Goal: Task Accomplishment & Management: Use online tool/utility

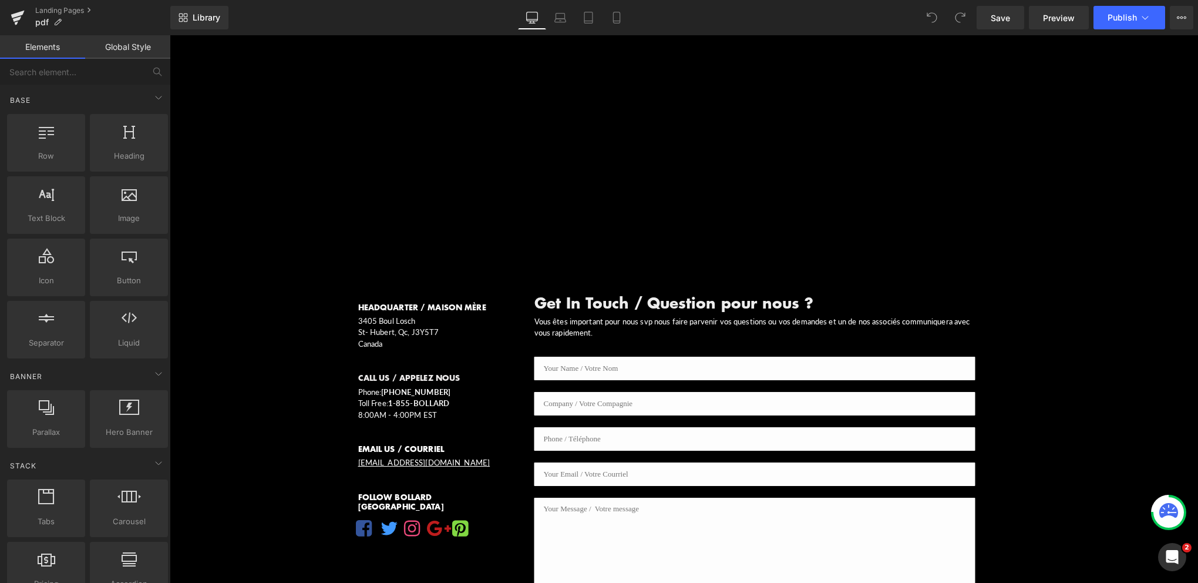
scroll to position [294, 0]
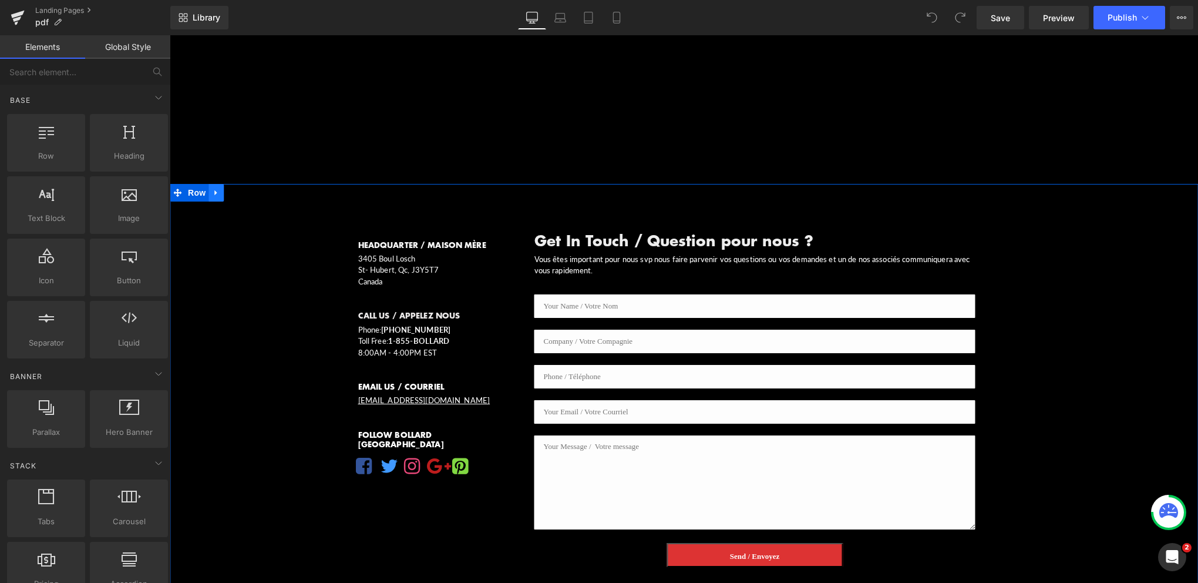
click at [213, 188] on icon "Main content" at bounding box center [216, 192] width 8 height 9
click at [243, 188] on icon "Main content" at bounding box center [247, 192] width 8 height 9
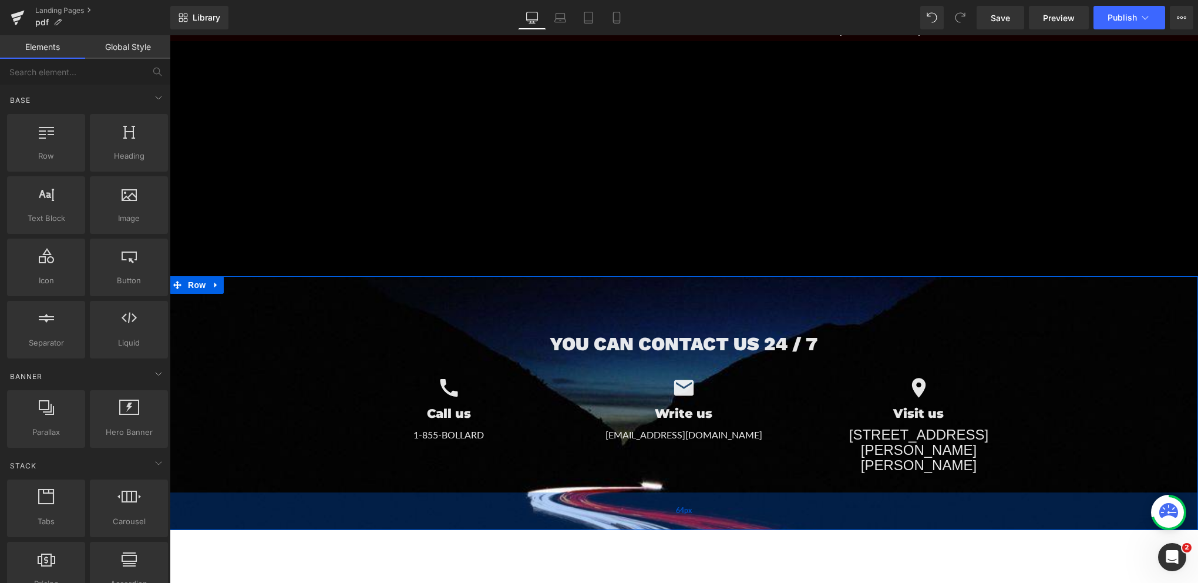
scroll to position [117, 0]
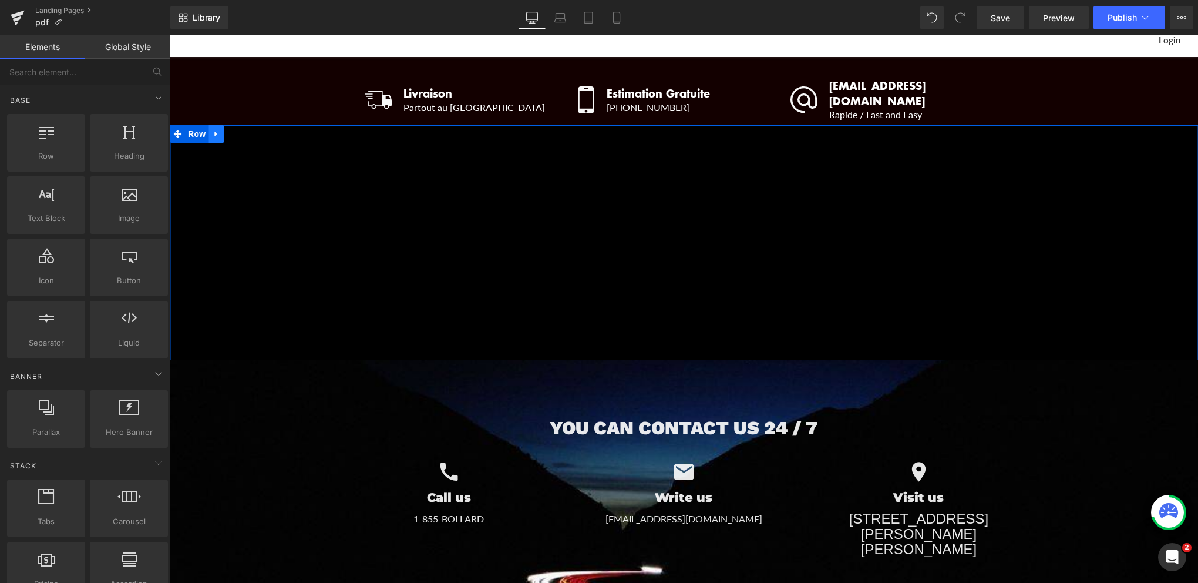
click at [213, 129] on icon "Main content" at bounding box center [216, 133] width 8 height 9
click at [185, 125] on span "Row" at bounding box center [196, 134] width 23 height 18
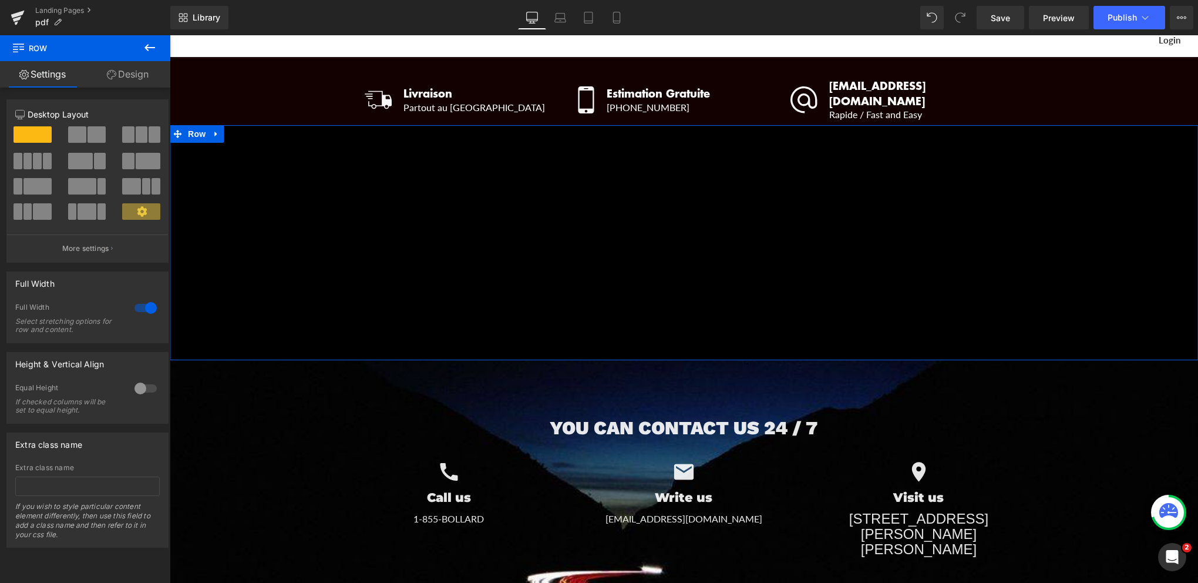
click at [129, 78] on link "Design" at bounding box center [127, 74] width 85 height 26
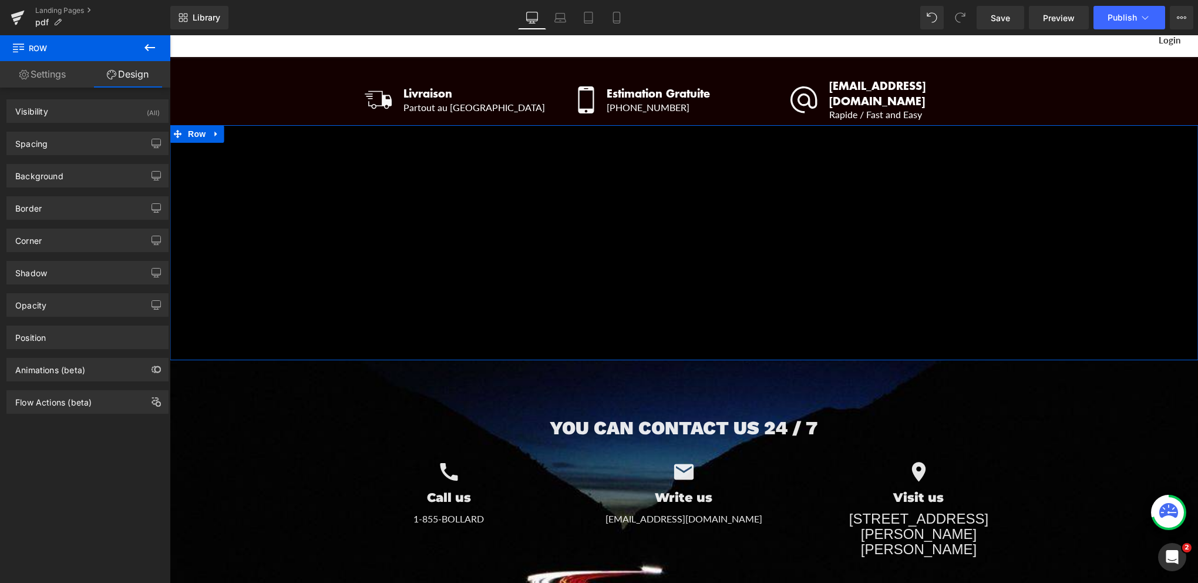
click at [43, 68] on link "Settings" at bounding box center [42, 74] width 85 height 26
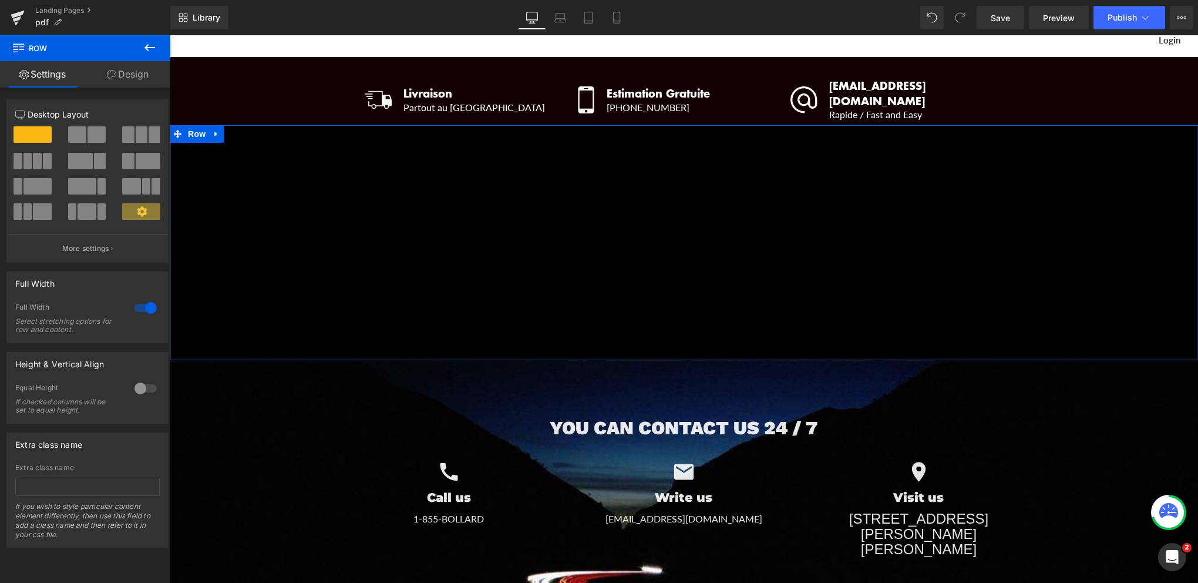
click at [79, 135] on span at bounding box center [77, 134] width 18 height 16
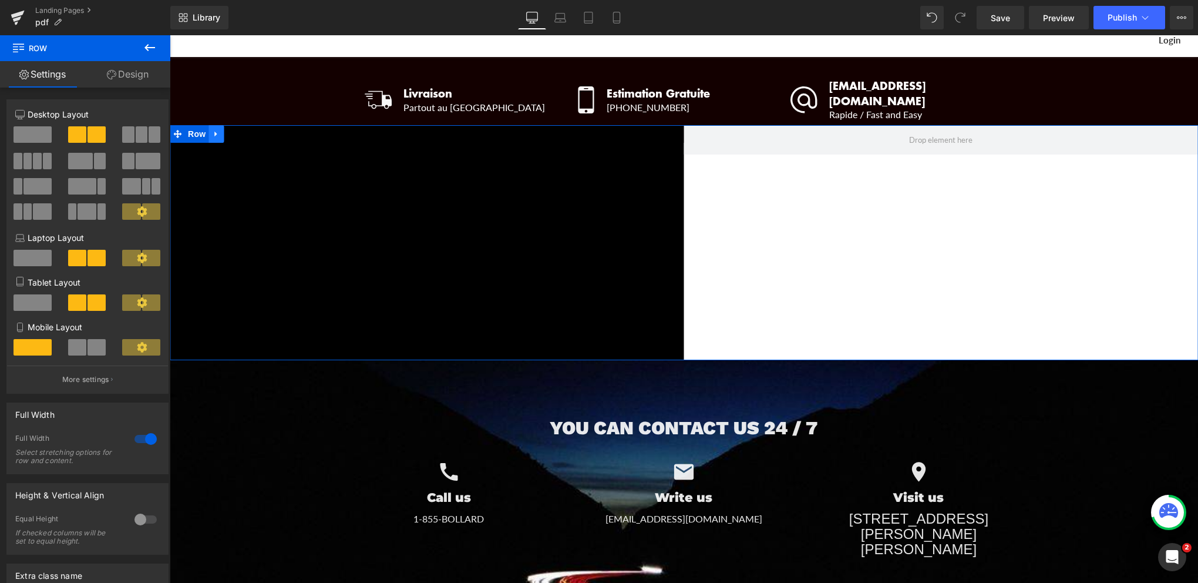
click at [214, 131] on icon "Main content" at bounding box center [215, 133] width 2 height 5
click at [243, 130] on icon "Main content" at bounding box center [247, 134] width 8 height 8
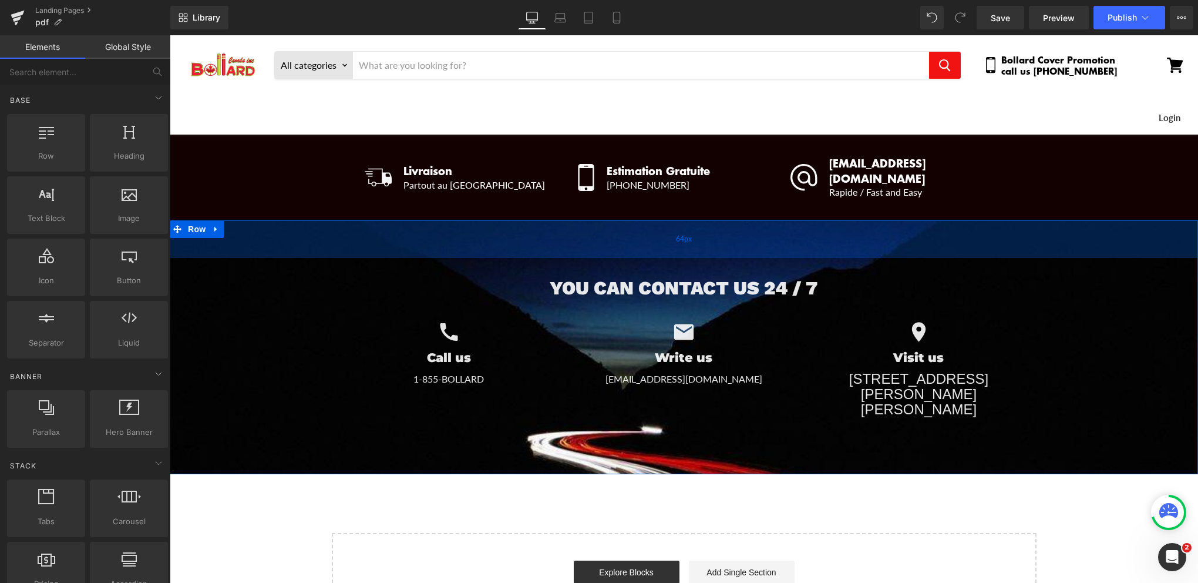
scroll to position [0, 0]
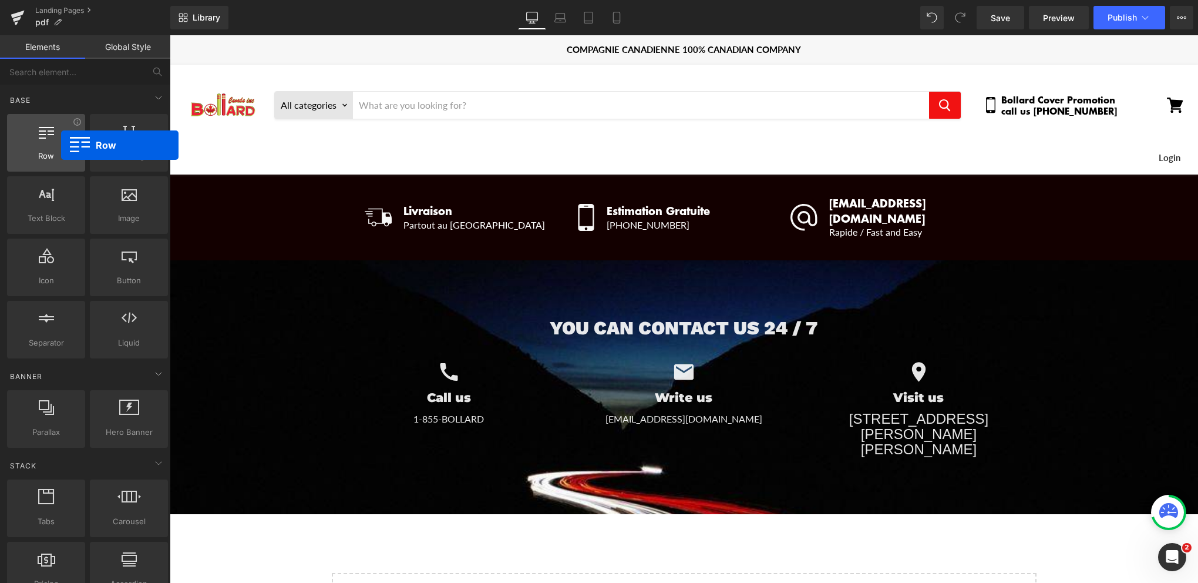
click at [61, 145] on div at bounding box center [46, 136] width 71 height 26
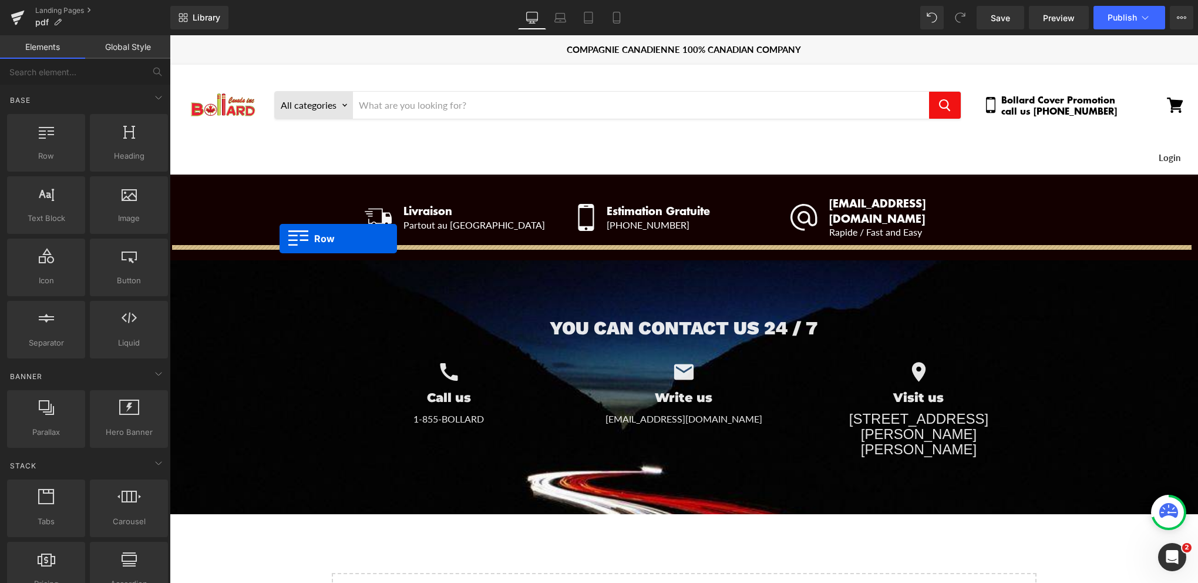
drag, startPoint x: 219, startPoint y: 173, endPoint x: 280, endPoint y: 238, distance: 88.9
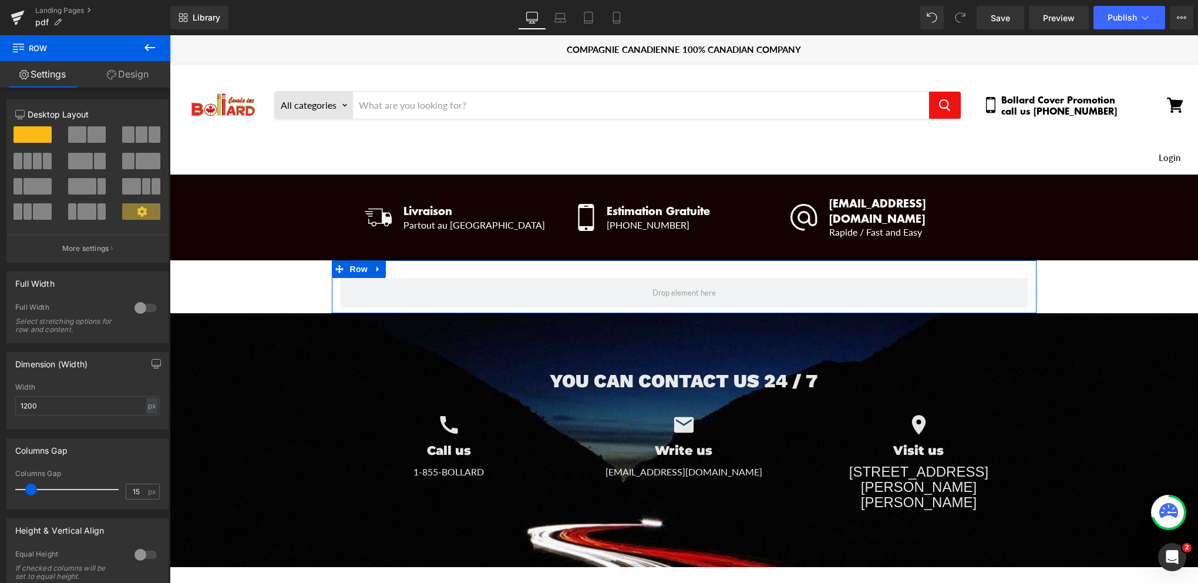
drag, startPoint x: 78, startPoint y: 130, endPoint x: 88, endPoint y: 135, distance: 11.6
click at [88, 137] on button at bounding box center [87, 134] width 39 height 16
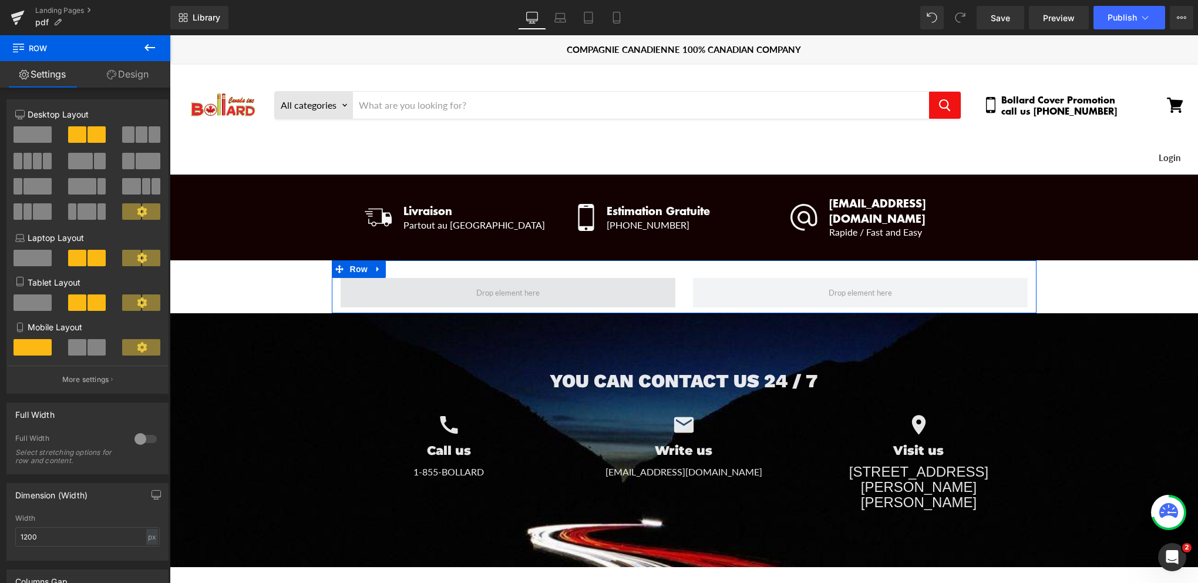
drag, startPoint x: 257, startPoint y: 170, endPoint x: 468, endPoint y: 273, distance: 234.9
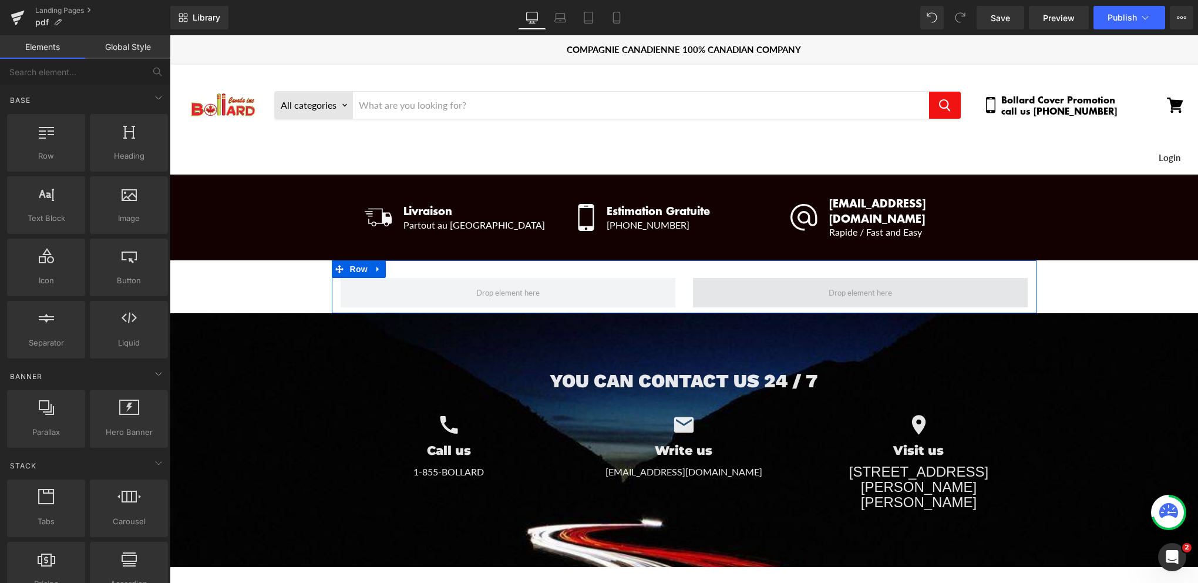
click at [851, 285] on span "Main content" at bounding box center [861, 292] width 72 height 15
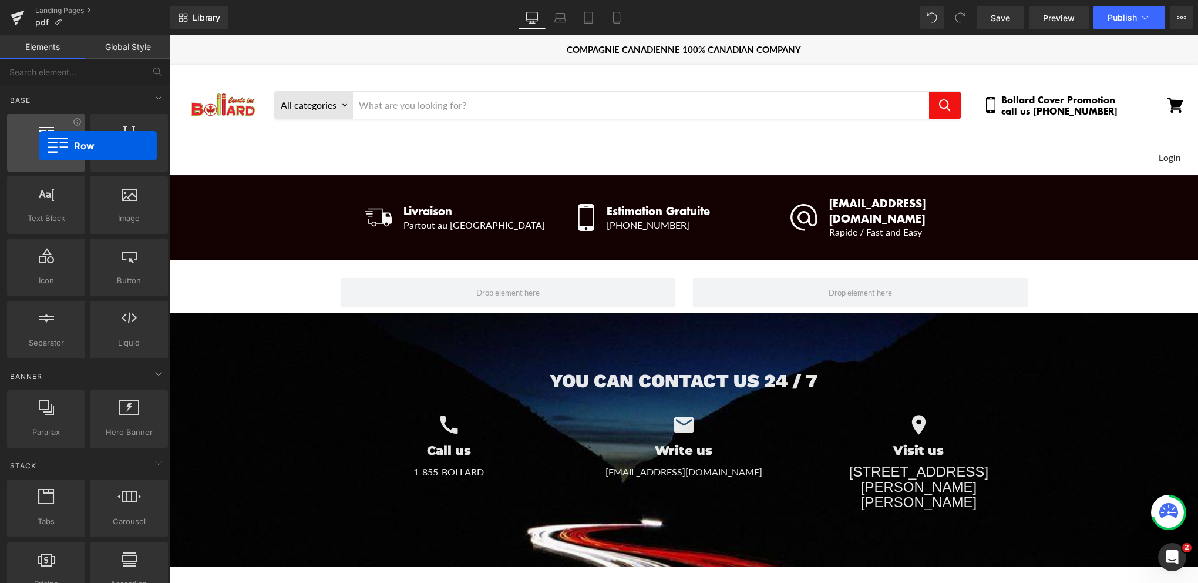
click at [39, 146] on div at bounding box center [46, 136] width 71 height 26
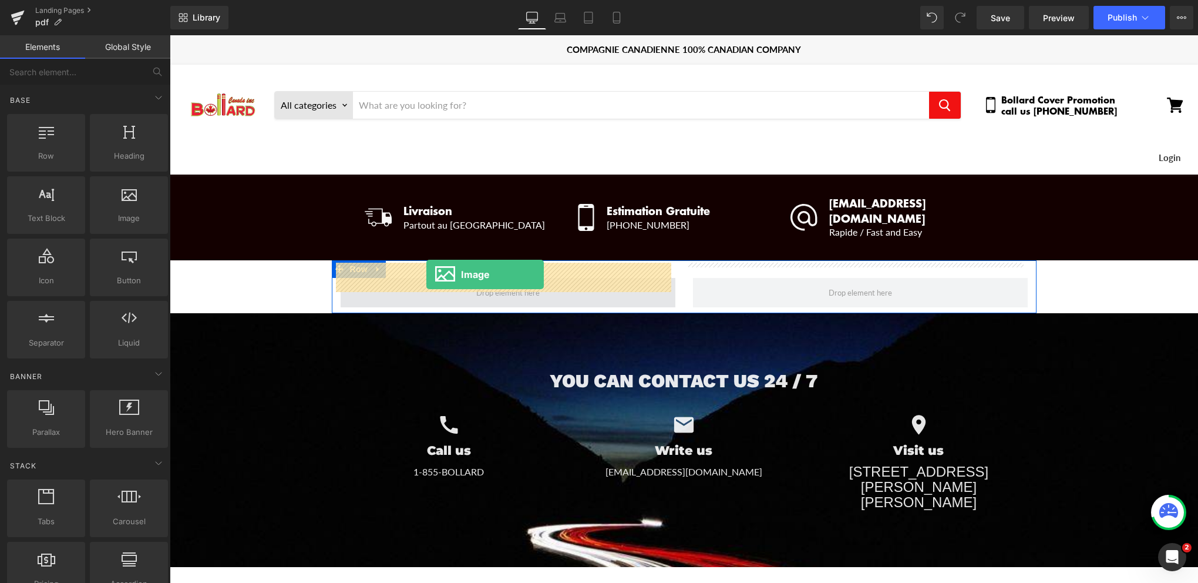
drag, startPoint x: 299, startPoint y: 232, endPoint x: 426, endPoint y: 274, distance: 134.3
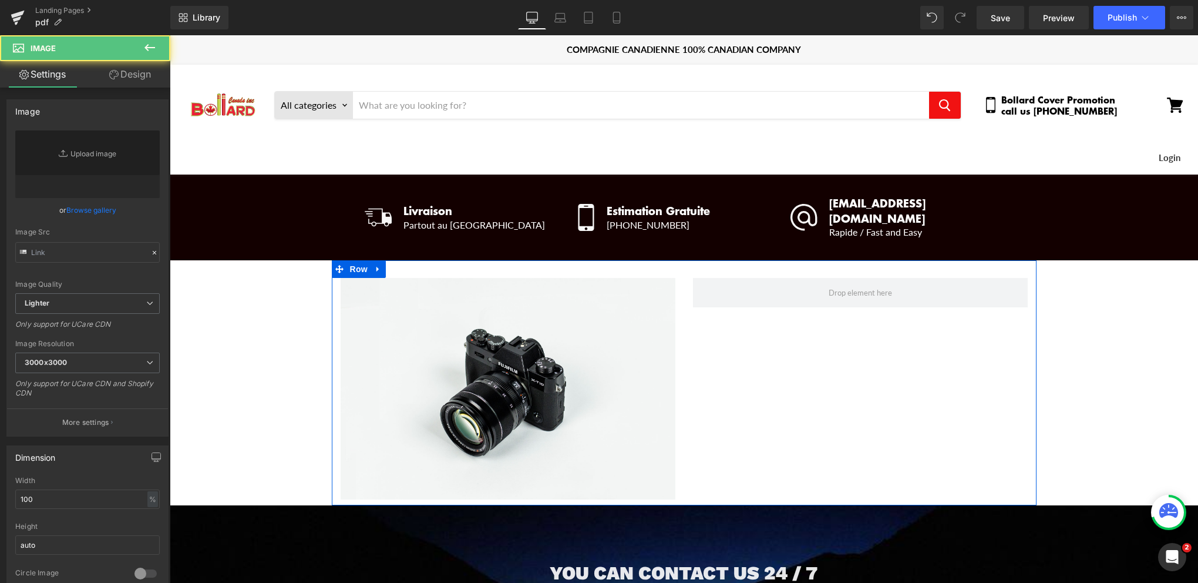
type input "//d1um8515vdn9kb.cloudfront.net/images/parallax.jpg"
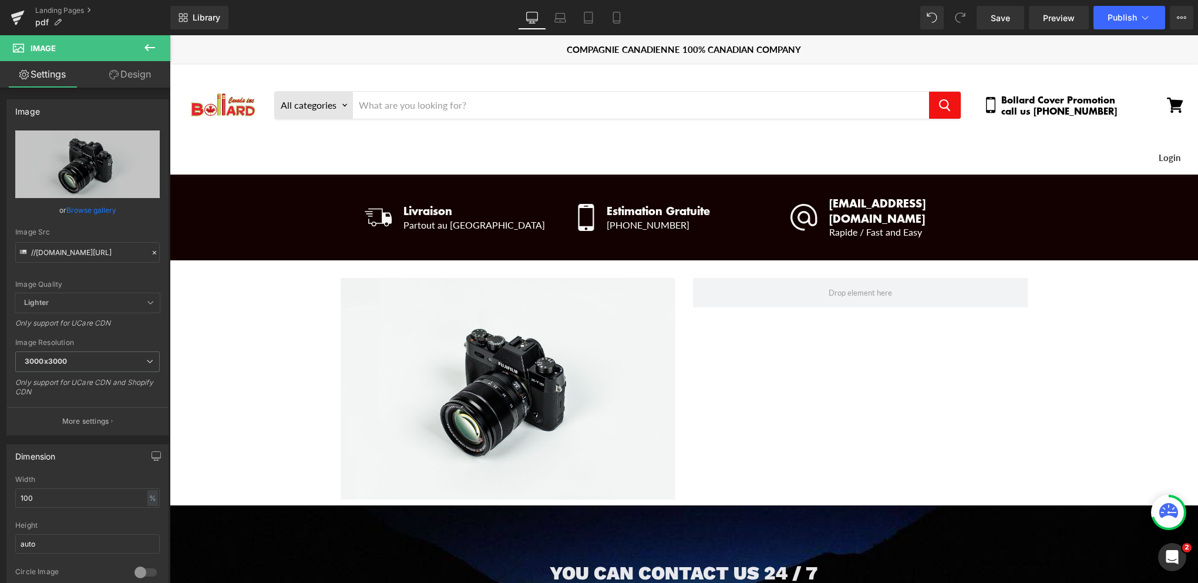
click at [150, 44] on icon at bounding box center [150, 48] width 14 height 14
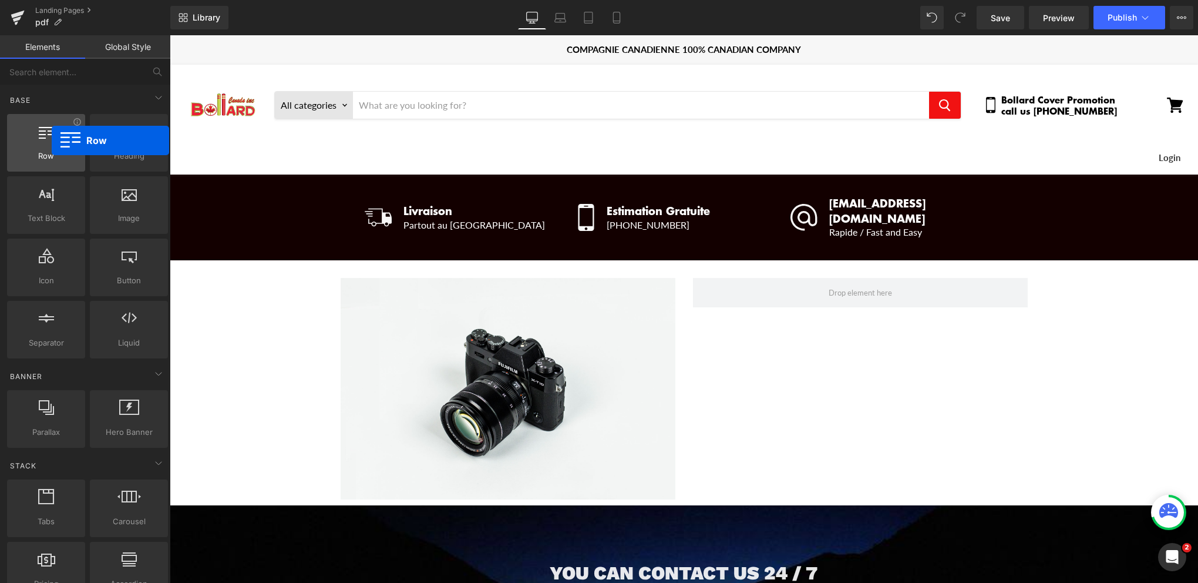
click at [52, 140] on div at bounding box center [46, 136] width 71 height 26
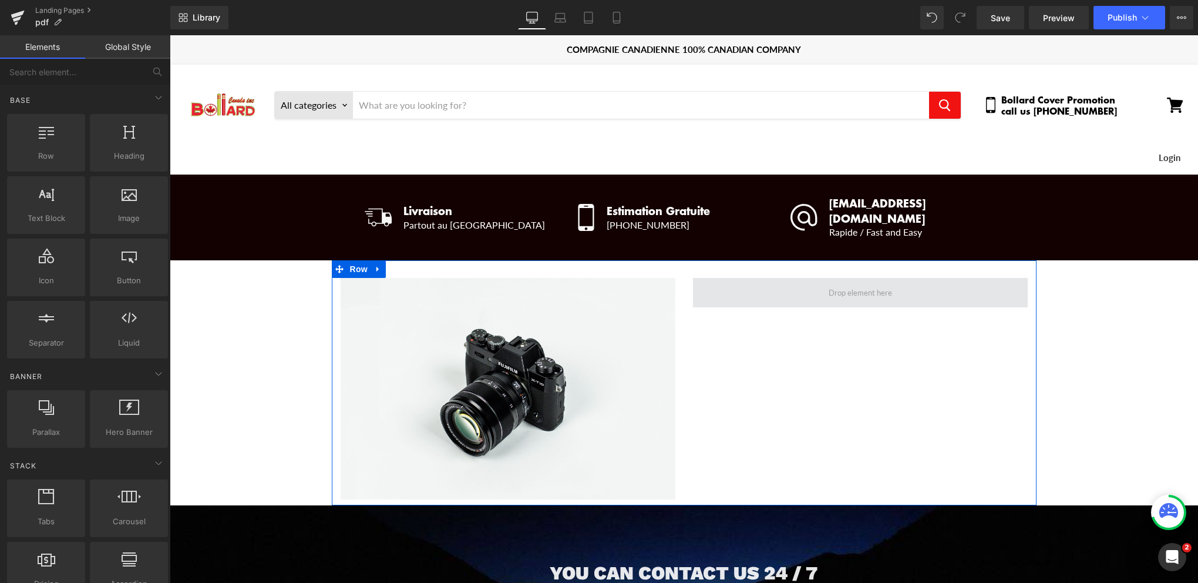
click at [828, 285] on span "Main content" at bounding box center [861, 292] width 72 height 15
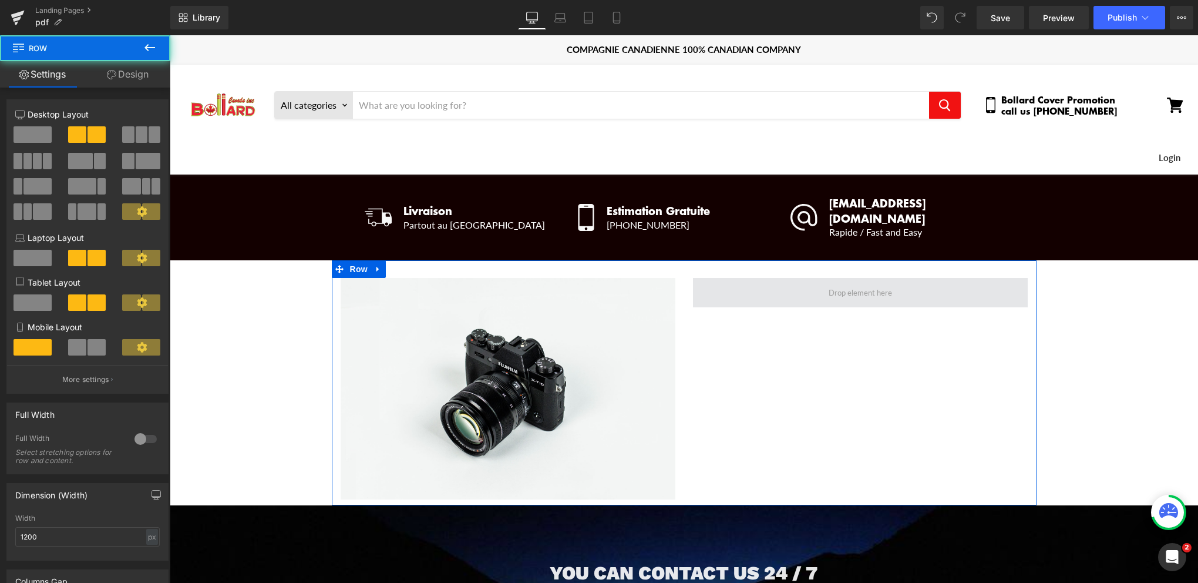
click at [734, 279] on span "Main content" at bounding box center [860, 292] width 335 height 29
drag, startPoint x: 207, startPoint y: 197, endPoint x: 742, endPoint y: 272, distance: 540.3
click at [775, 279] on span "Main content" at bounding box center [860, 292] width 335 height 29
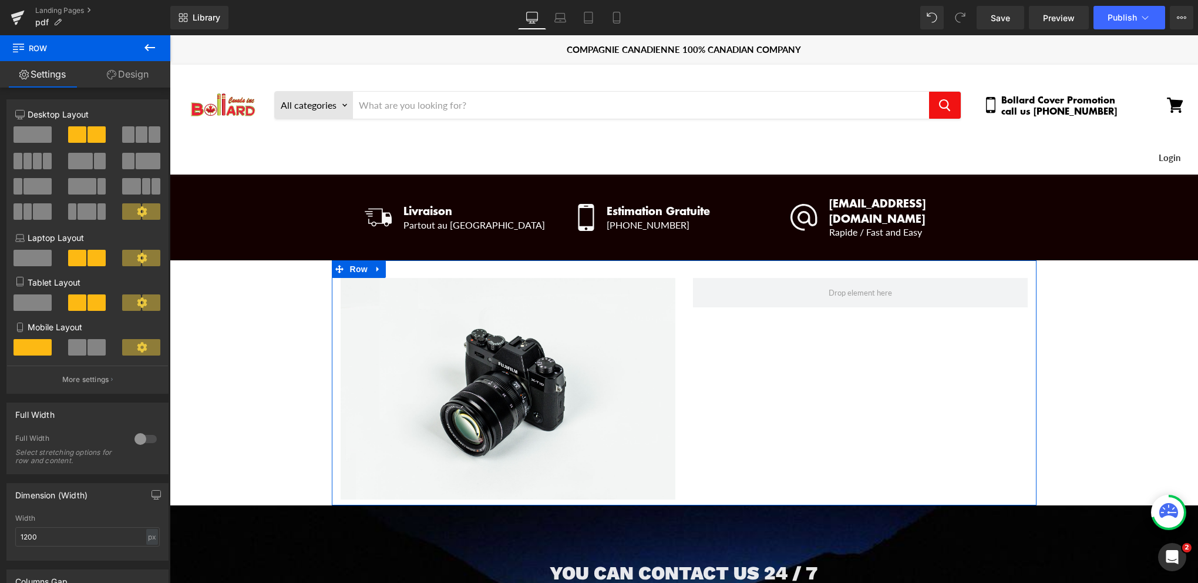
click at [38, 160] on span at bounding box center [37, 161] width 9 height 16
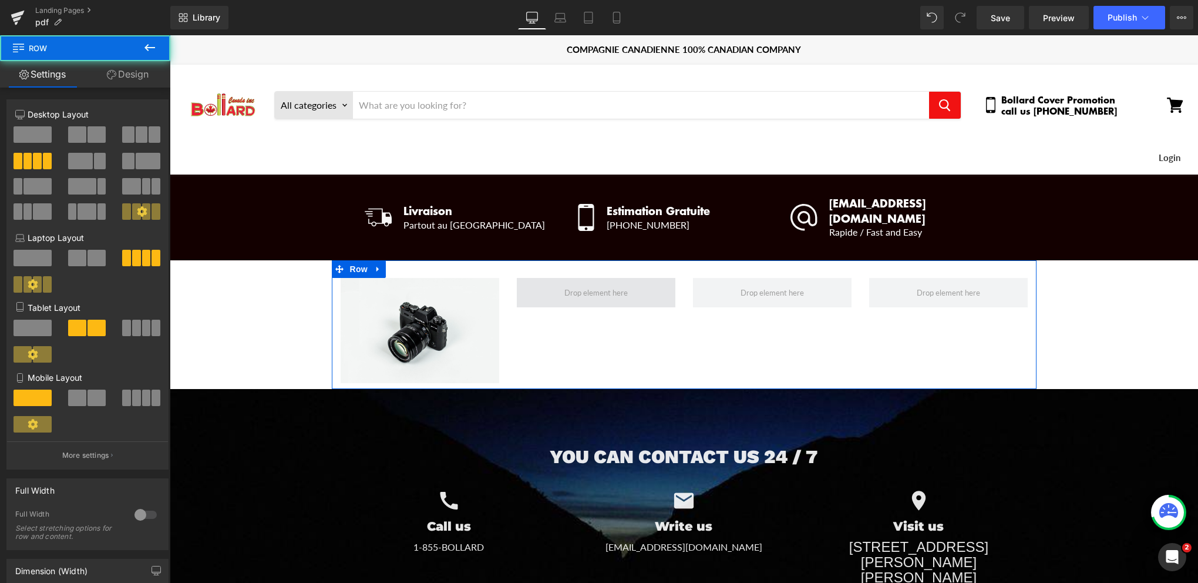
click at [638, 278] on span "Main content" at bounding box center [596, 292] width 159 height 29
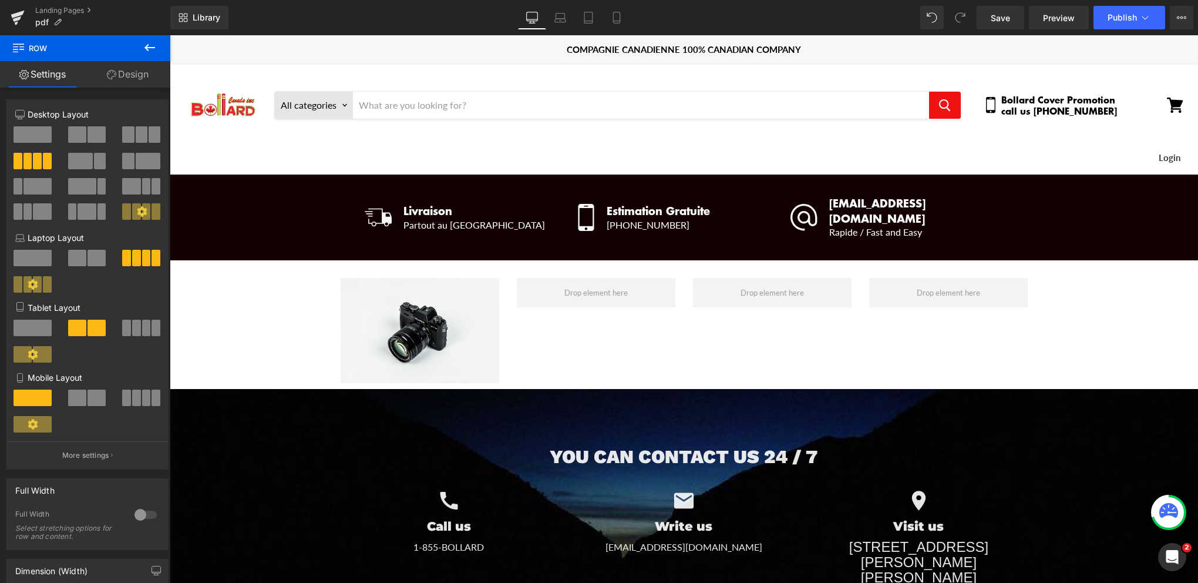
click at [150, 48] on icon at bounding box center [150, 47] width 11 height 7
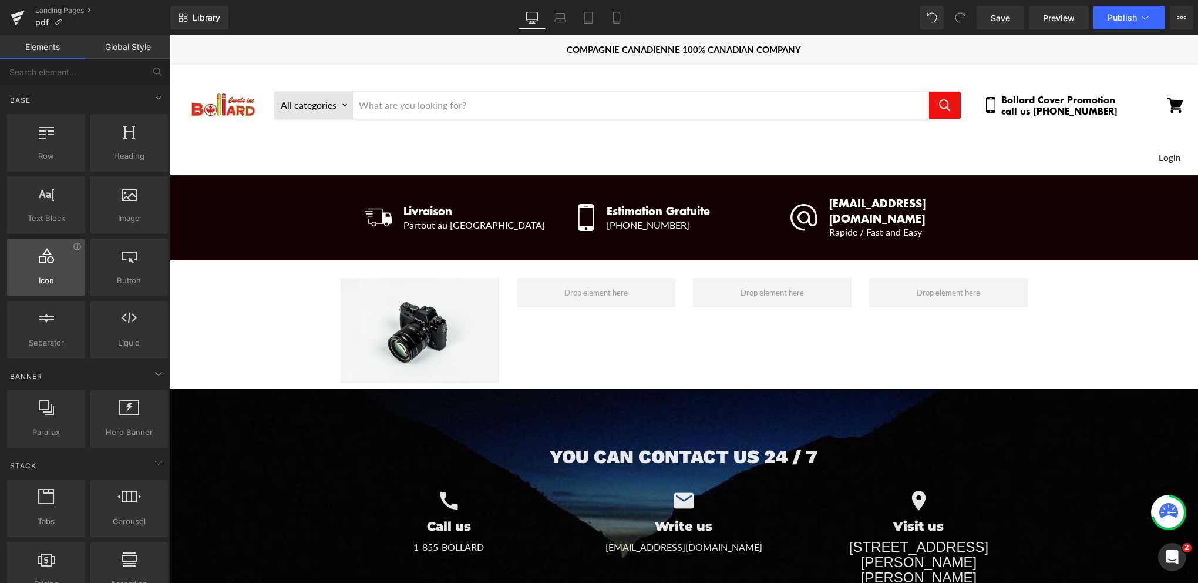
click at [40, 258] on icon at bounding box center [46, 255] width 15 height 15
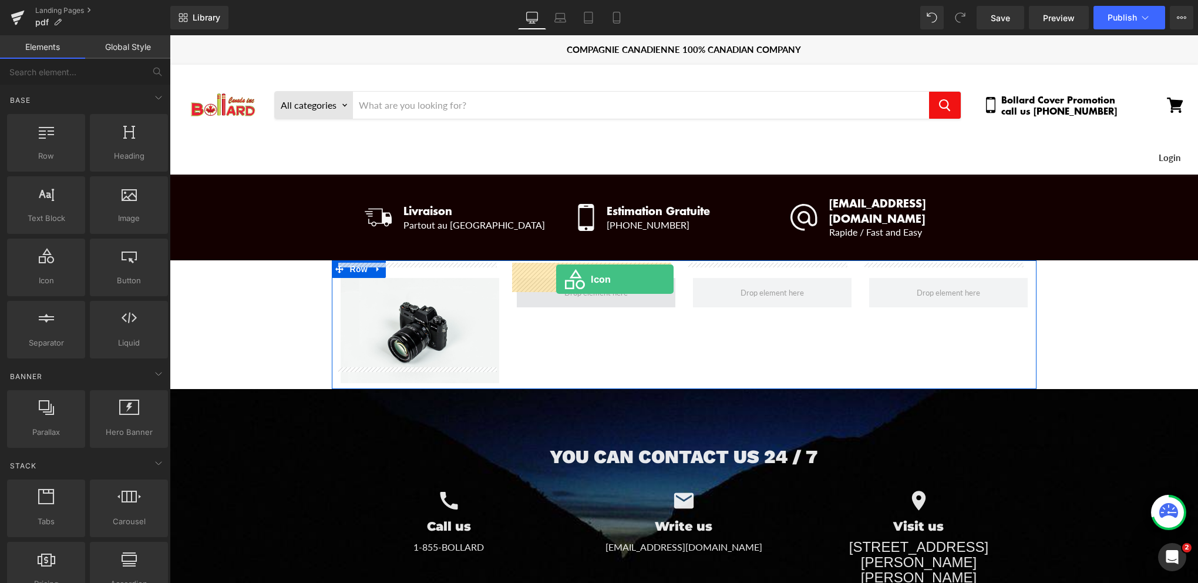
drag, startPoint x: 216, startPoint y: 293, endPoint x: 556, endPoint y: 279, distance: 340.4
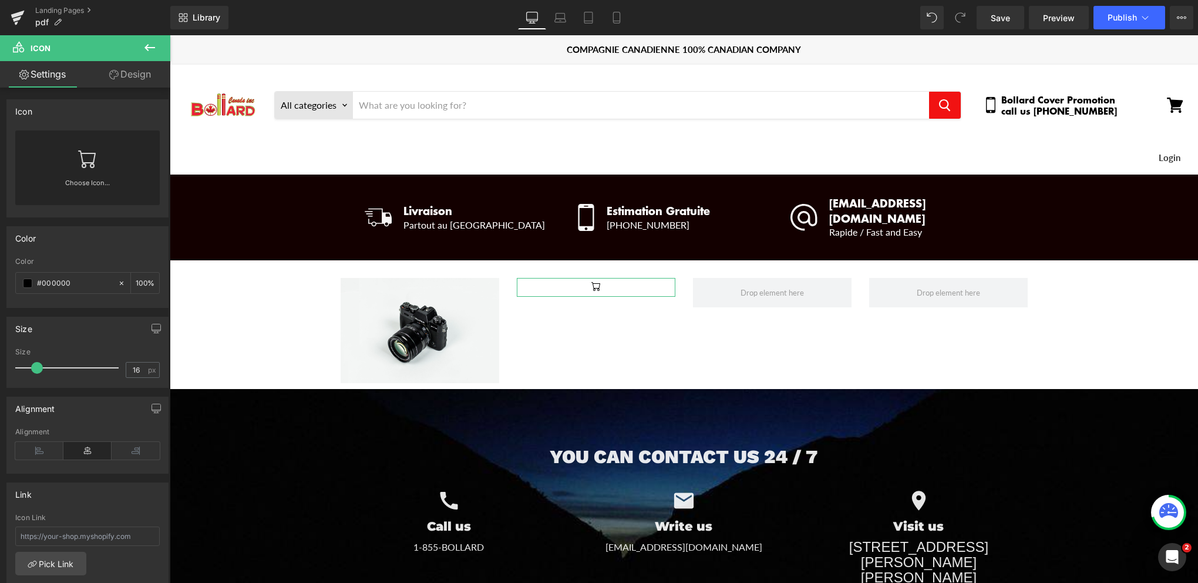
click at [86, 166] on icon at bounding box center [87, 158] width 19 height 19
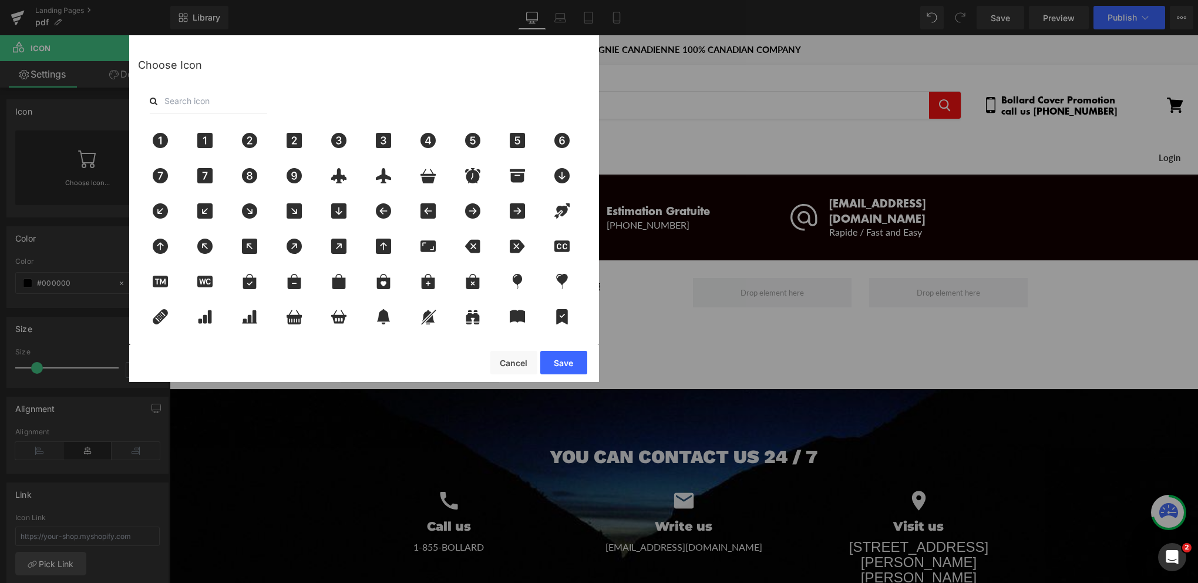
click at [182, 102] on input "text" at bounding box center [208, 101] width 117 height 26
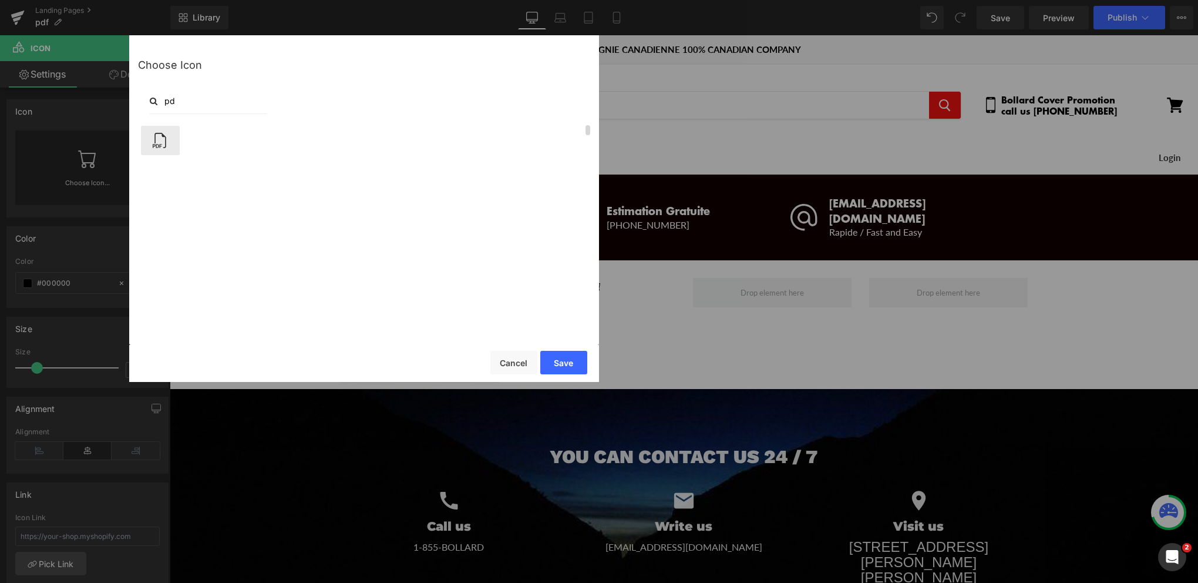
type input "pd"
click at [156, 143] on icon at bounding box center [160, 140] width 25 height 15
click at [574, 364] on button "Save" at bounding box center [563, 362] width 47 height 23
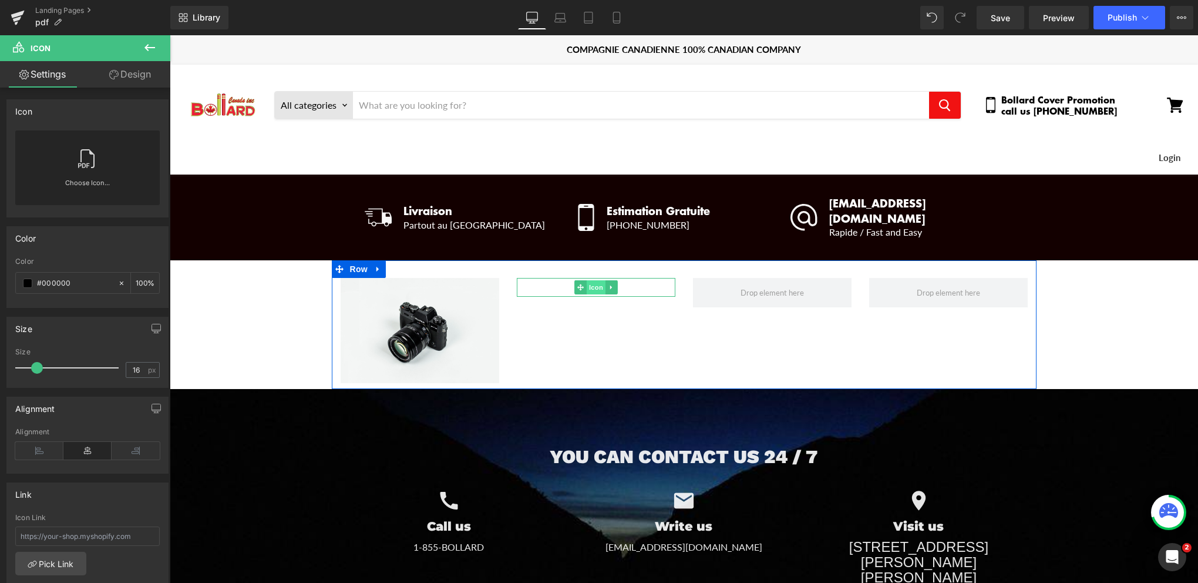
click at [592, 280] on span "Icon" at bounding box center [596, 287] width 19 height 14
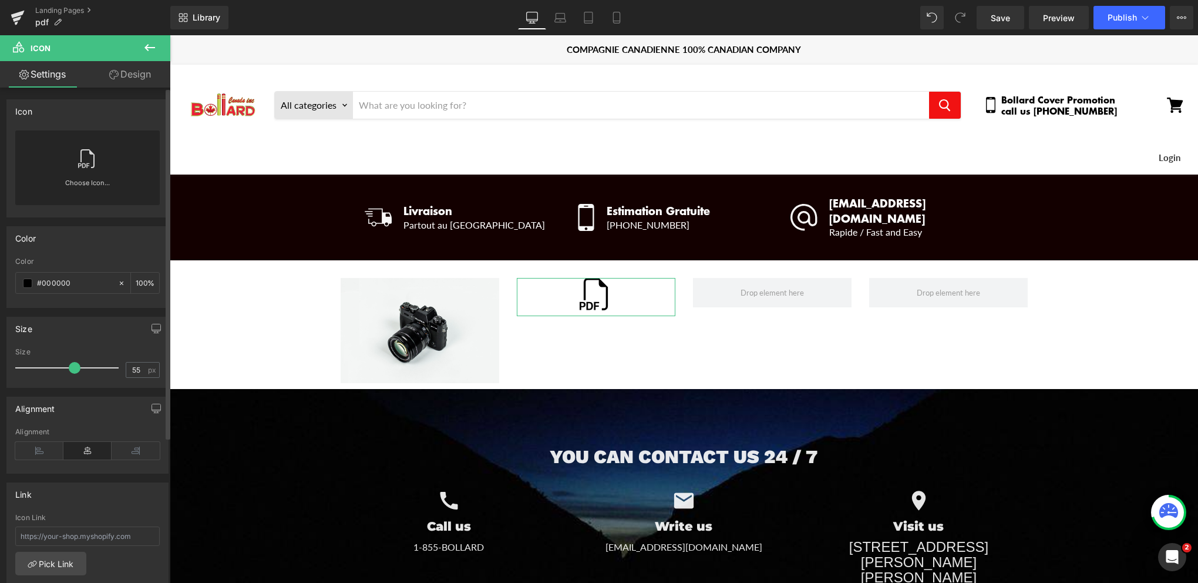
type input "56"
drag, startPoint x: 36, startPoint y: 365, endPoint x: 74, endPoint y: 362, distance: 37.8
click at [74, 362] on span at bounding box center [76, 368] width 12 height 12
click at [23, 281] on span at bounding box center [27, 282] width 9 height 9
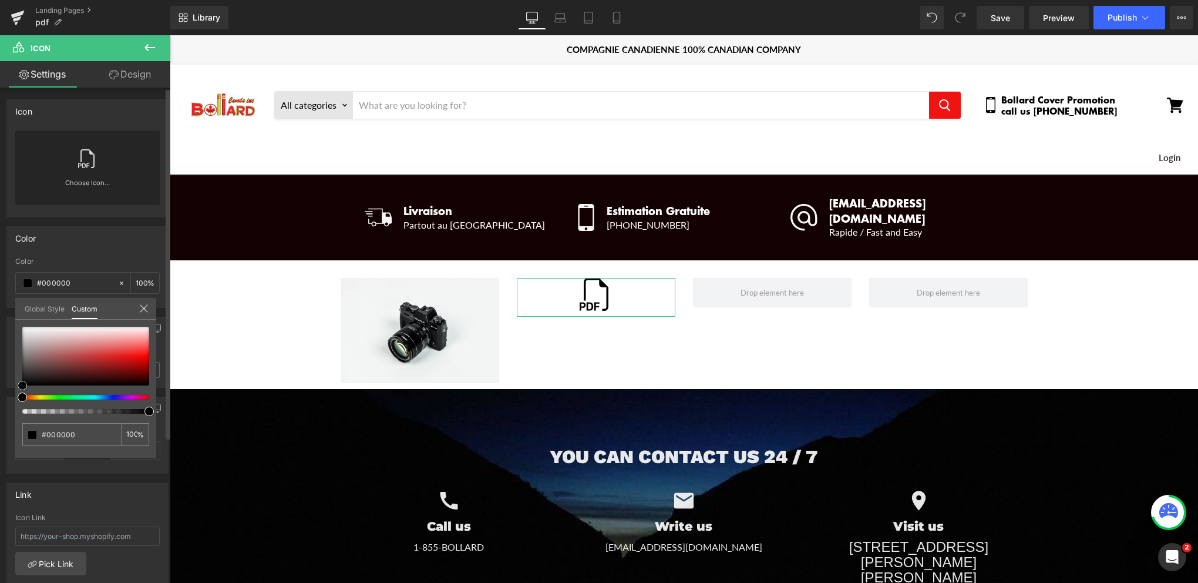
type input "#fa1414"
type input "#fa1919"
click at [144, 354] on div at bounding box center [85, 356] width 127 height 59
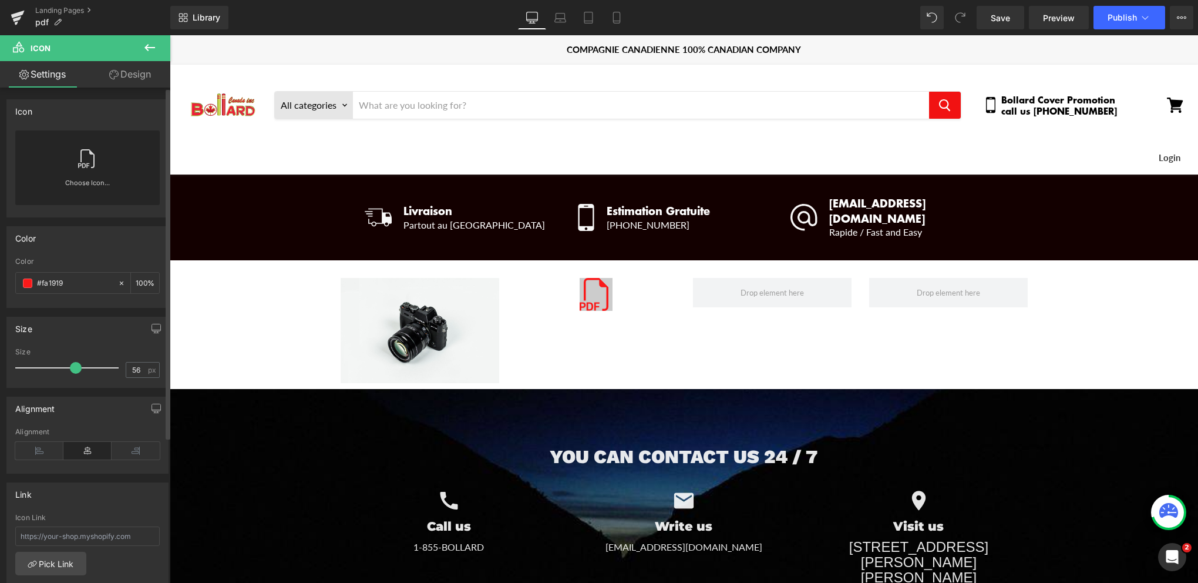
drag, startPoint x: 607, startPoint y: 274, endPoint x: 600, endPoint y: 270, distance: 7.4
click at [604, 273] on body "Bollard canada inc Maison Bollards Couvre Bollards Couvre Bollard Dome Bollard …" at bounding box center [684, 509] width 1029 height 948
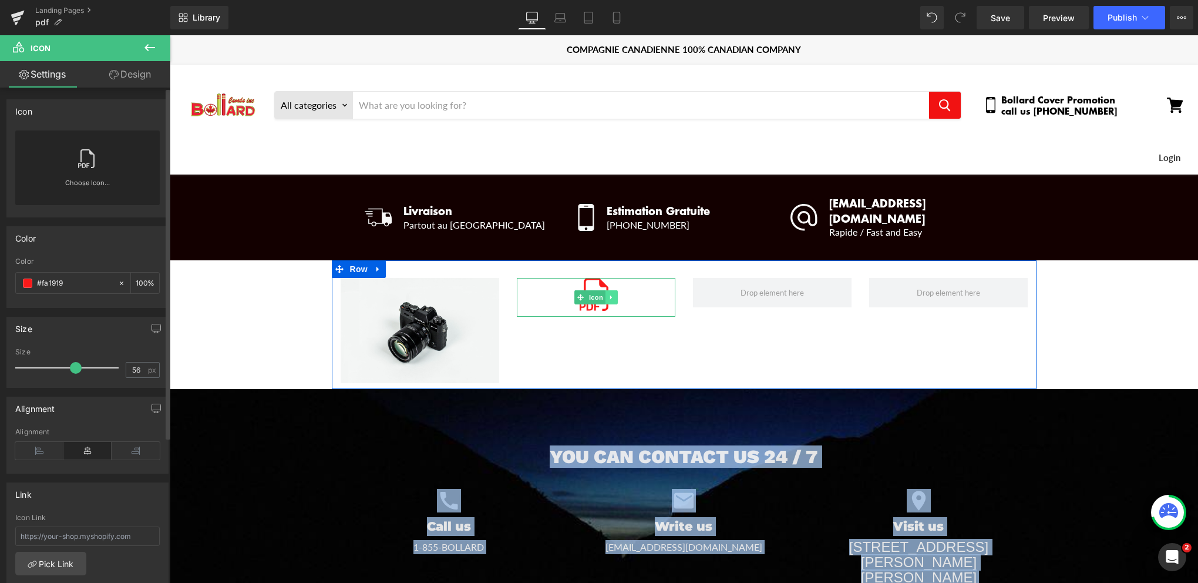
click at [610, 295] on icon "Main content" at bounding box center [611, 297] width 2 height 4
click at [604, 290] on link "Main content" at bounding box center [605, 297] width 12 height 14
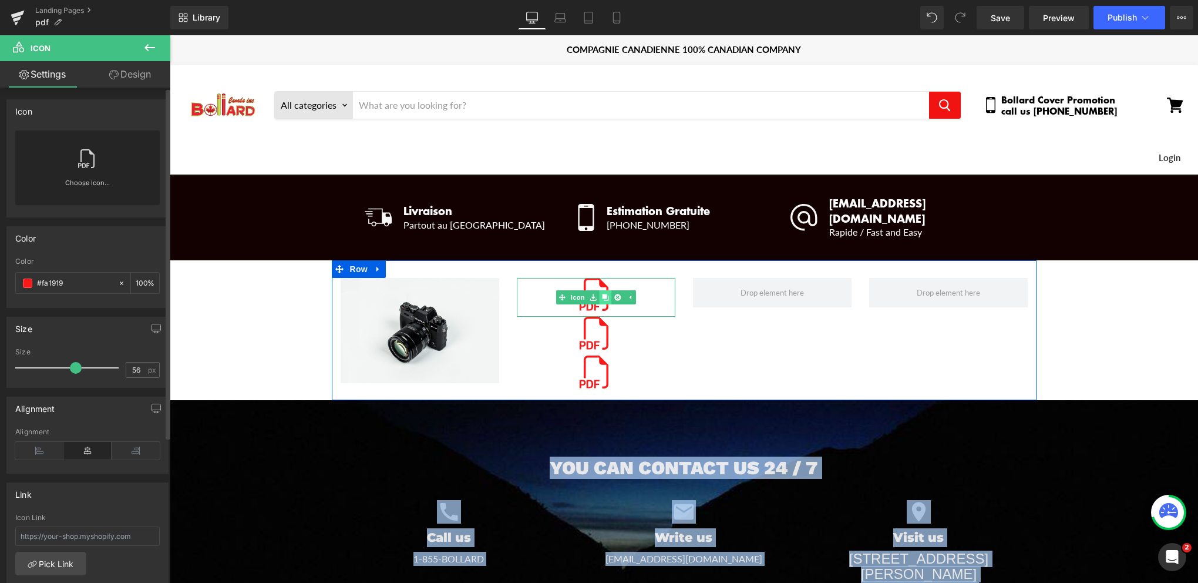
click at [604, 290] on link "Main content" at bounding box center [605, 297] width 12 height 14
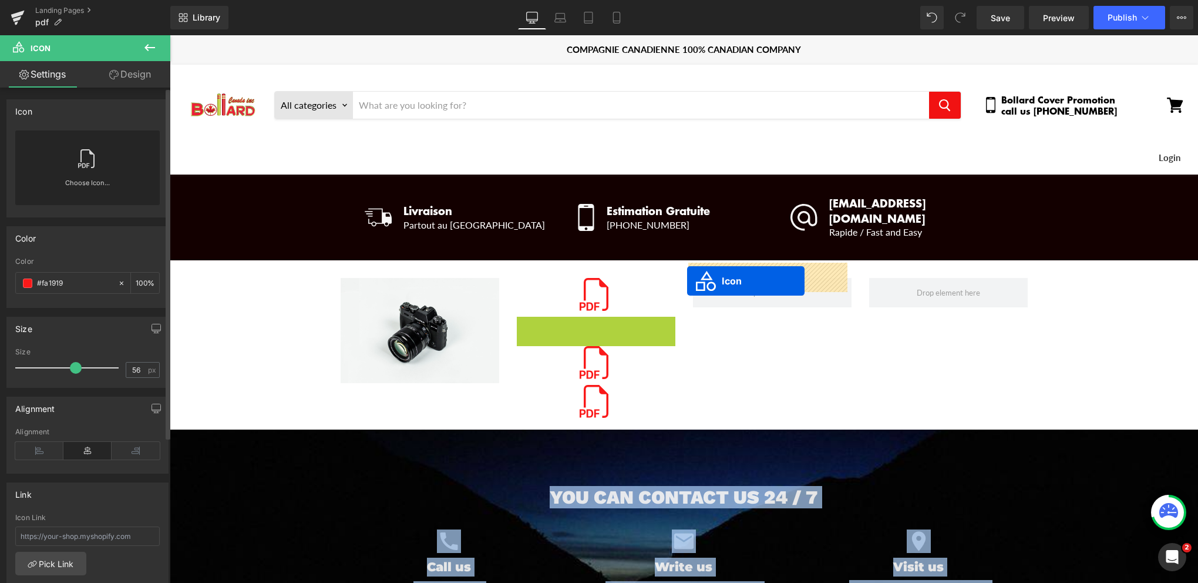
drag, startPoint x: 573, startPoint y: 320, endPoint x: 687, endPoint y: 281, distance: 120.4
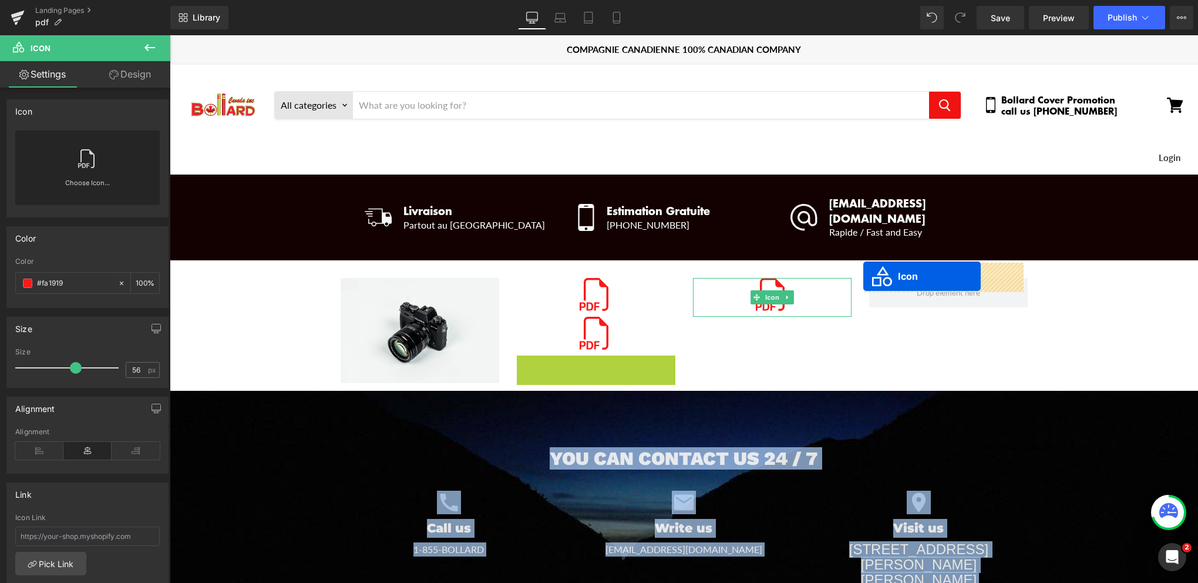
drag, startPoint x: 574, startPoint y: 358, endPoint x: 863, endPoint y: 276, distance: 300.5
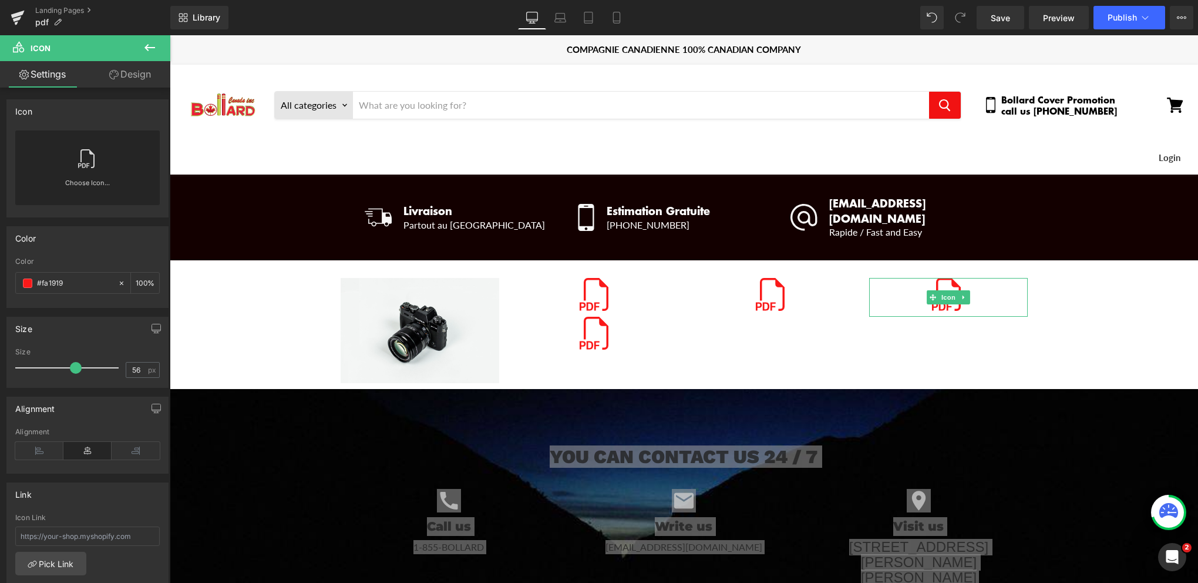
click at [133, 78] on link "Design" at bounding box center [130, 74] width 85 height 26
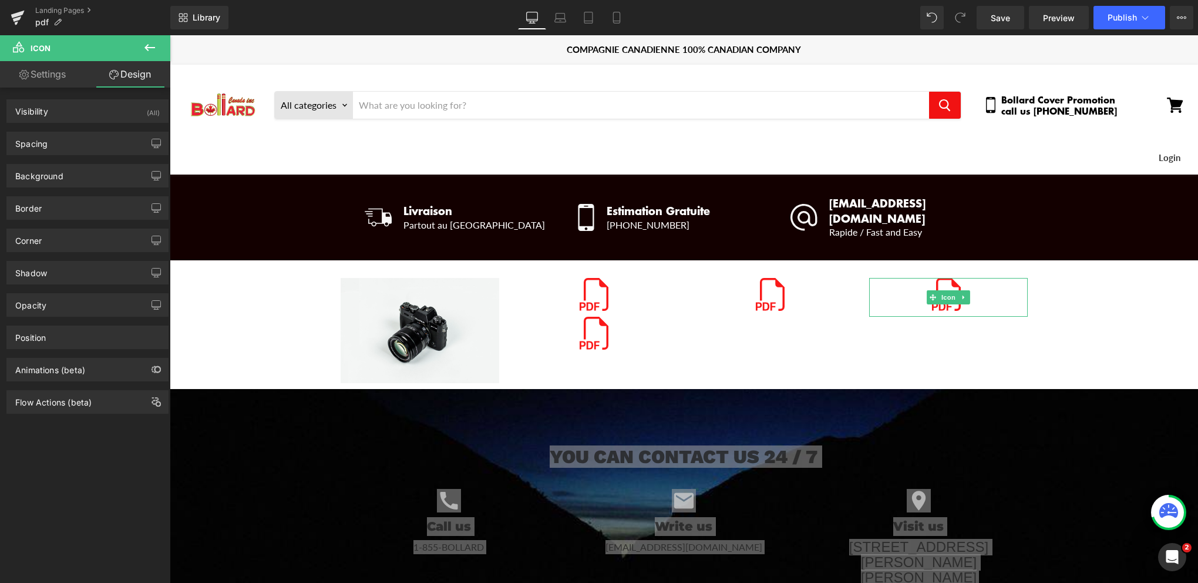
click at [52, 74] on link "Settings" at bounding box center [42, 74] width 85 height 26
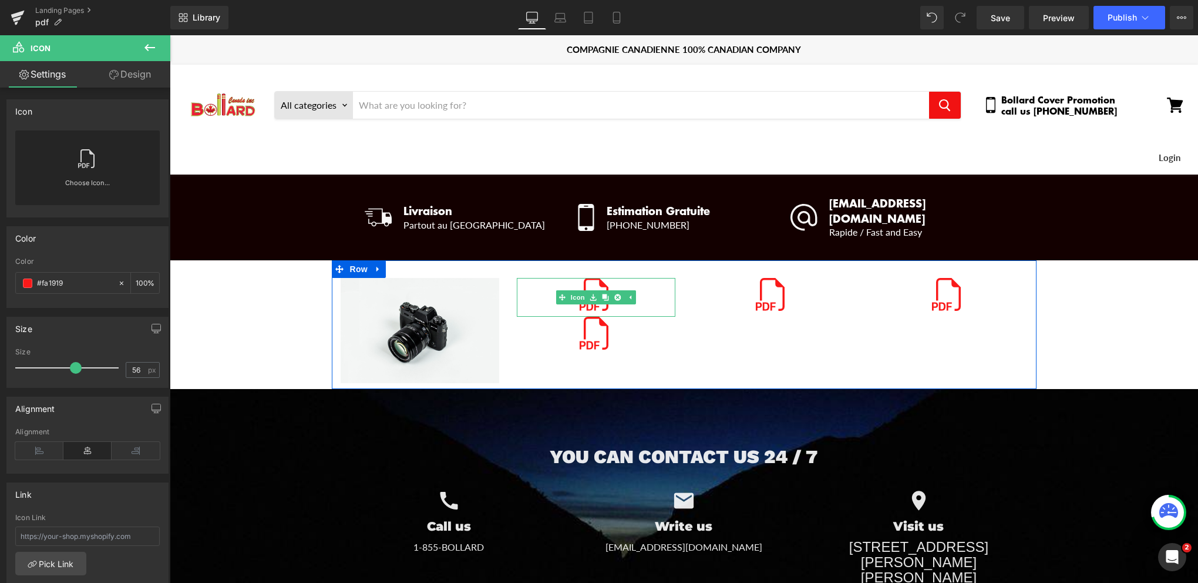
click at [543, 278] on div "Main content" at bounding box center [596, 297] width 159 height 39
click at [523, 278] on div "Main content" at bounding box center [596, 297] width 159 height 39
click at [519, 279] on div "Main content" at bounding box center [596, 297] width 159 height 39
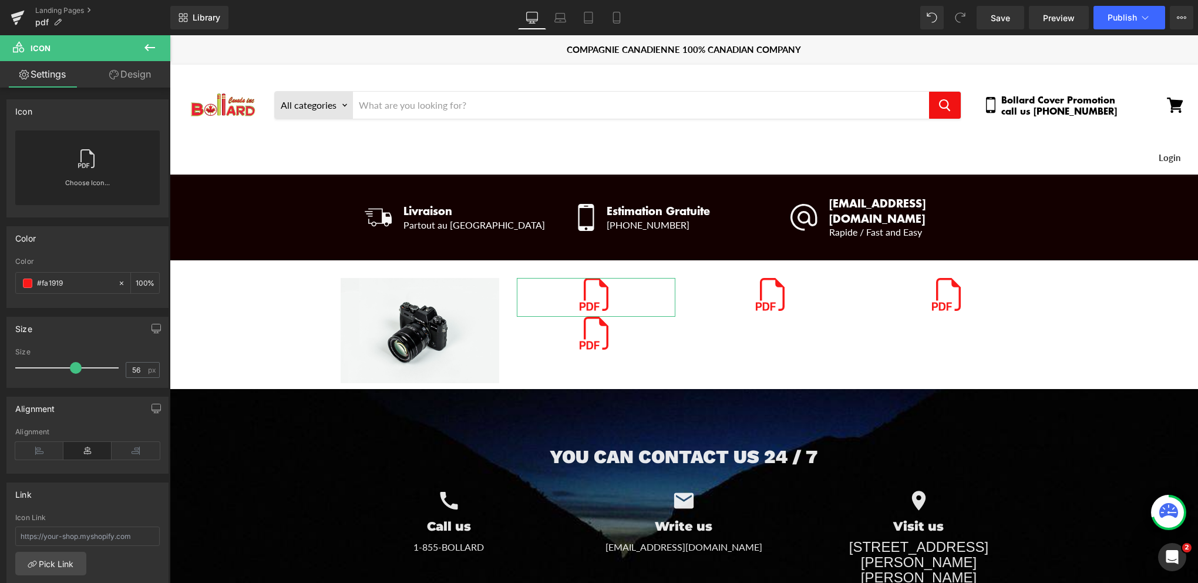
click at [49, 80] on link "Settings" at bounding box center [42, 74] width 85 height 26
click at [139, 48] on button at bounding box center [149, 48] width 41 height 26
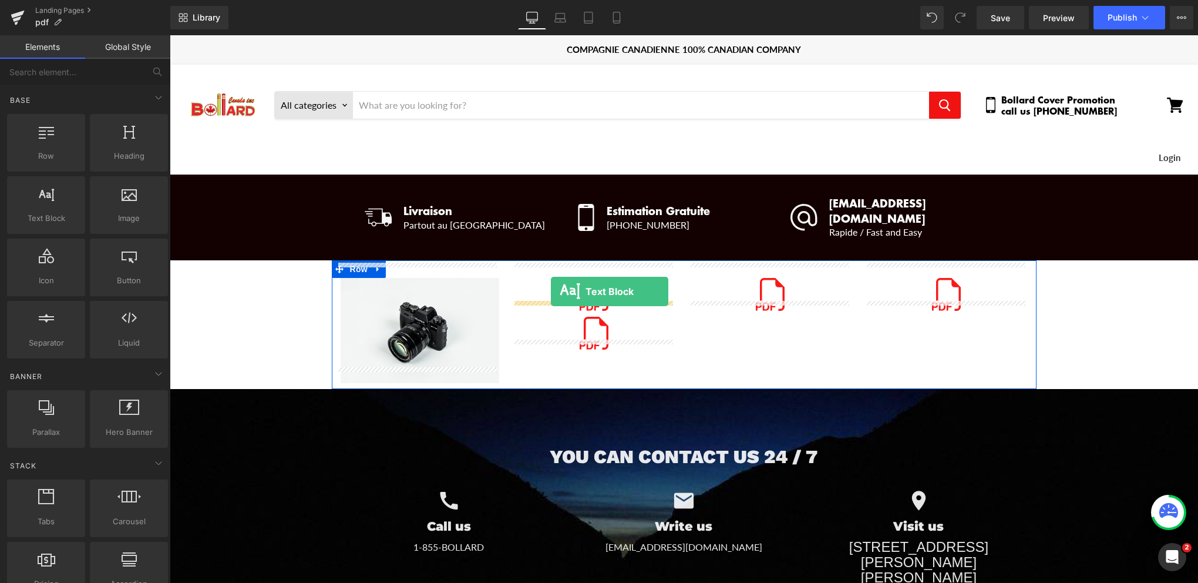
drag, startPoint x: 245, startPoint y: 243, endPoint x: 551, endPoint y: 291, distance: 309.9
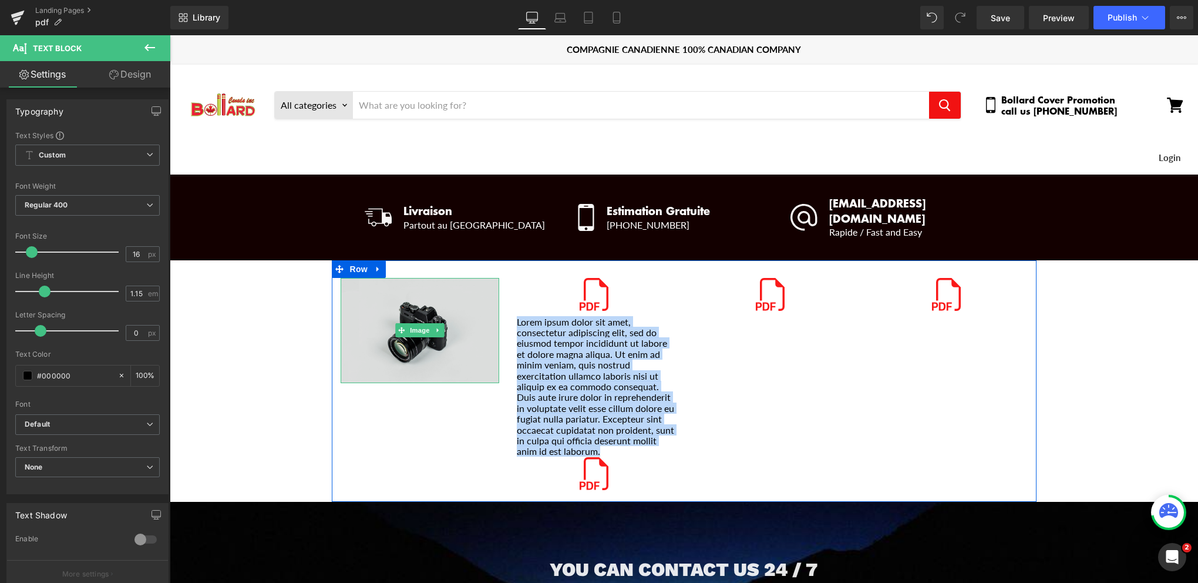
drag, startPoint x: 592, startPoint y: 434, endPoint x: 489, endPoint y: 305, distance: 164.6
click at [489, 305] on div "Image Icon Lorem ipsum dolor sit amet, consectetur adipiscing elit, sed do eius…" at bounding box center [684, 380] width 705 height 241
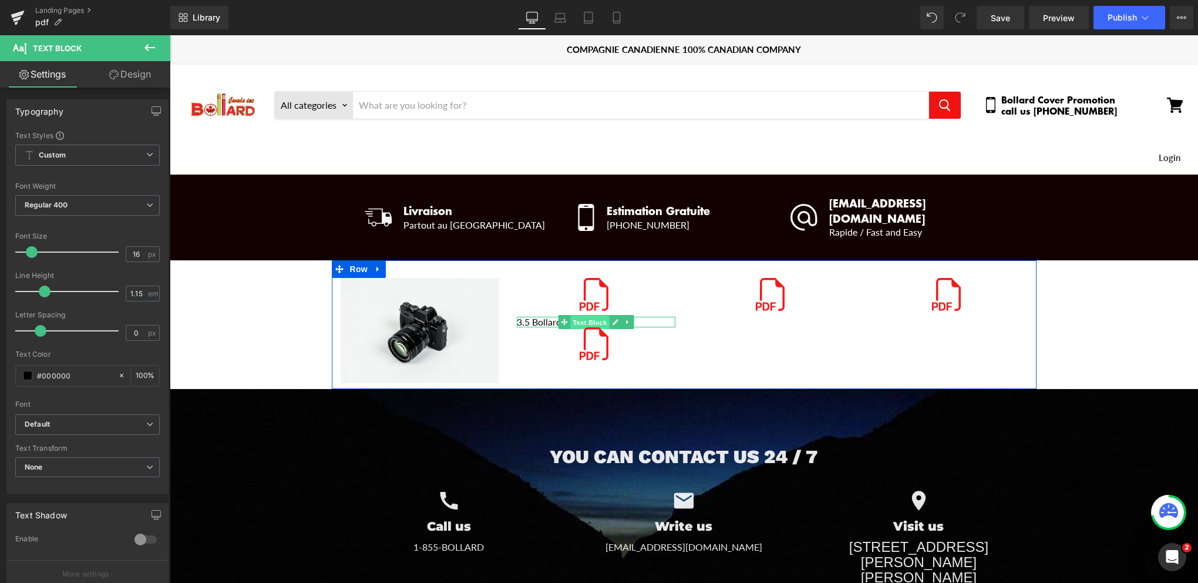
click at [580, 315] on span "Text Block" at bounding box center [589, 322] width 39 height 14
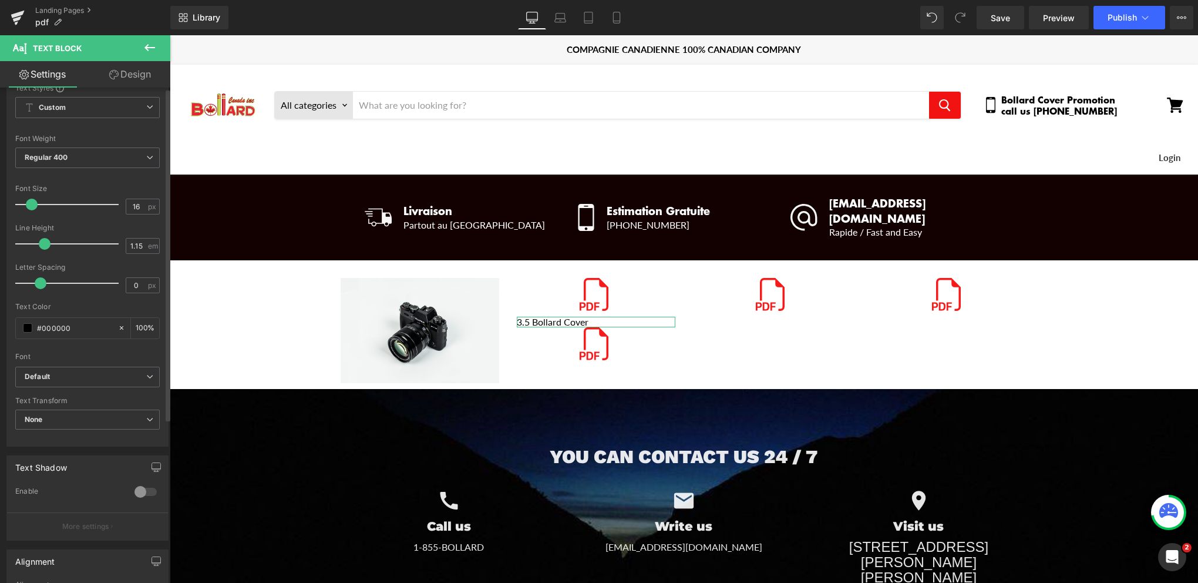
scroll to position [117, 0]
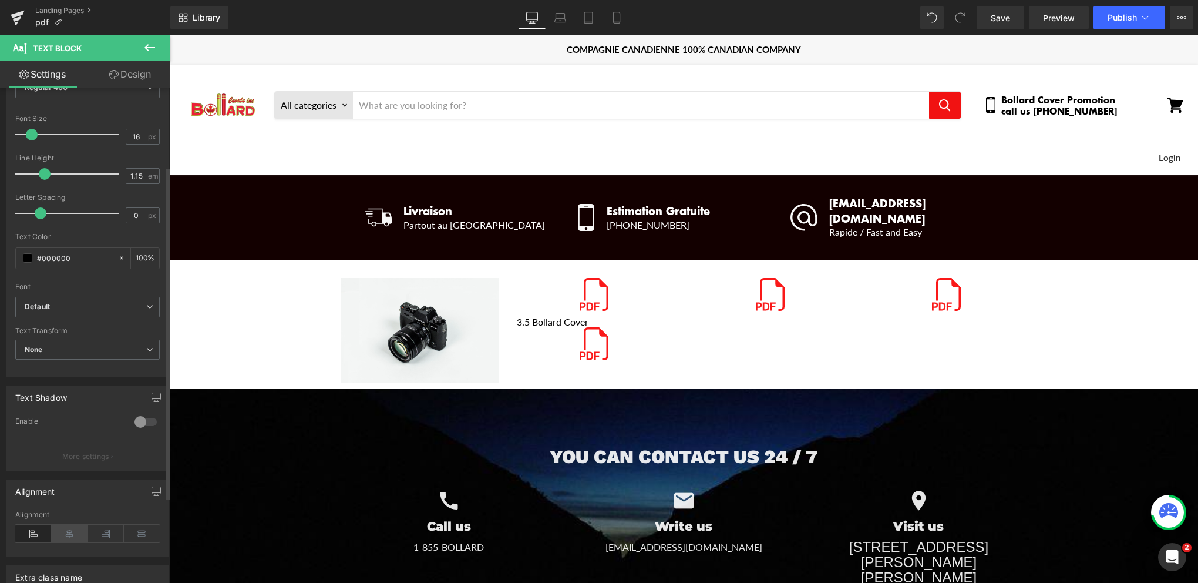
click at [68, 530] on icon at bounding box center [70, 534] width 36 height 18
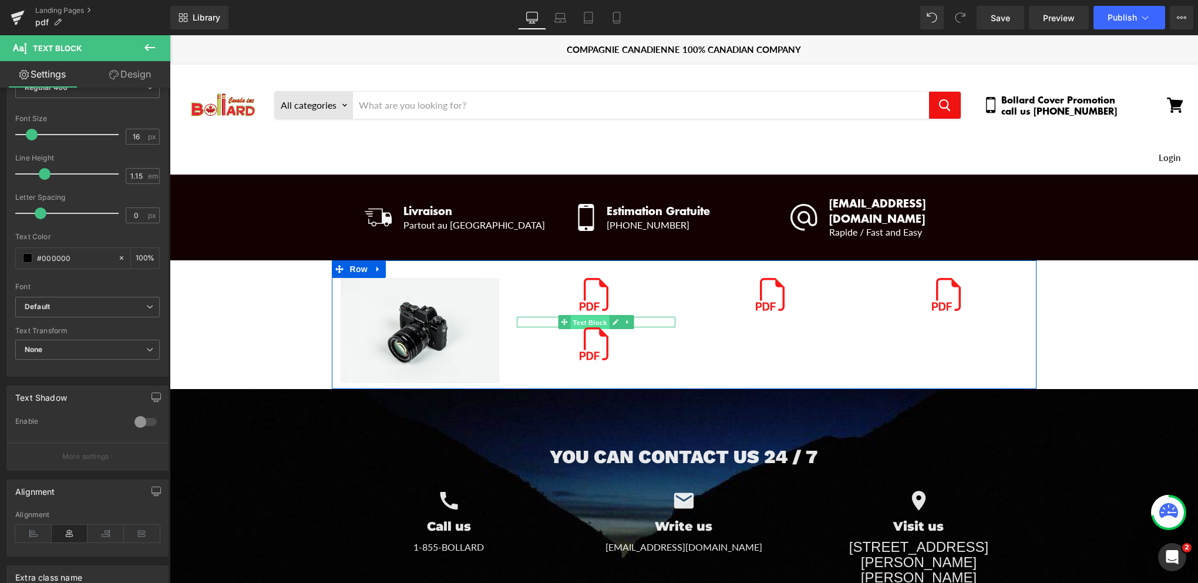
click at [587, 315] on span "Text Block" at bounding box center [589, 322] width 39 height 14
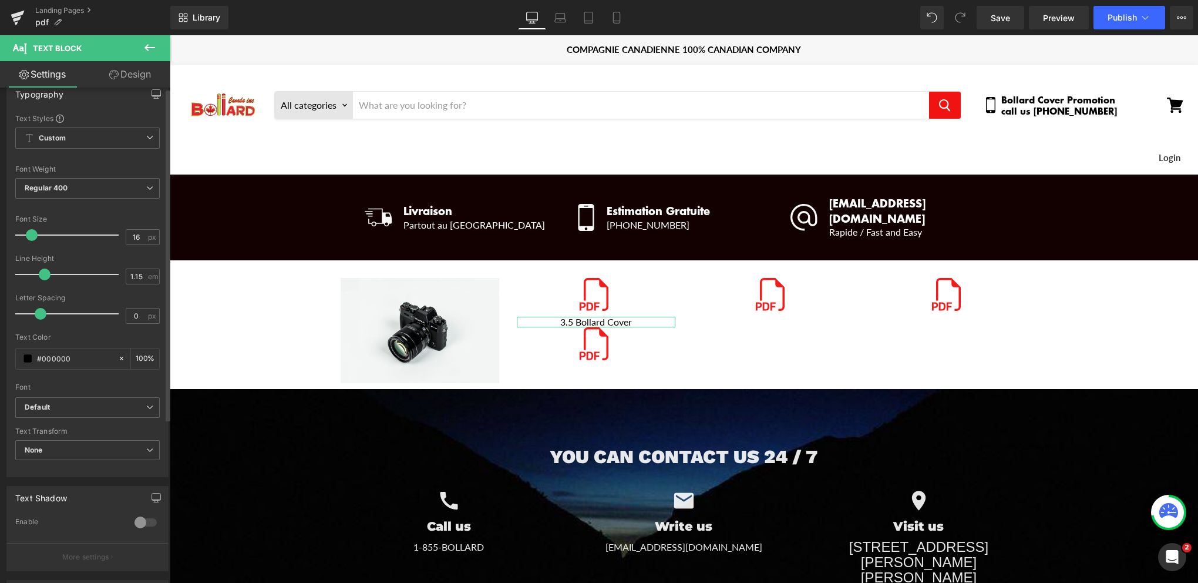
scroll to position [0, 0]
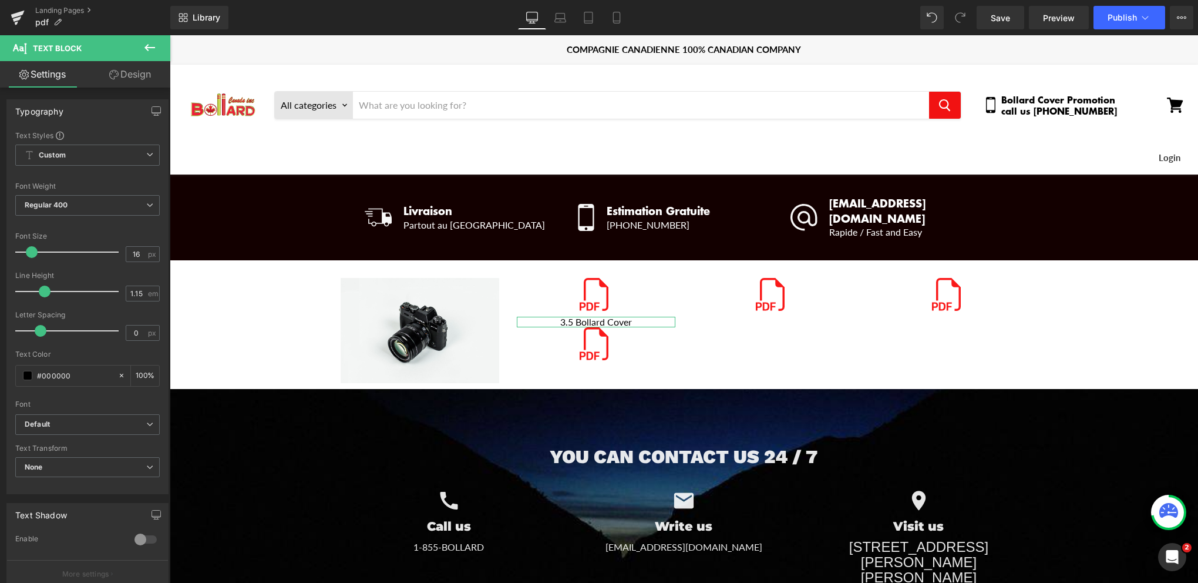
click at [123, 73] on link "Design" at bounding box center [130, 74] width 85 height 26
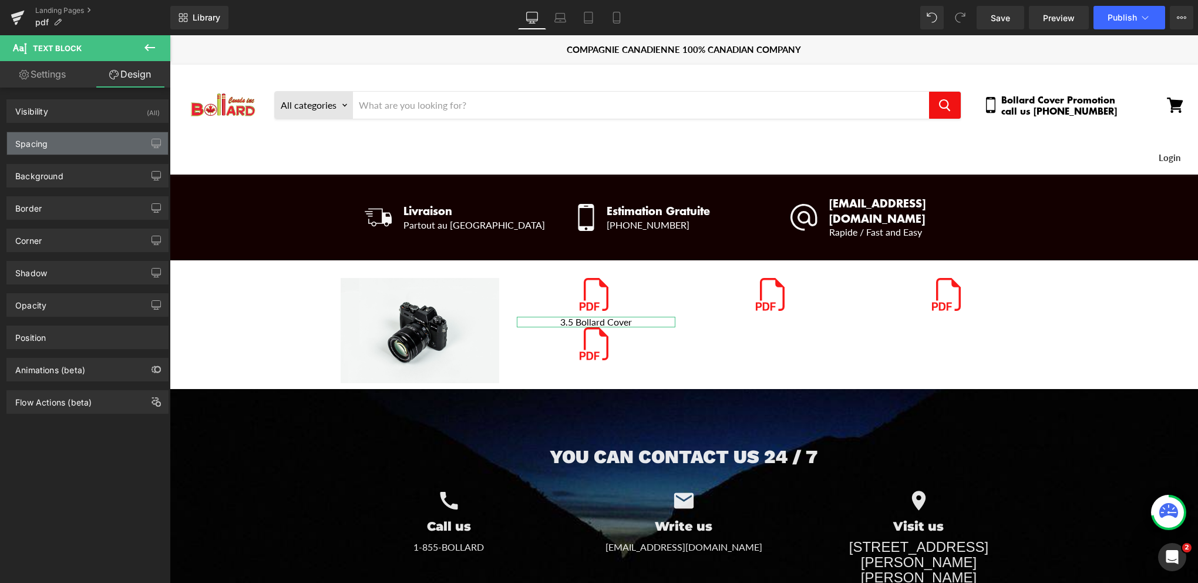
click at [108, 139] on div "Spacing" at bounding box center [87, 143] width 161 height 22
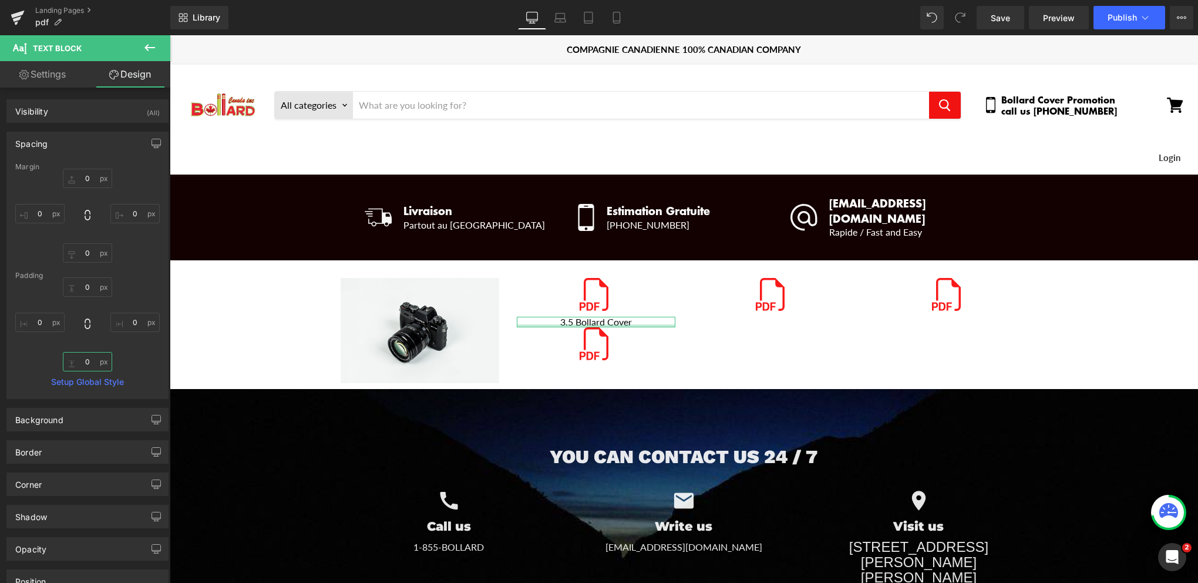
click at [90, 362] on input "0" at bounding box center [87, 361] width 49 height 19
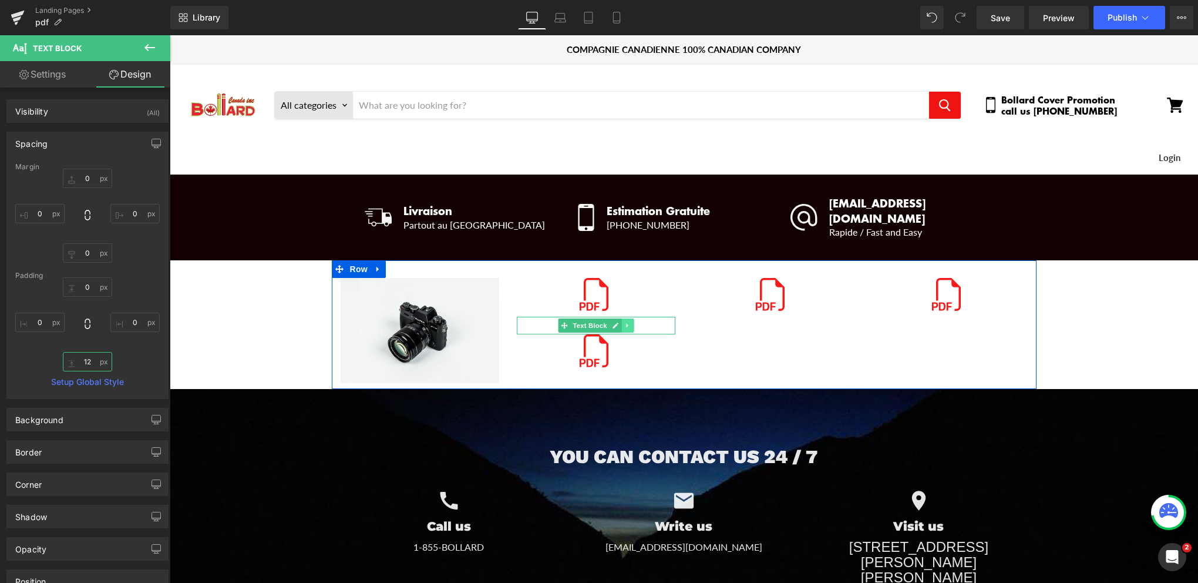
type input "12"
click at [624, 322] on icon "Main content" at bounding box center [627, 325] width 6 height 7
click at [618, 322] on icon "Main content" at bounding box center [621, 325] width 6 height 6
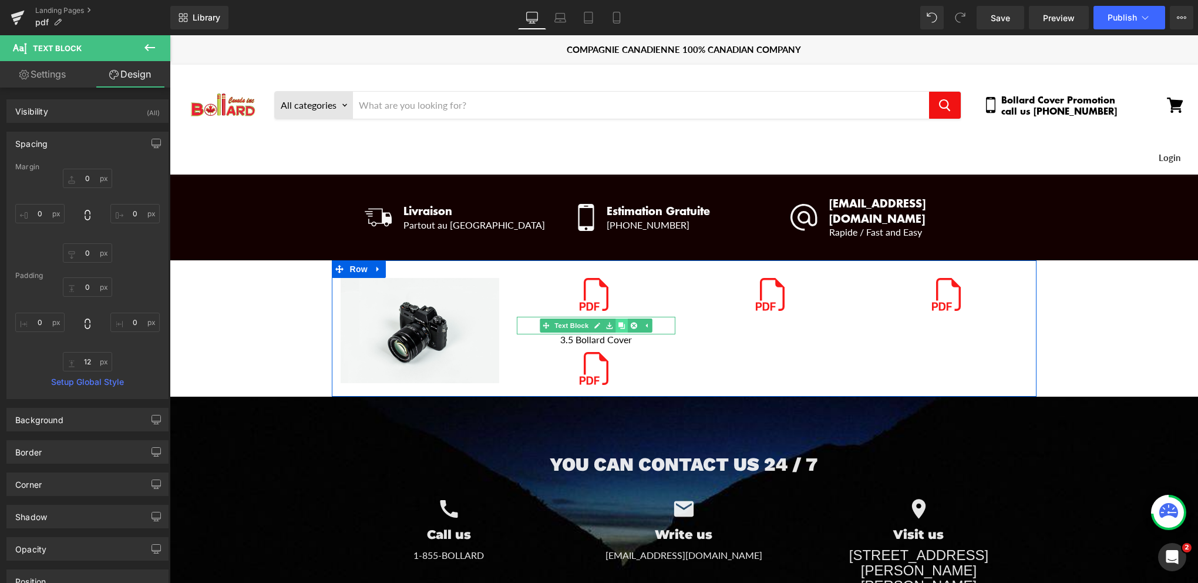
click at [619, 322] on icon "Main content" at bounding box center [621, 325] width 6 height 6
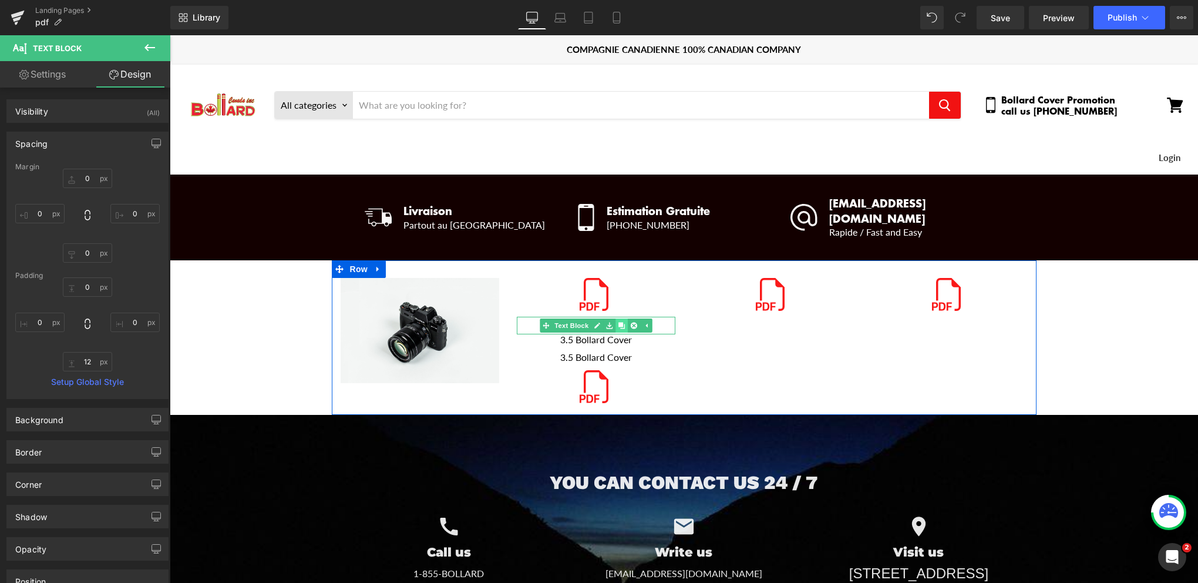
click at [619, 322] on icon "Main content" at bounding box center [621, 325] width 6 height 6
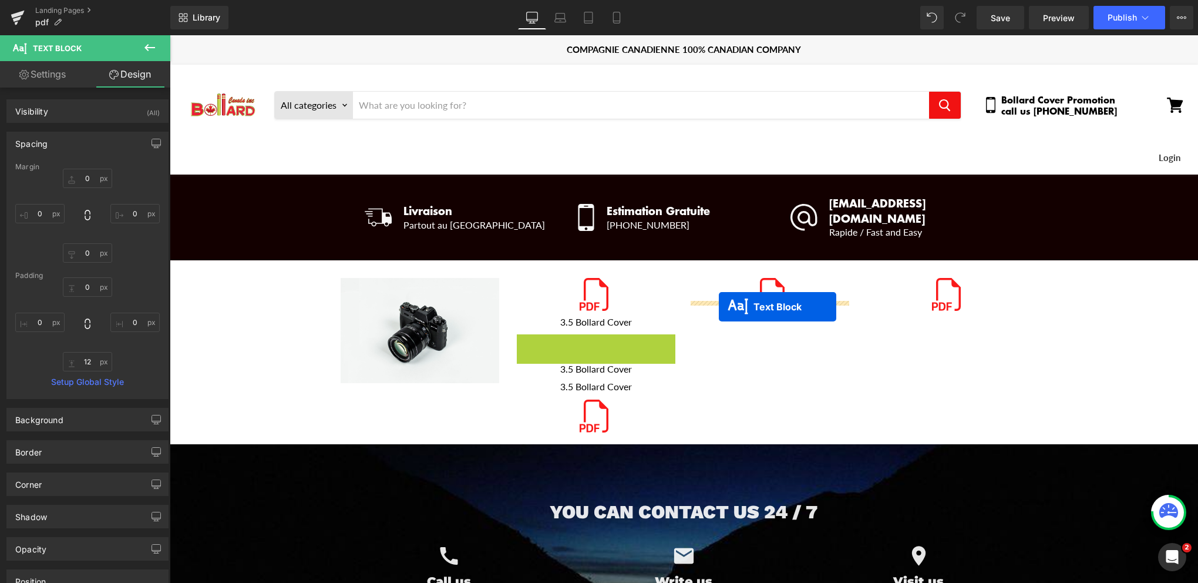
drag, startPoint x: 559, startPoint y: 326, endPoint x: 719, endPoint y: 307, distance: 161.5
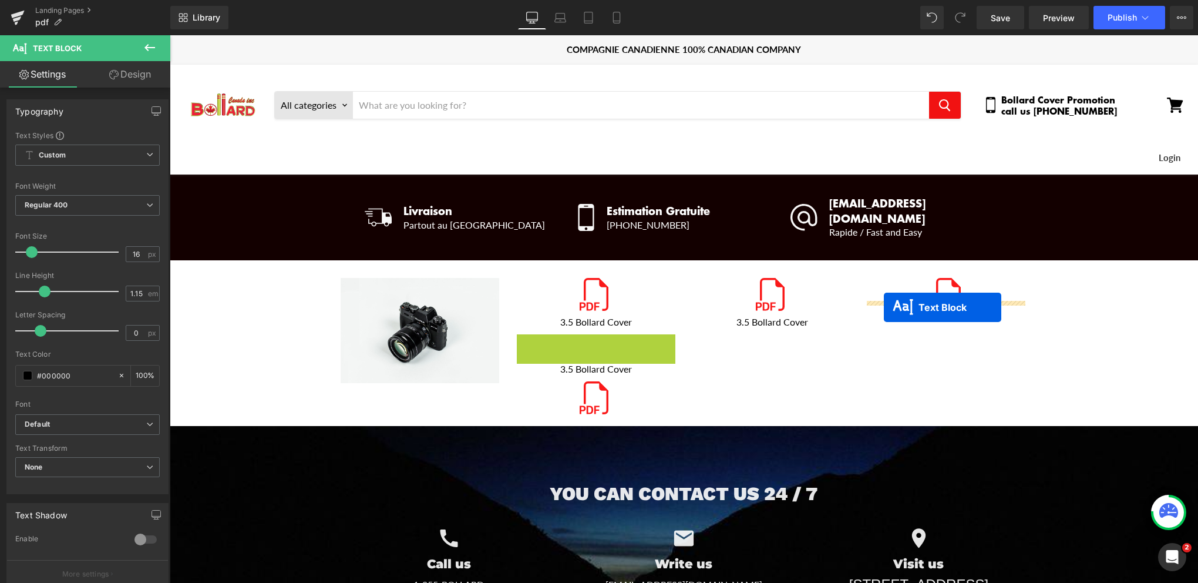
drag, startPoint x: 562, startPoint y: 327, endPoint x: 884, endPoint y: 307, distance: 323.1
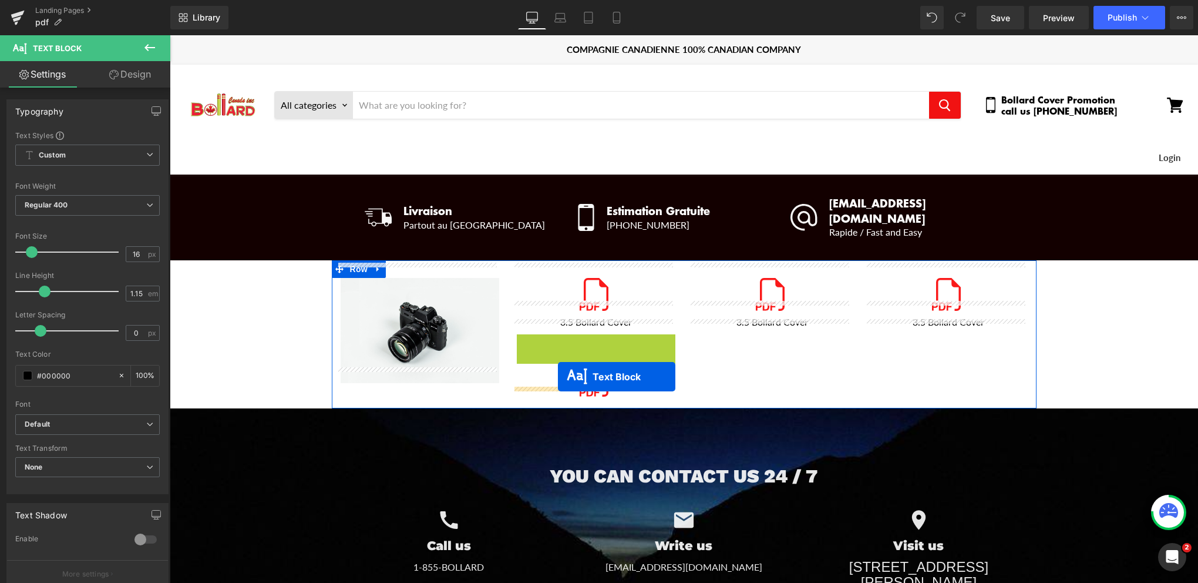
drag, startPoint x: 557, startPoint y: 324, endPoint x: 558, endPoint y: 377, distance: 52.3
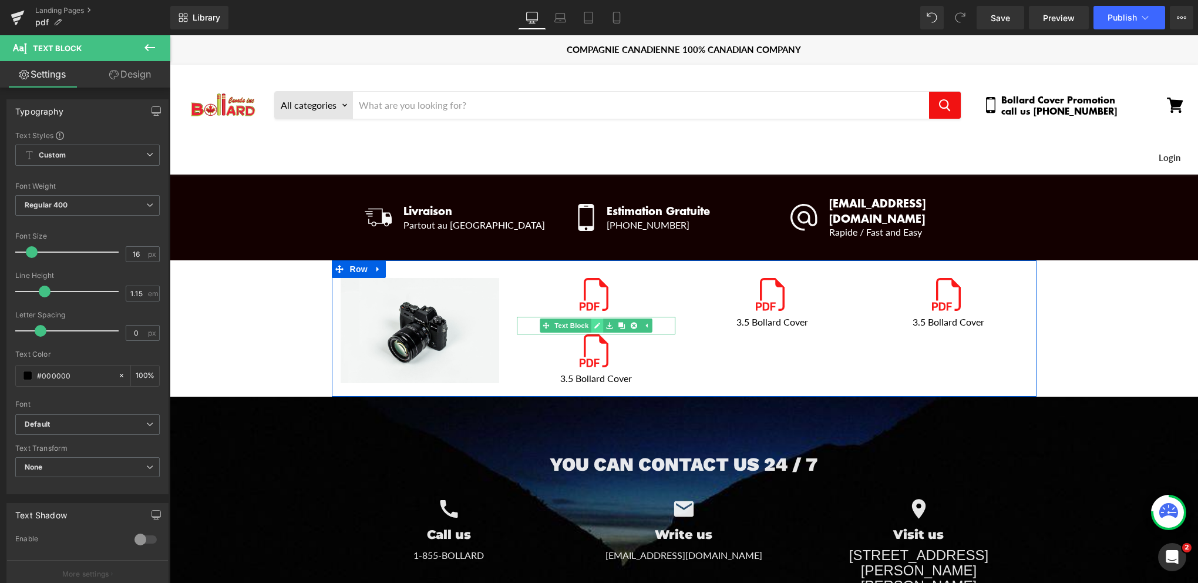
click at [591, 318] on link "Main content" at bounding box center [597, 325] width 12 height 14
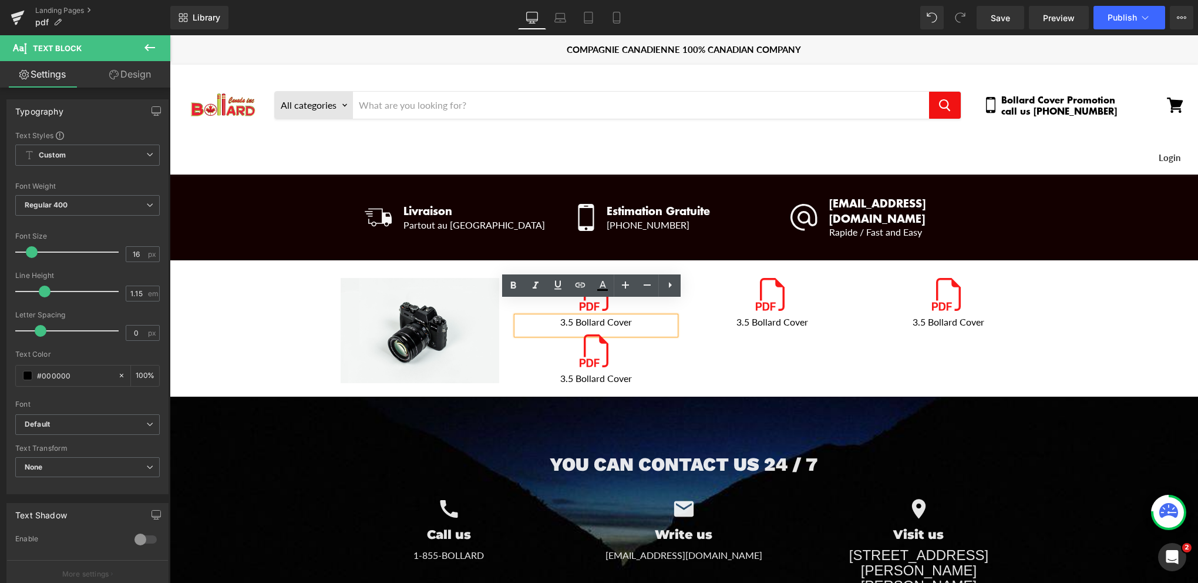
click at [636, 317] on p "3.5 Bollard Cover" at bounding box center [596, 322] width 159 height 11
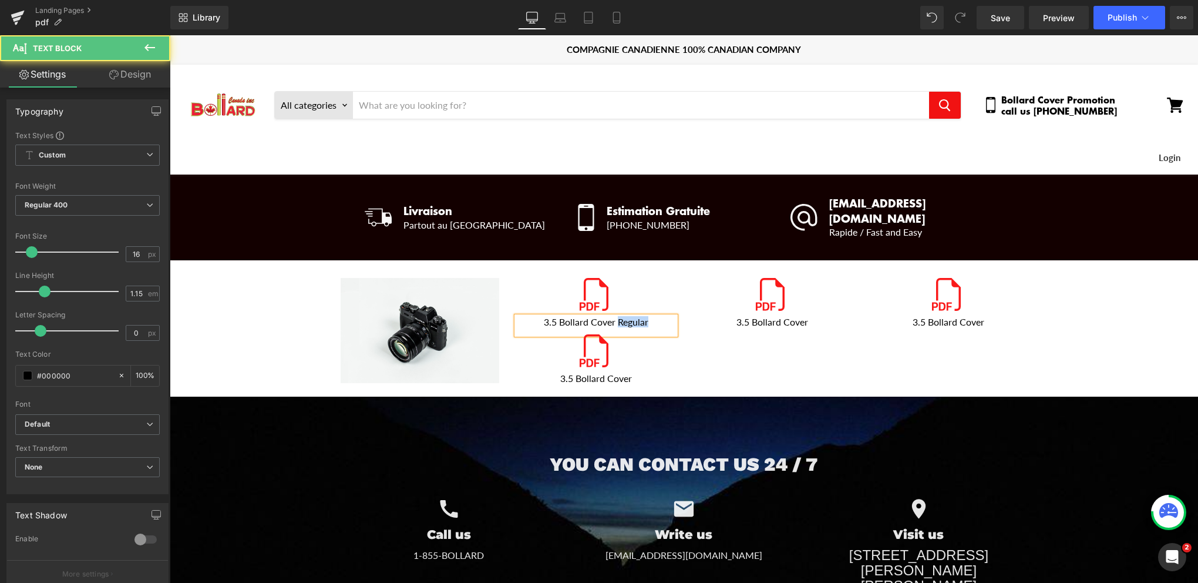
drag, startPoint x: 611, startPoint y: 305, endPoint x: 646, endPoint y: 307, distance: 34.1
click at [646, 317] on p "3.5 Bollard Cover Regular" at bounding box center [596, 322] width 159 height 11
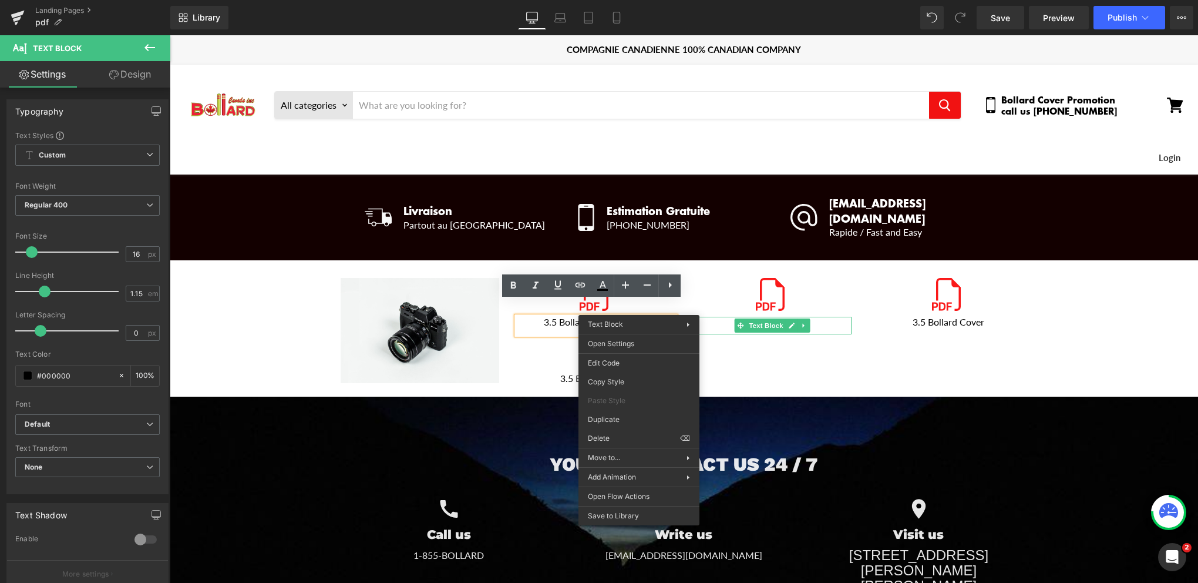
click at [796, 317] on div "Main content" at bounding box center [772, 318] width 159 height 3
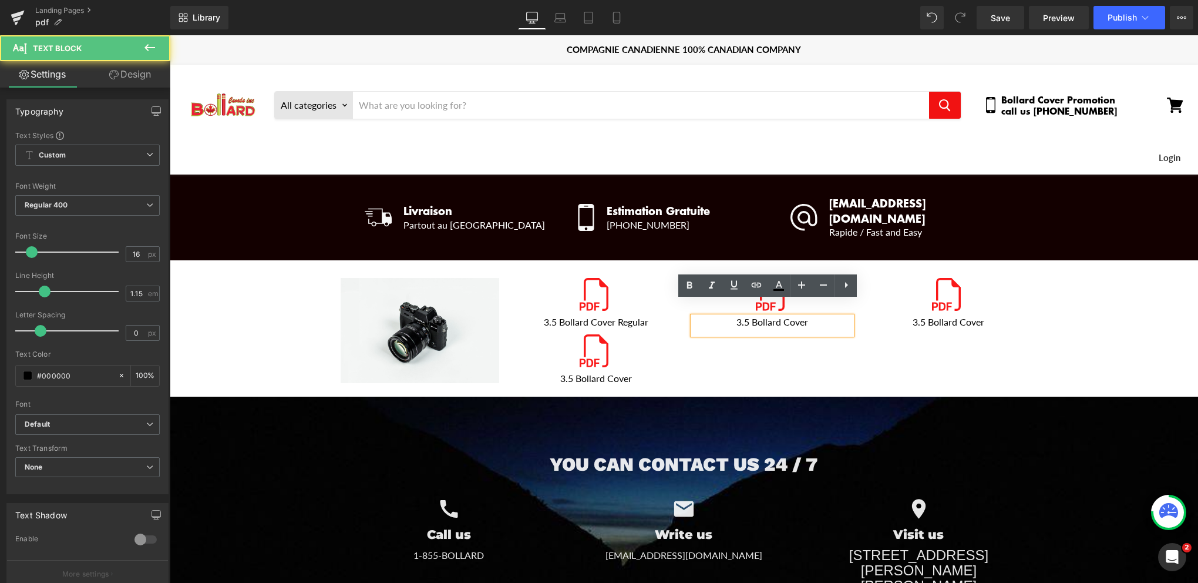
click at [774, 317] on p "3.5 Bollard Cover" at bounding box center [772, 322] width 159 height 11
click at [762, 317] on p "3.5 Bollard Cover" at bounding box center [772, 322] width 159 height 11
click at [802, 317] on p "3.5 Bollard Cover" at bounding box center [772, 322] width 159 height 11
click at [804, 317] on p "3.5 Bollard Cover" at bounding box center [772, 322] width 159 height 11
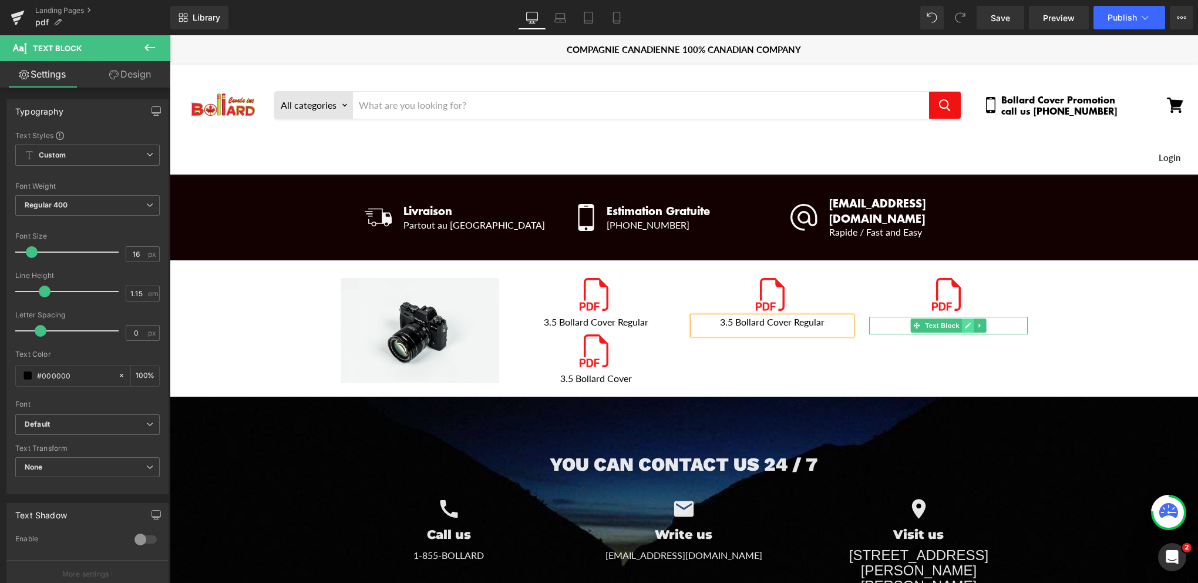
click at [962, 318] on link "Main content" at bounding box center [968, 325] width 12 height 14
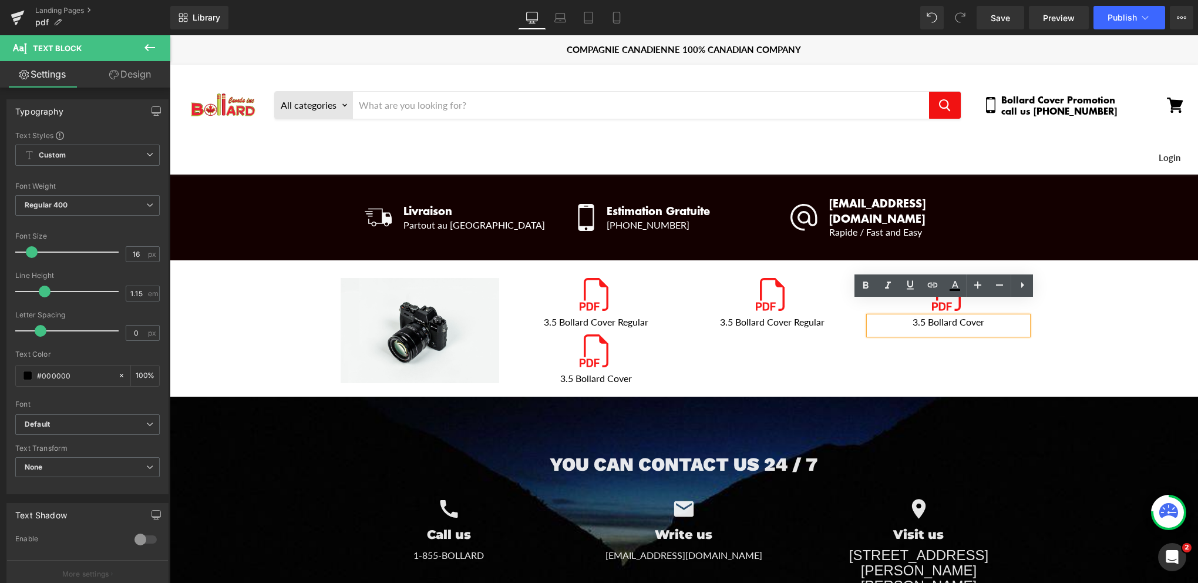
click at [988, 317] on p "3.5 Bollard Cover" at bounding box center [948, 322] width 159 height 11
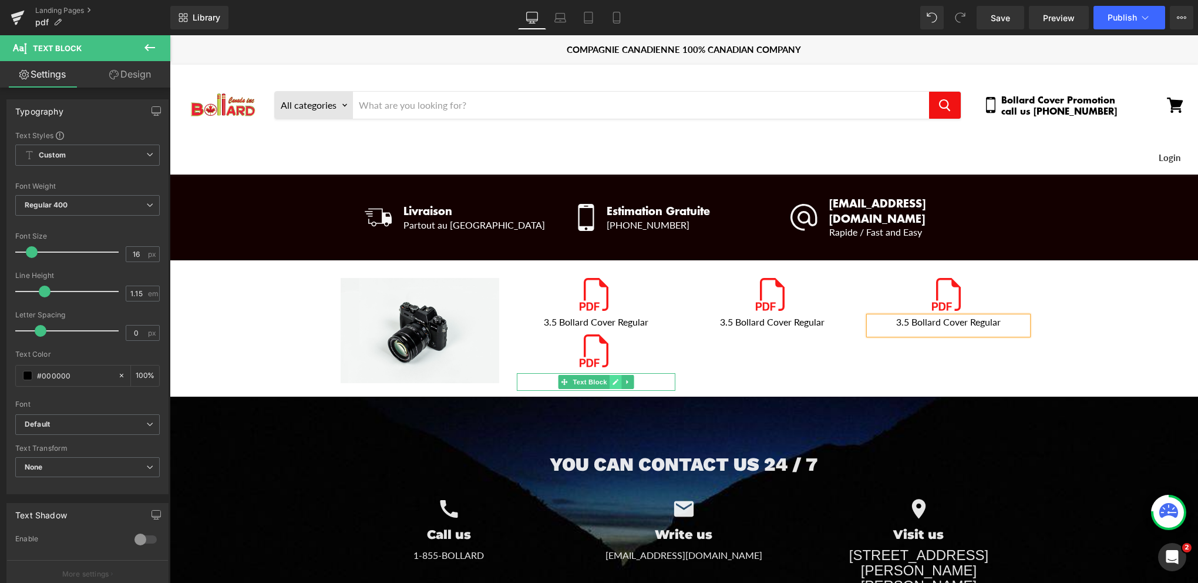
click at [612, 378] on icon "Main content" at bounding box center [615, 381] width 6 height 7
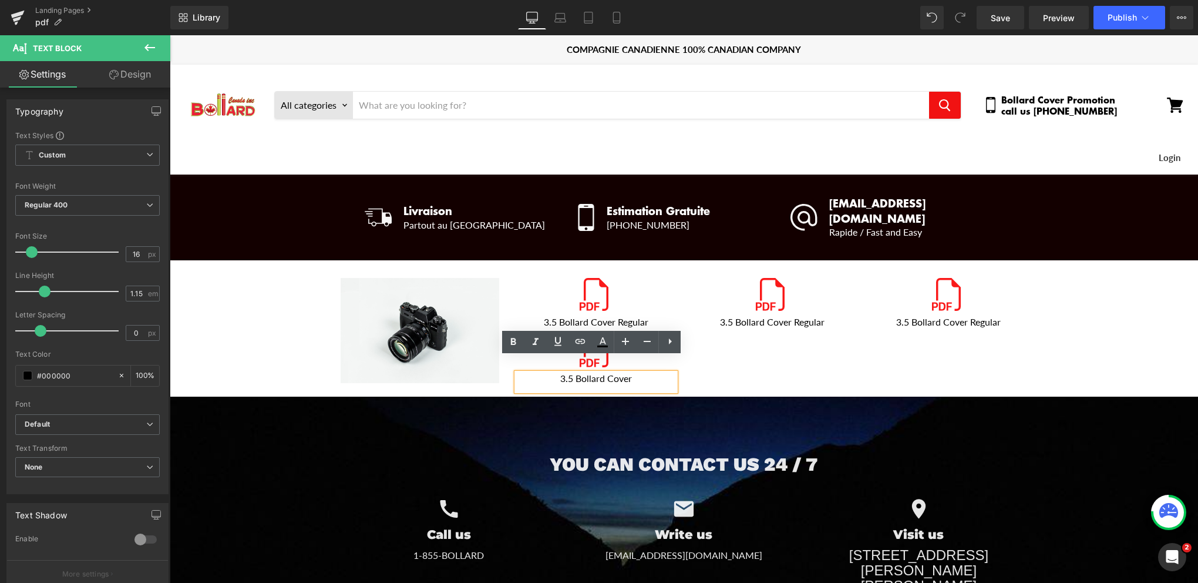
click at [627, 373] on p "3.5 Bollard Cover" at bounding box center [596, 378] width 159 height 11
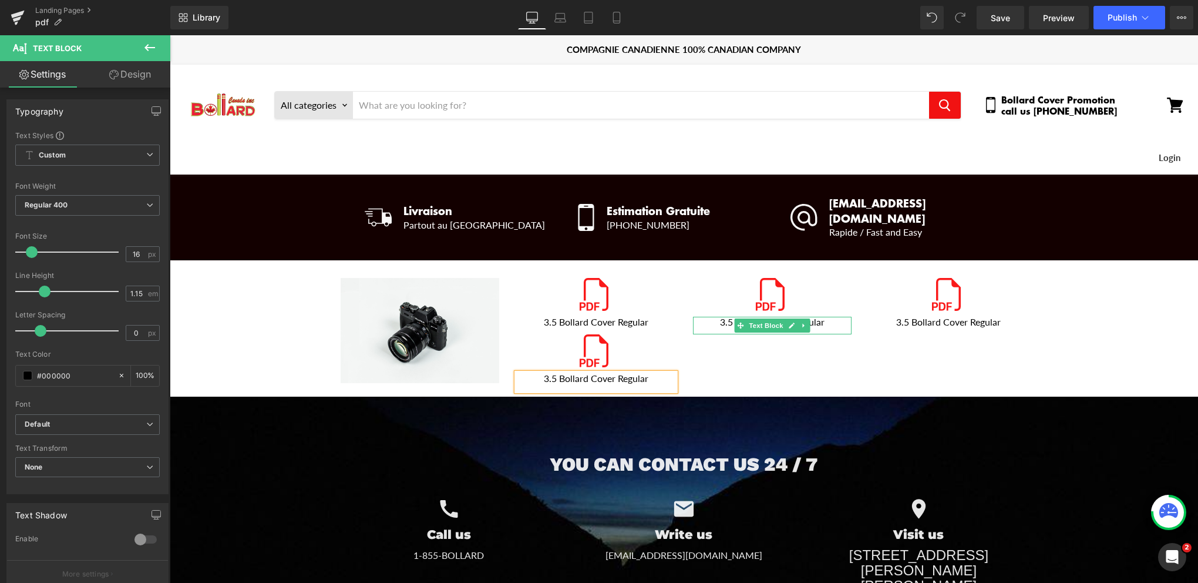
click at [719, 317] on p "3.5 Bollard Cover Regular" at bounding box center [772, 322] width 159 height 11
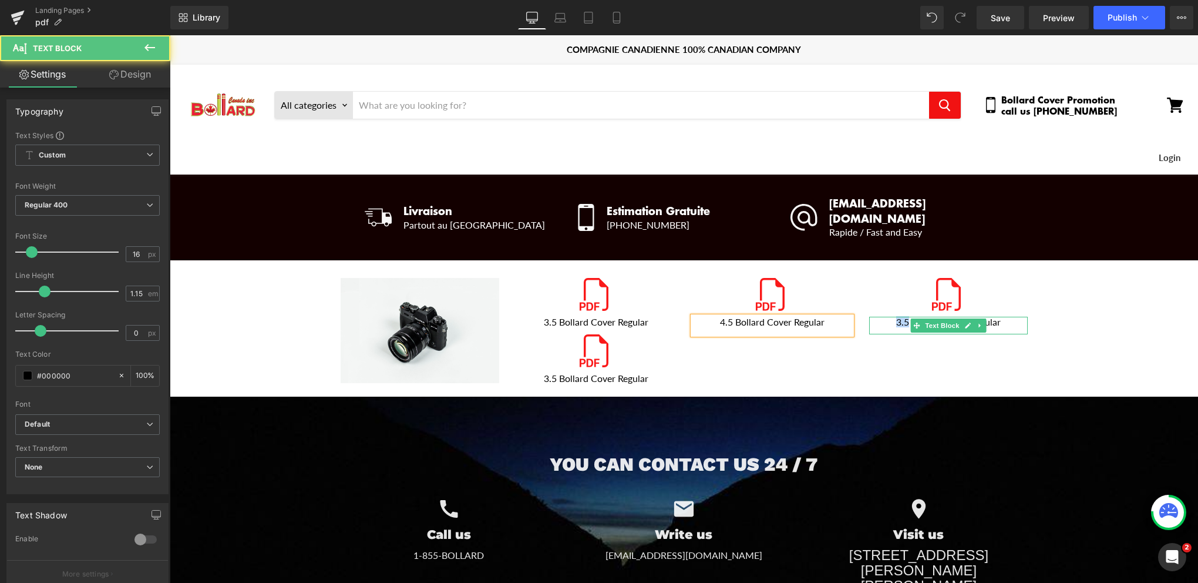
drag, startPoint x: 903, startPoint y: 308, endPoint x: 886, endPoint y: 306, distance: 16.5
click at [886, 317] on p "3.5 Bollard Cover Regular" at bounding box center [948, 322] width 159 height 11
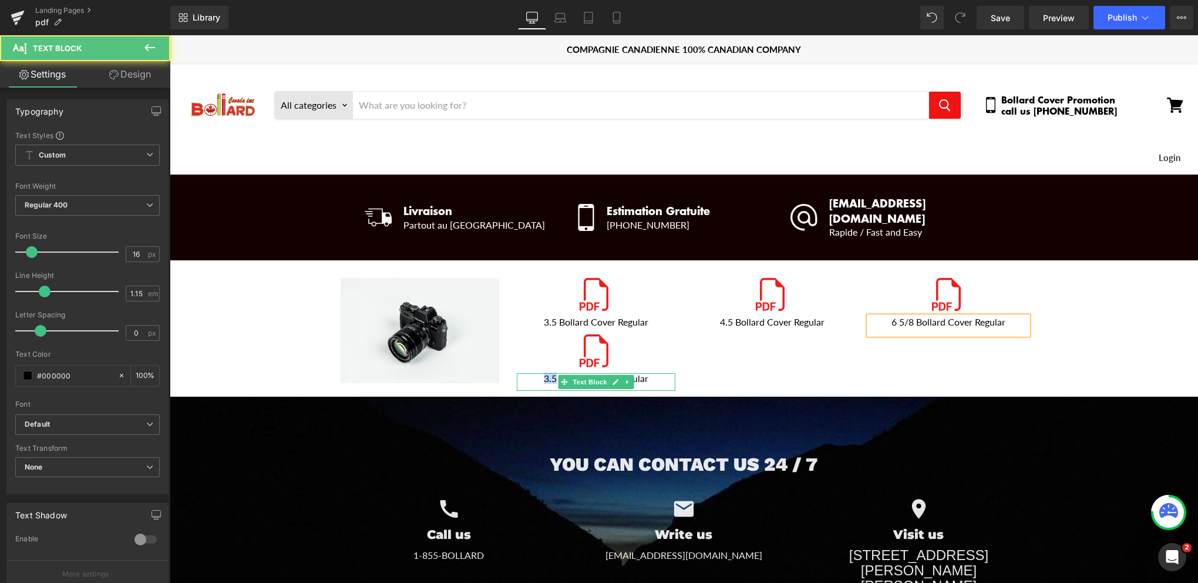
drag, startPoint x: 552, startPoint y: 364, endPoint x: 539, endPoint y: 363, distance: 13.6
click at [539, 373] on p "3.5 Bollard Cover Regular" at bounding box center [596, 378] width 159 height 11
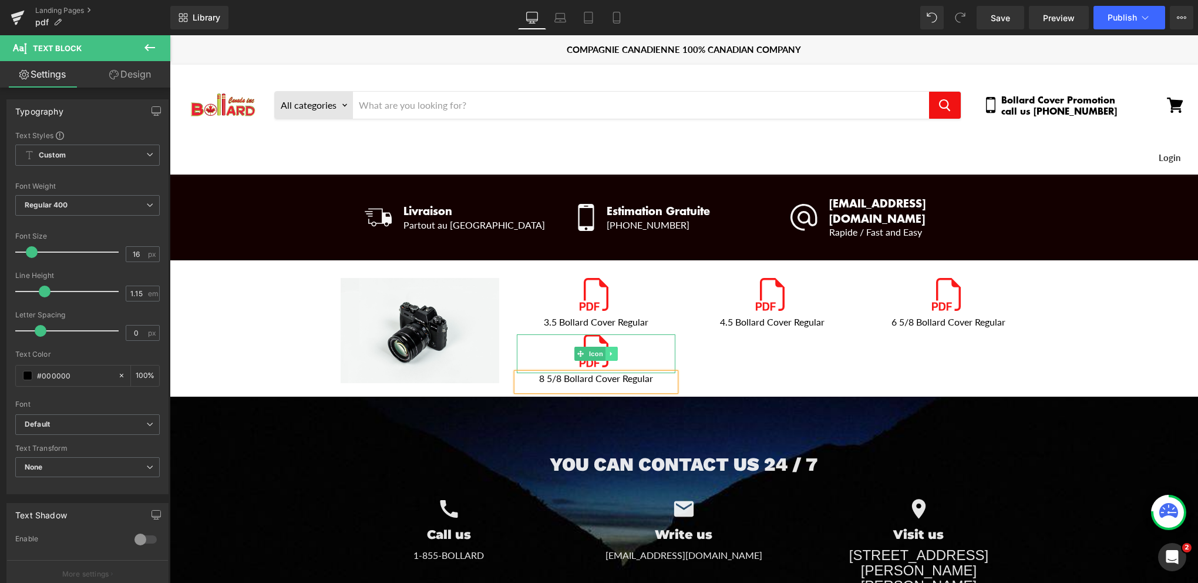
click at [610, 352] on icon "Main content" at bounding box center [611, 354] width 2 height 4
click at [602, 350] on icon "Main content" at bounding box center [605, 353] width 6 height 6
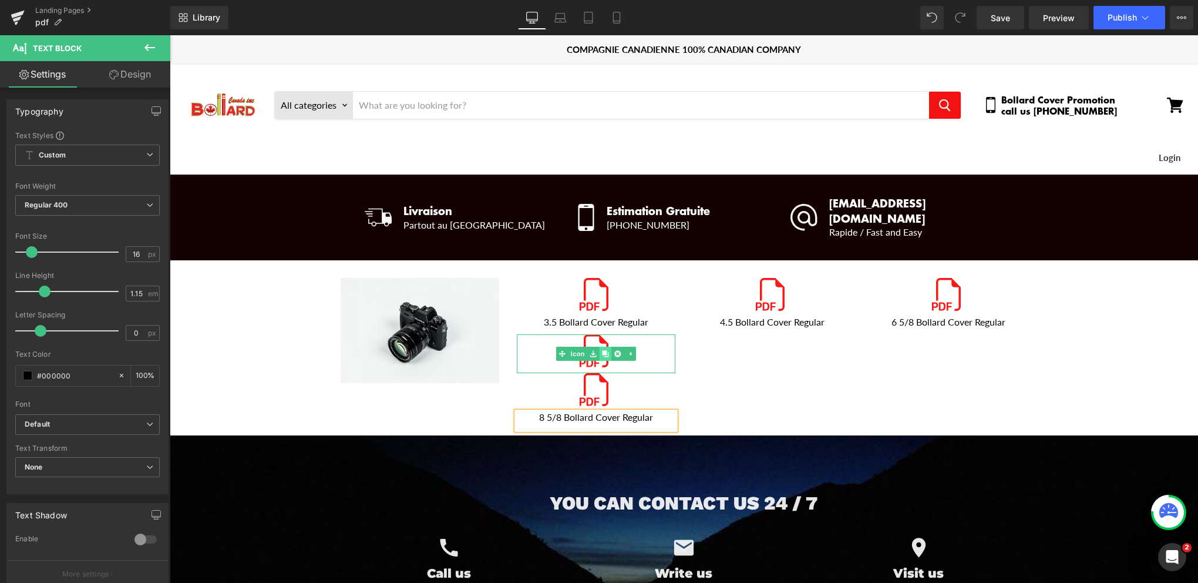
click at [602, 350] on icon "Main content" at bounding box center [605, 353] width 6 height 6
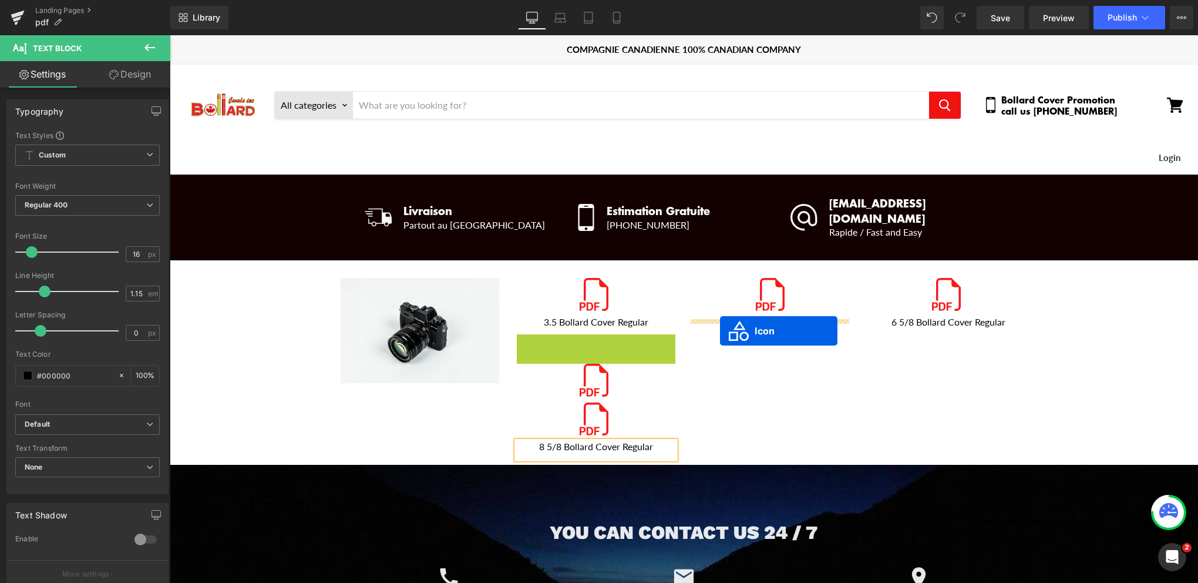
drag, startPoint x: 559, startPoint y: 337, endPoint x: 720, endPoint y: 331, distance: 161.1
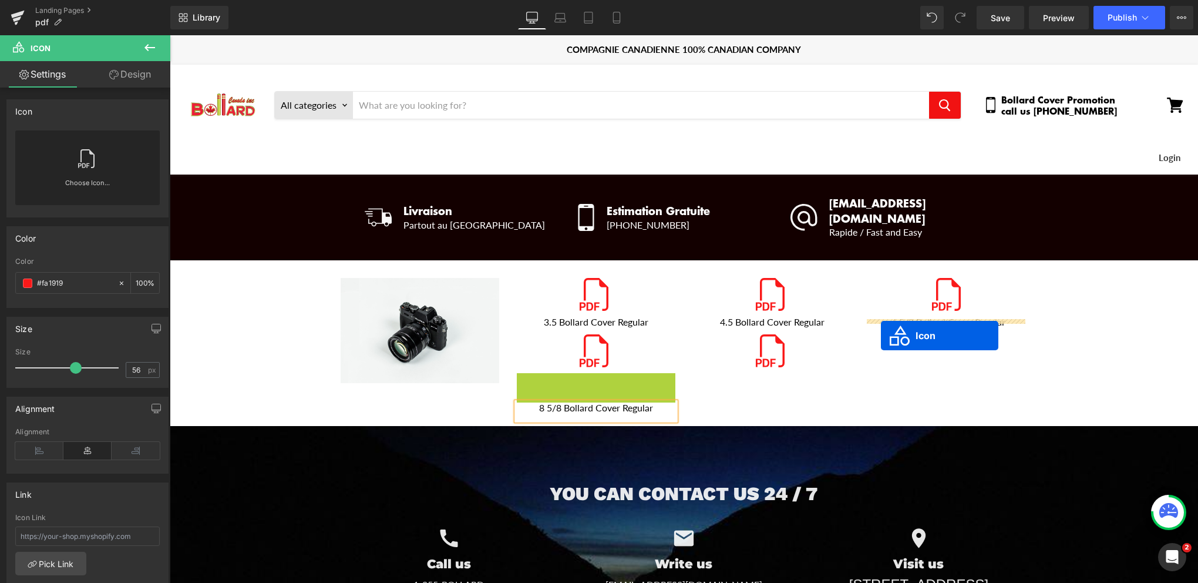
drag, startPoint x: 576, startPoint y: 378, endPoint x: 881, endPoint y: 335, distance: 308.4
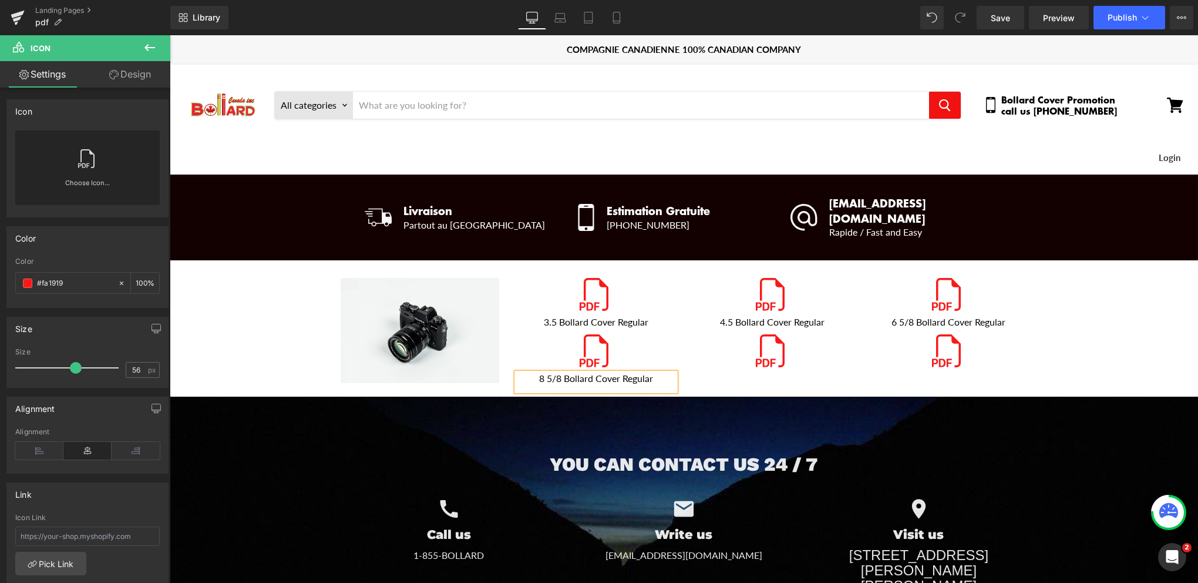
click at [648, 373] on p "8 5/8 Bollard Cover Regular" at bounding box center [596, 378] width 159 height 11
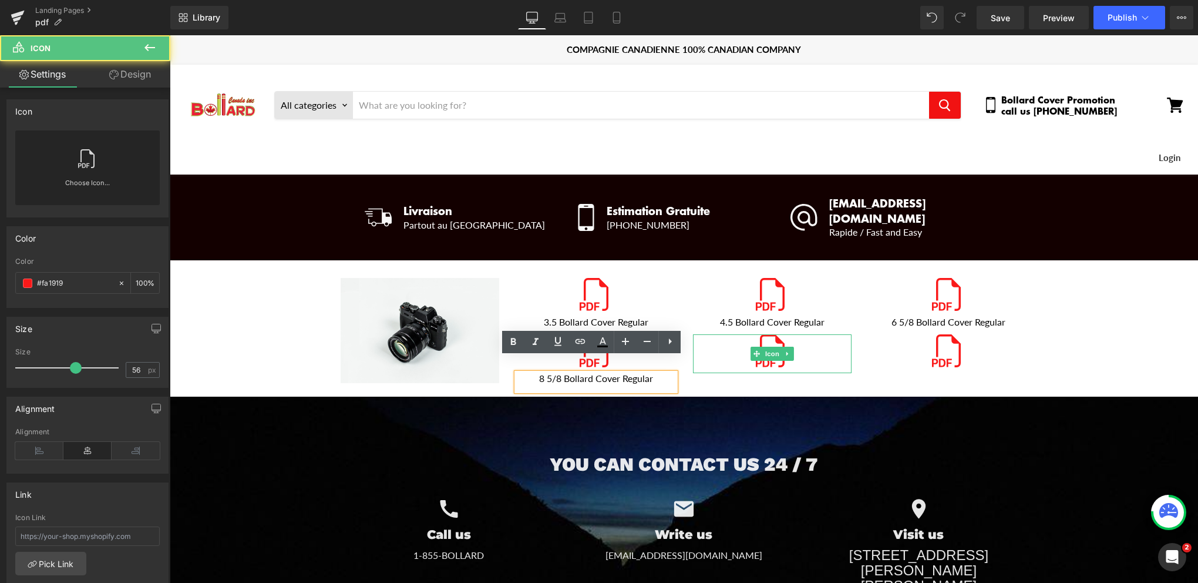
click at [706, 356] on div "Icon" at bounding box center [772, 353] width 159 height 39
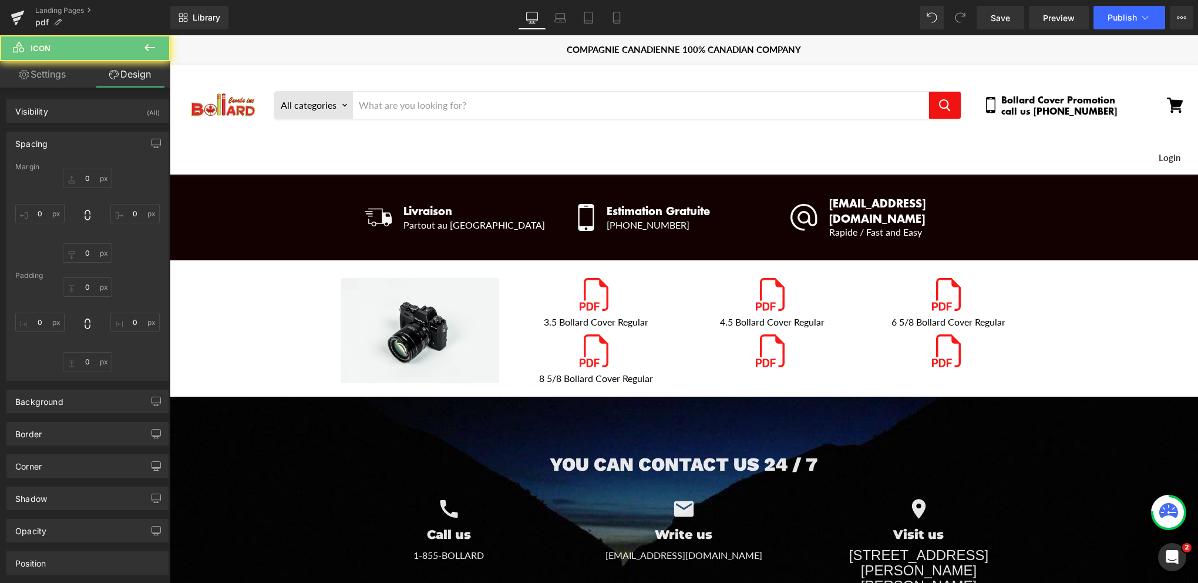
type input "0"
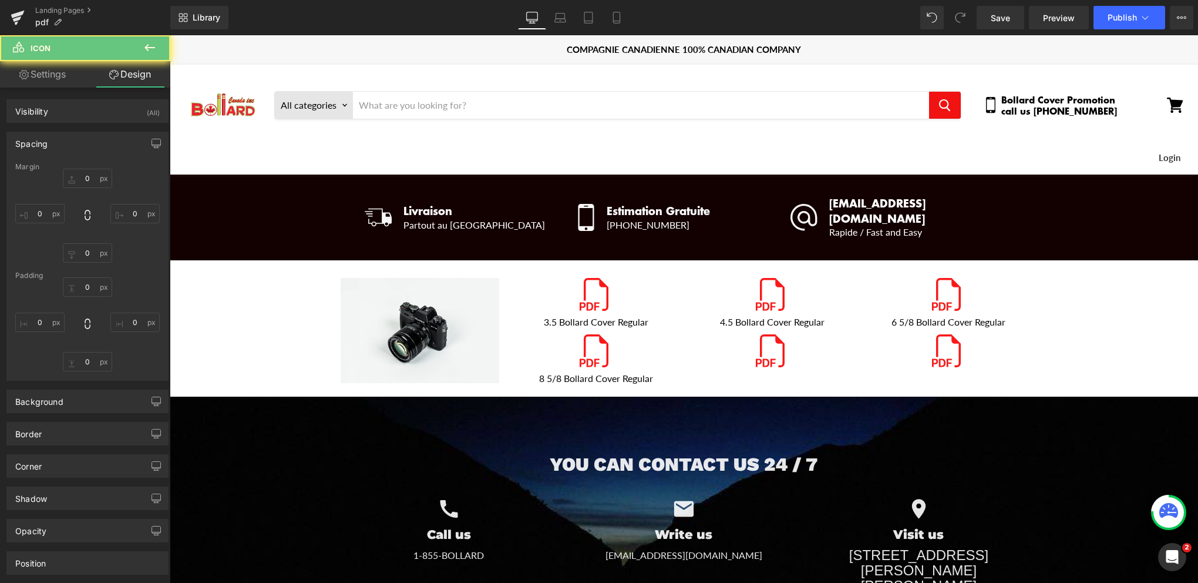
type input "0"
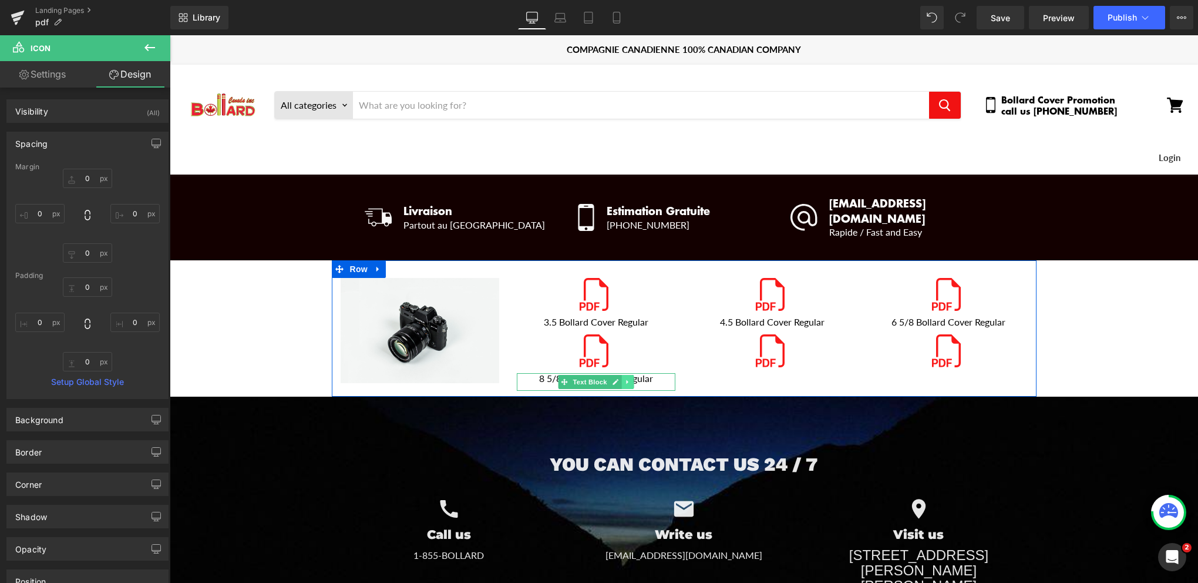
click at [624, 378] on icon "Main content" at bounding box center [627, 381] width 6 height 7
click at [618, 379] on icon "Main content" at bounding box center [621, 382] width 6 height 6
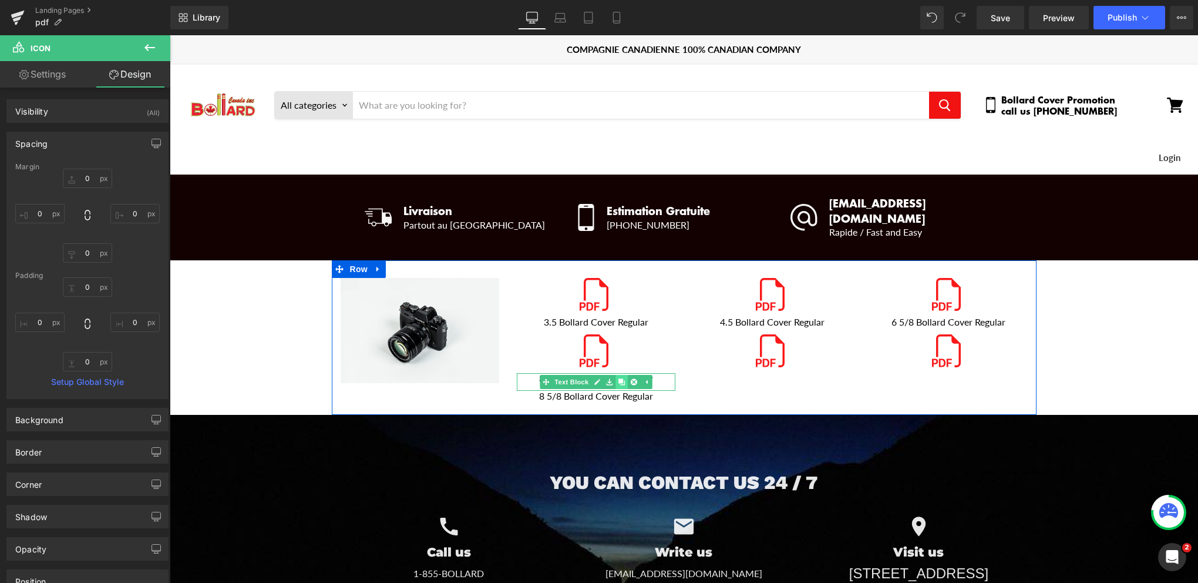
click at [618, 379] on icon "Main content" at bounding box center [621, 382] width 6 height 6
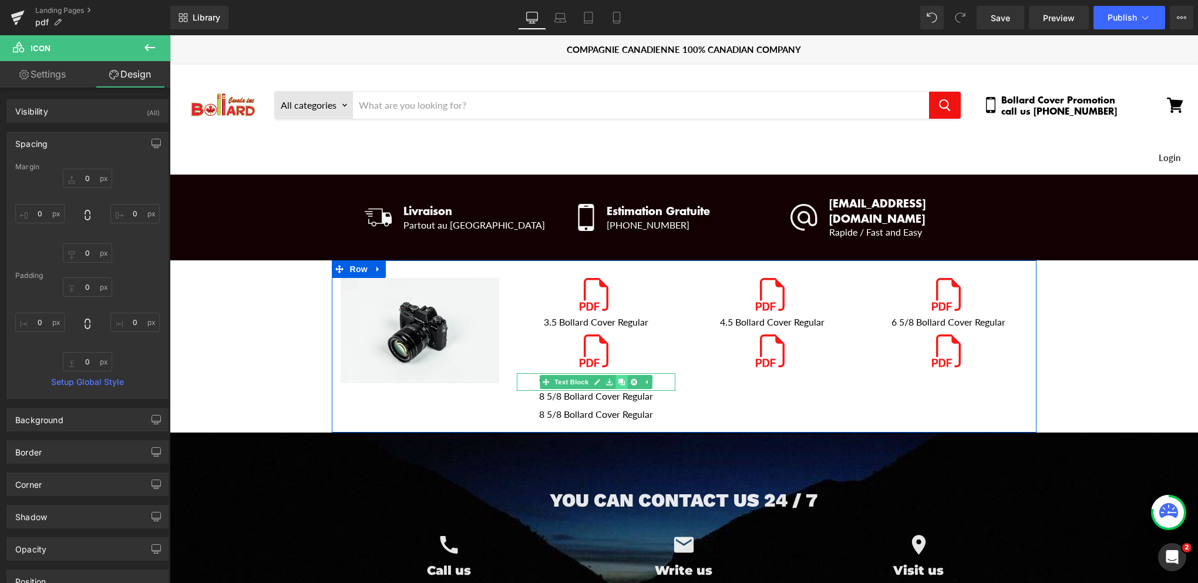
click at [618, 379] on icon "Main content" at bounding box center [621, 382] width 6 height 6
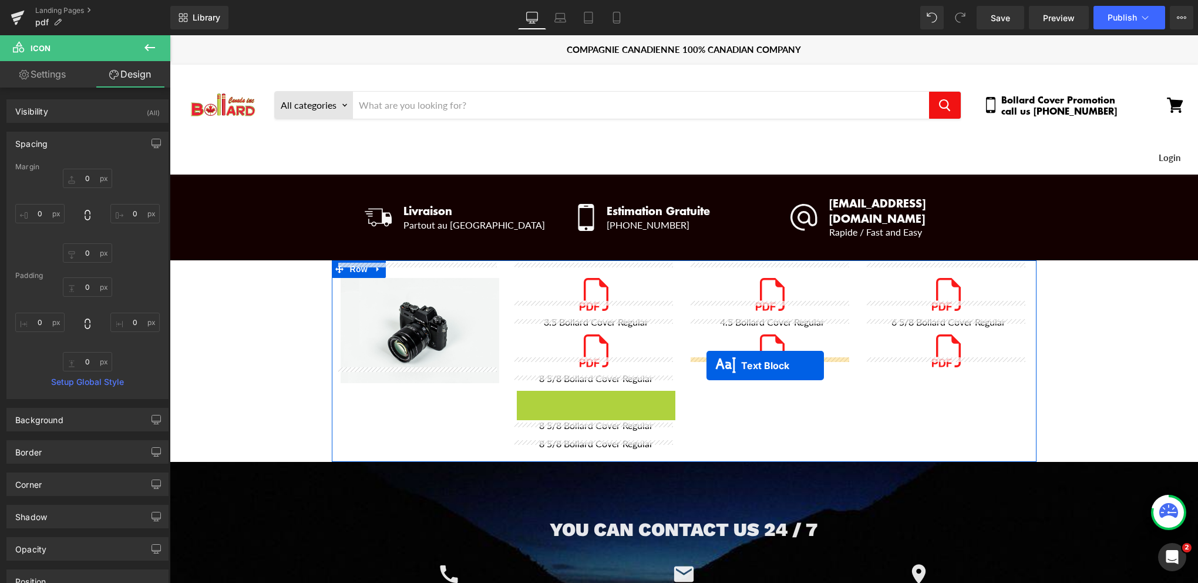
drag, startPoint x: 576, startPoint y: 382, endPoint x: 707, endPoint y: 365, distance: 132.1
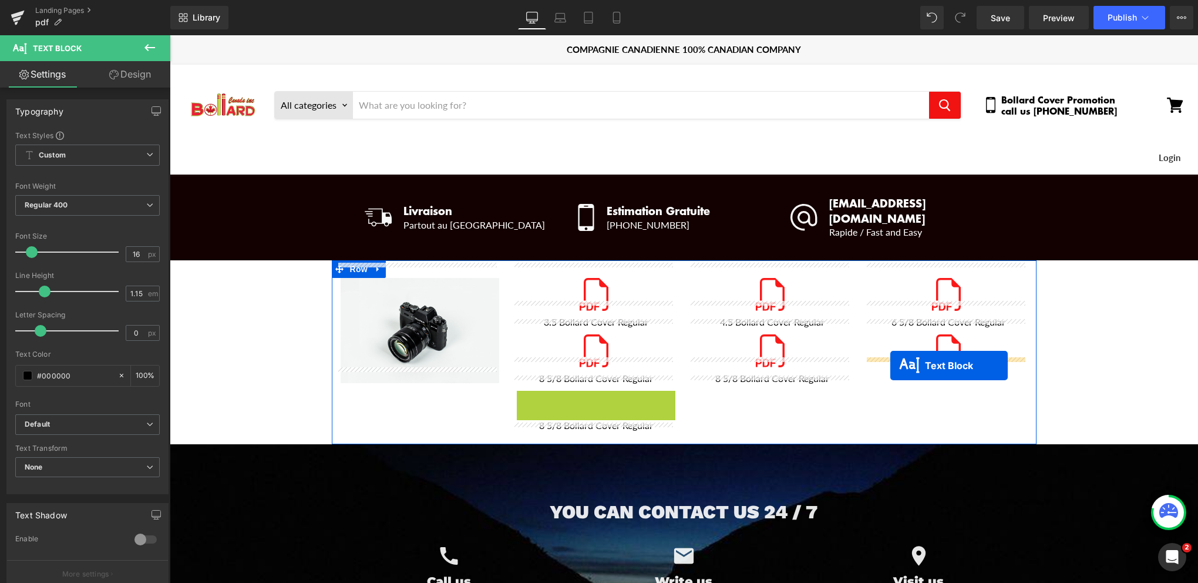
drag, startPoint x: 557, startPoint y: 382, endPoint x: 891, endPoint y: 365, distance: 333.5
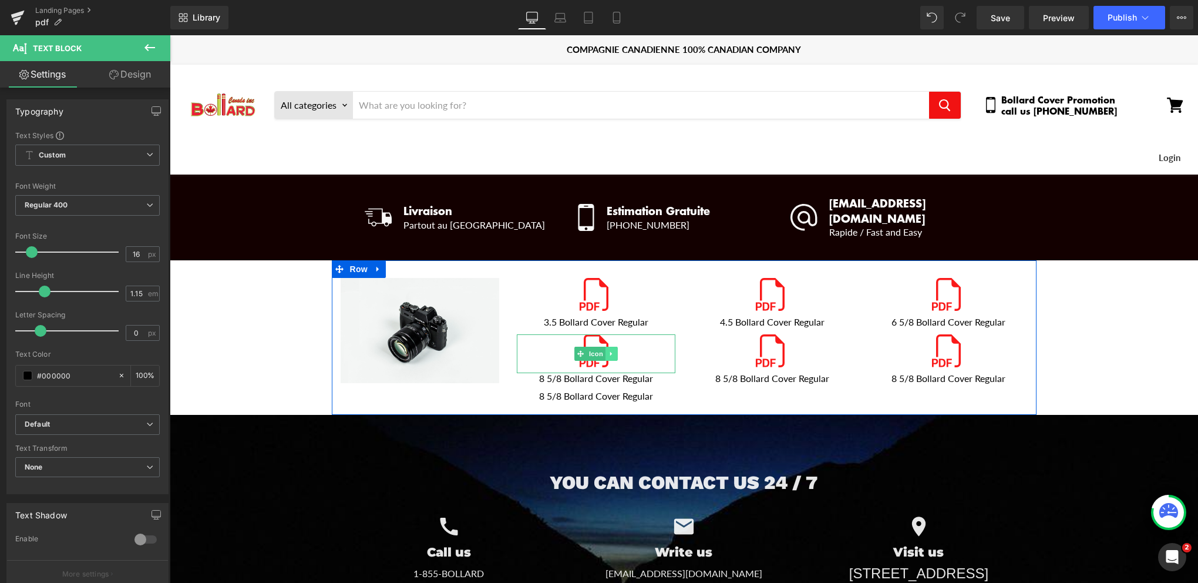
click at [611, 347] on link "Main content" at bounding box center [611, 354] width 12 height 14
click at [602, 350] on icon "Main content" at bounding box center [605, 353] width 6 height 6
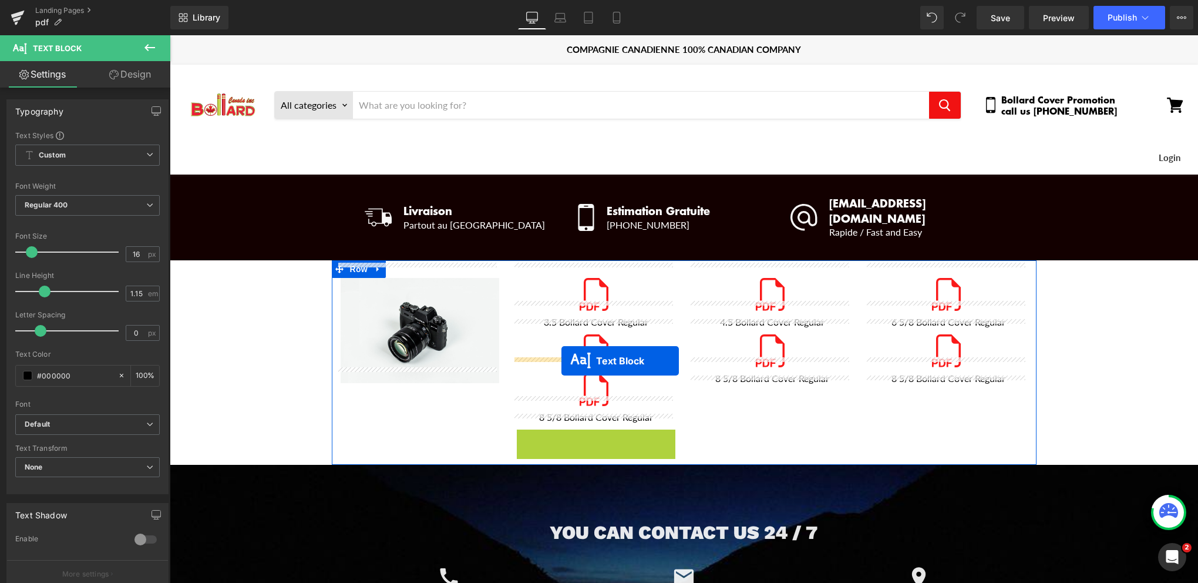
drag, startPoint x: 561, startPoint y: 423, endPoint x: 562, endPoint y: 361, distance: 62.3
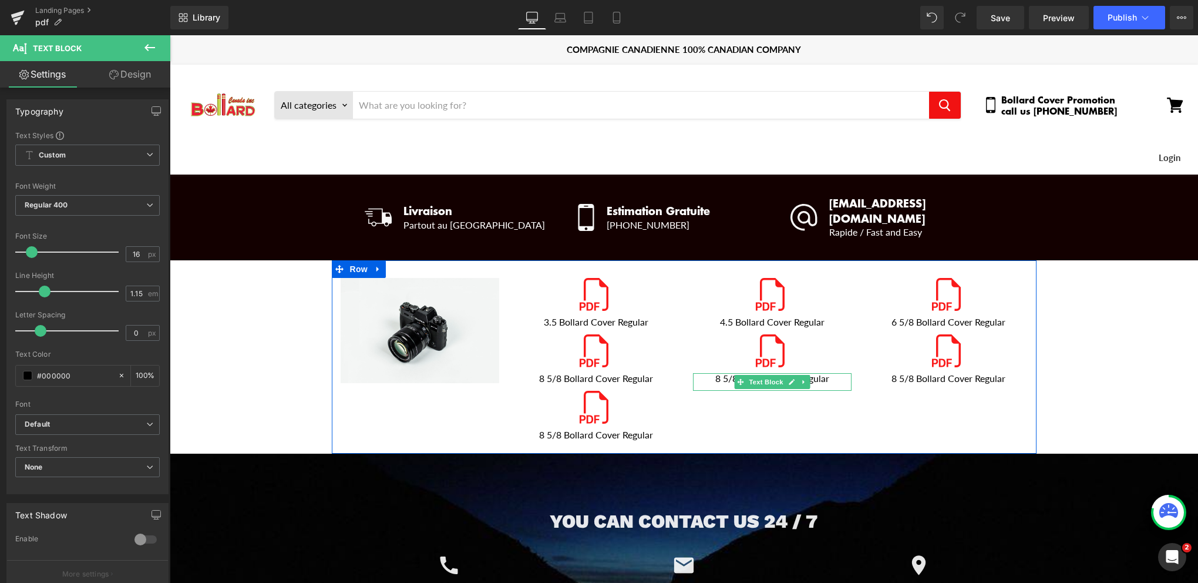
click at [729, 373] on p "8 5/8 Bollard Cover Regular" at bounding box center [772, 378] width 159 height 11
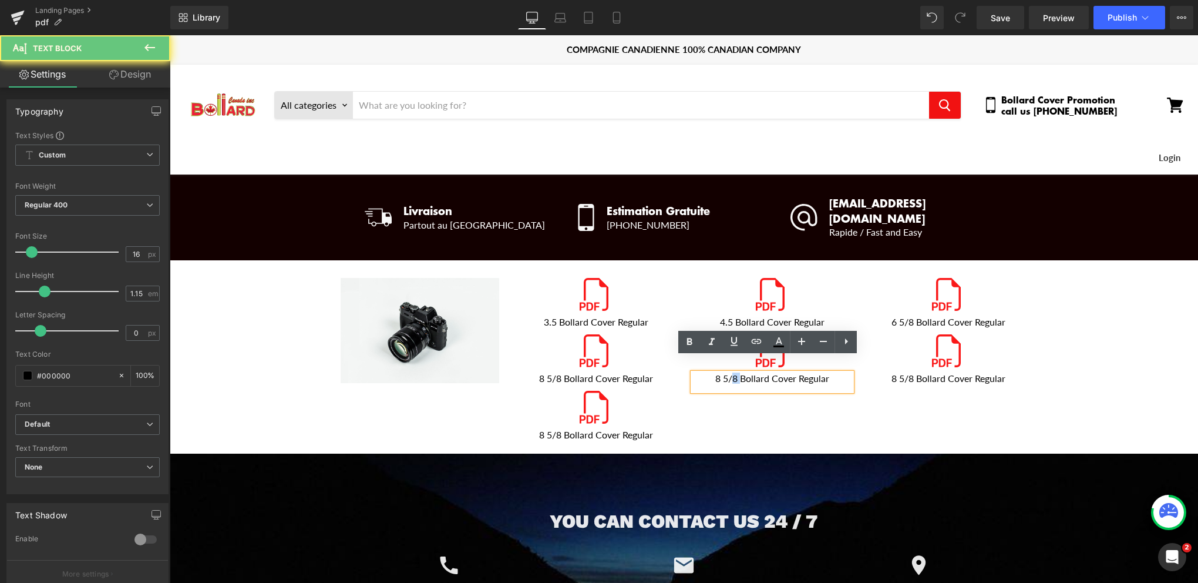
click at [729, 373] on p "8 5/8 Bollard Cover Regular" at bounding box center [772, 378] width 159 height 11
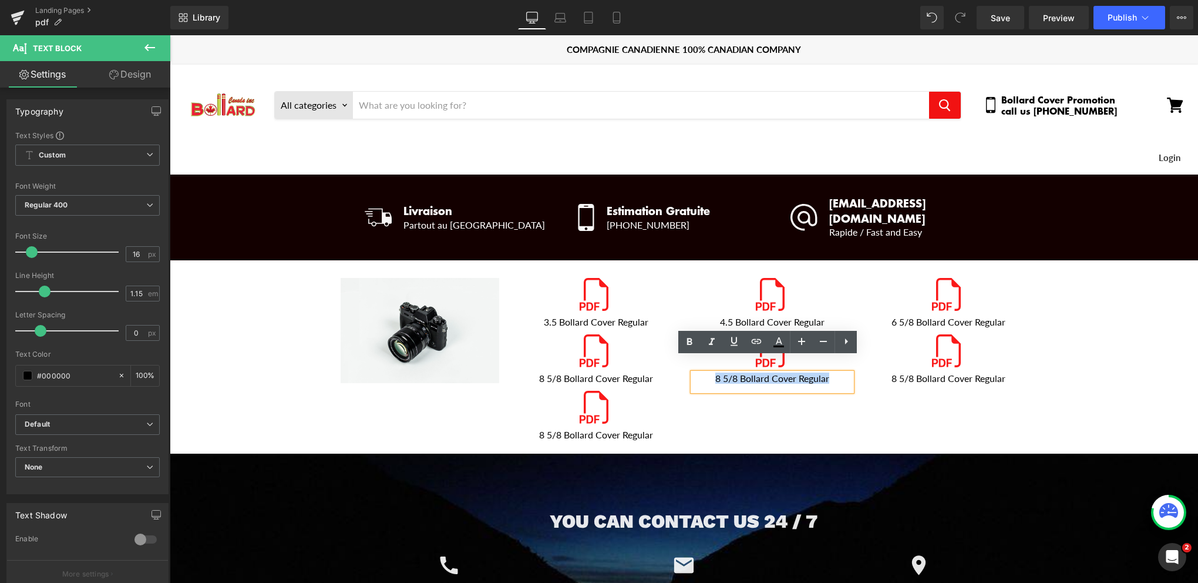
click at [731, 373] on p "8 5/8 Bollard Cover Regular" at bounding box center [772, 378] width 159 height 11
click at [734, 373] on p "8 5/8 Bollard Cover Regular" at bounding box center [772, 378] width 159 height 11
drag, startPoint x: 734, startPoint y: 362, endPoint x: 708, endPoint y: 365, distance: 25.4
click at [708, 373] on p "8 5/8 Bollard Cover Regular" at bounding box center [772, 378] width 159 height 11
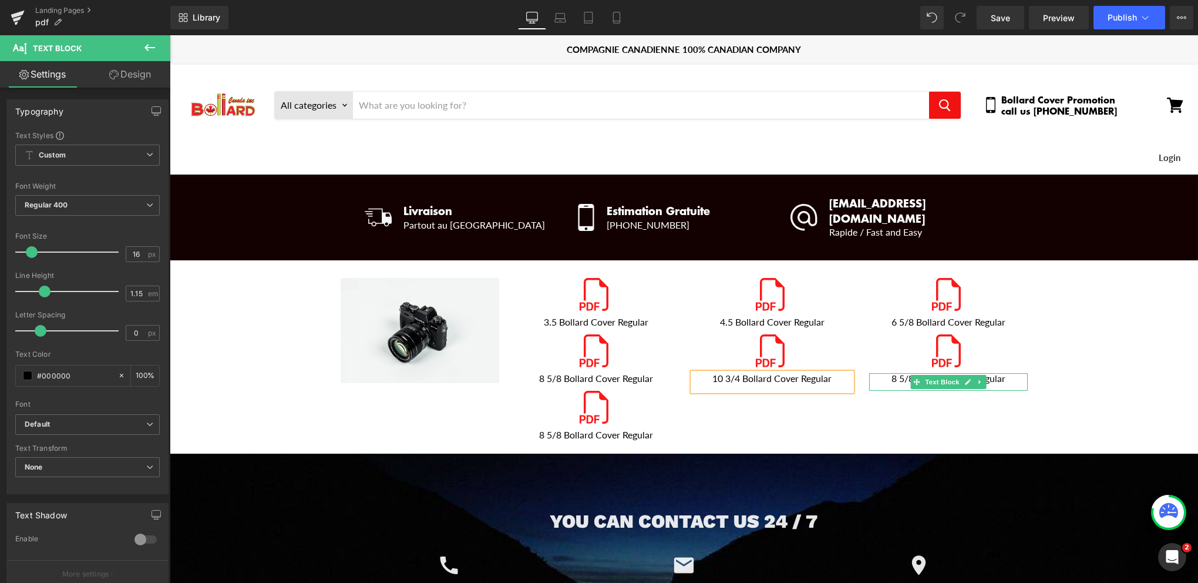
click at [901, 373] on p "8 5/8 Bollard Cover Regular" at bounding box center [948, 378] width 159 height 11
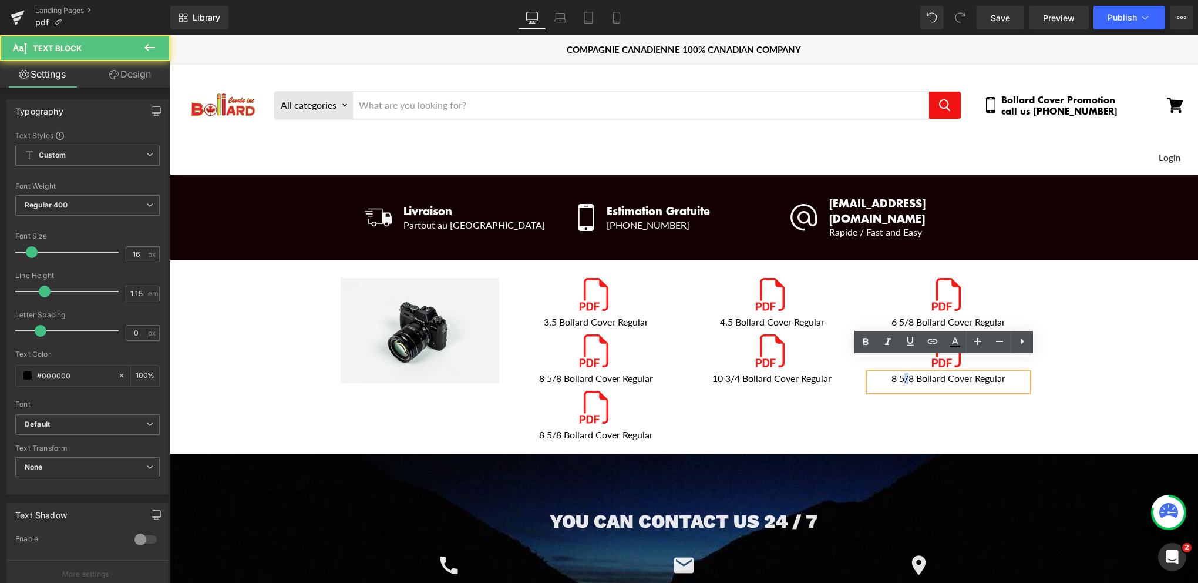
click at [901, 373] on p "8 5/8 Bollard Cover Regular" at bounding box center [948, 378] width 159 height 11
drag, startPoint x: 911, startPoint y: 363, endPoint x: 885, endPoint y: 362, distance: 25.9
click at [885, 373] on p "8 5/8 Bollard Cover Regular" at bounding box center [948, 378] width 159 height 11
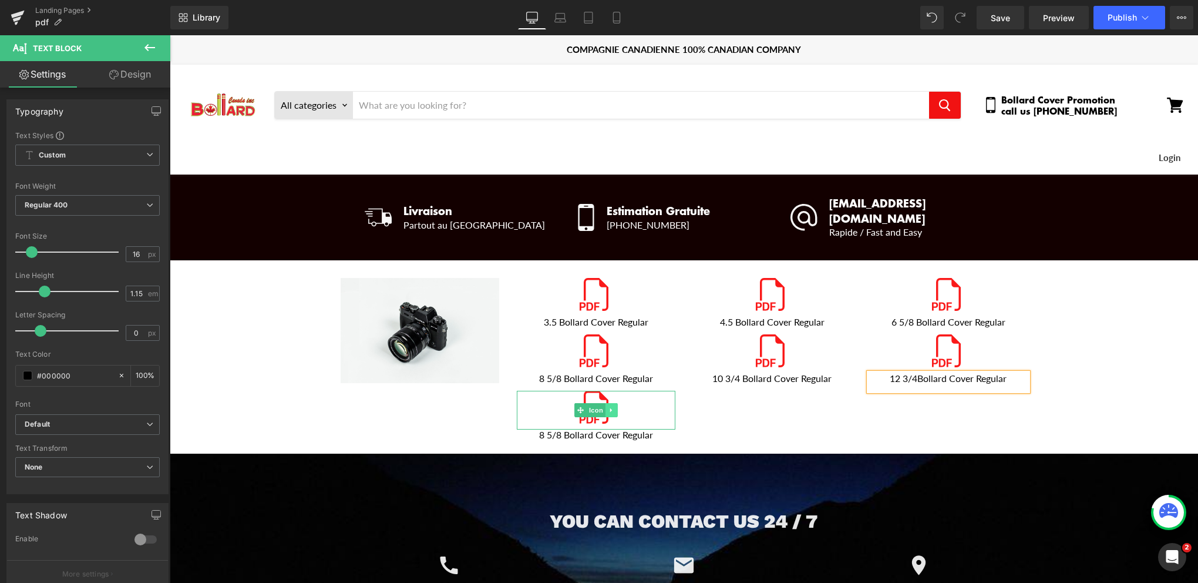
click at [608, 406] on icon "Main content" at bounding box center [611, 409] width 6 height 7
click at [614, 407] on icon "Main content" at bounding box center [617, 410] width 6 height 6
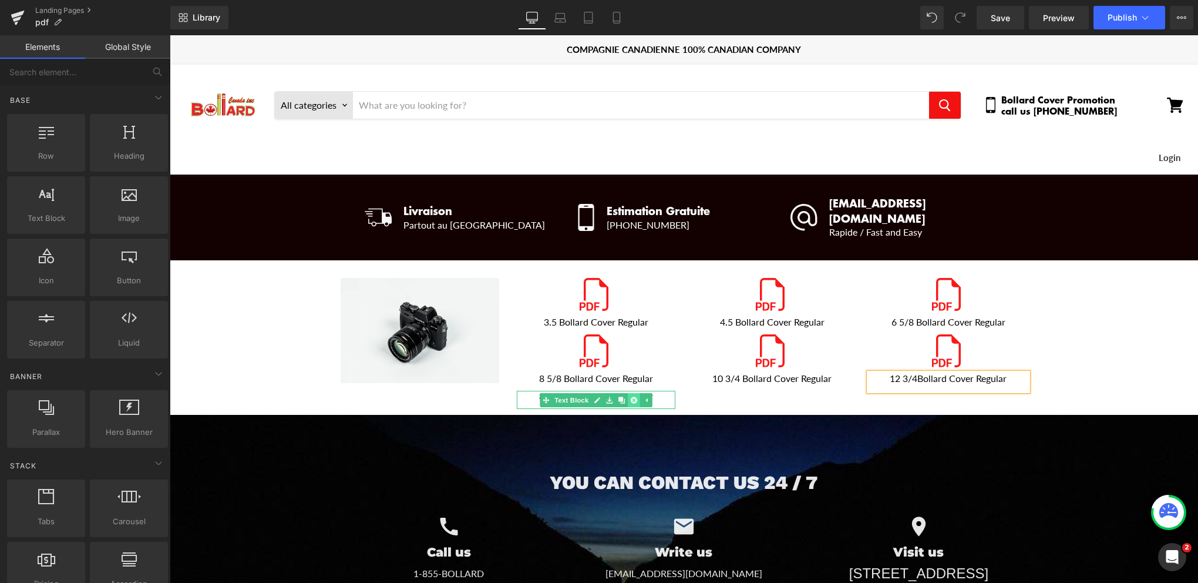
click at [630, 397] on icon "Main content" at bounding box center [633, 400] width 6 height 6
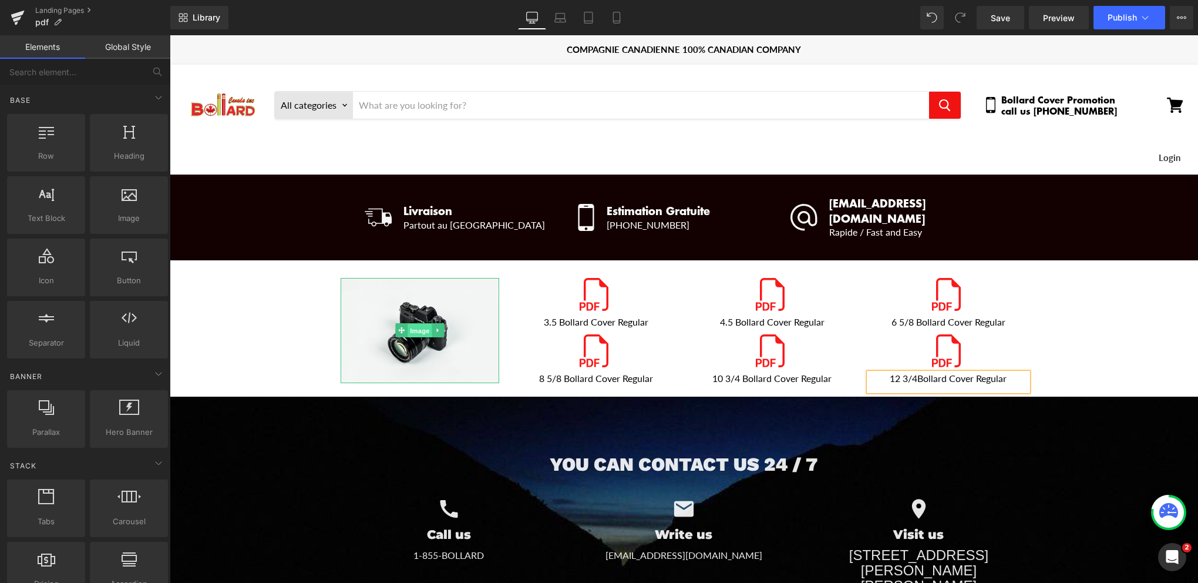
click at [414, 324] on span "Image" at bounding box center [420, 331] width 25 height 14
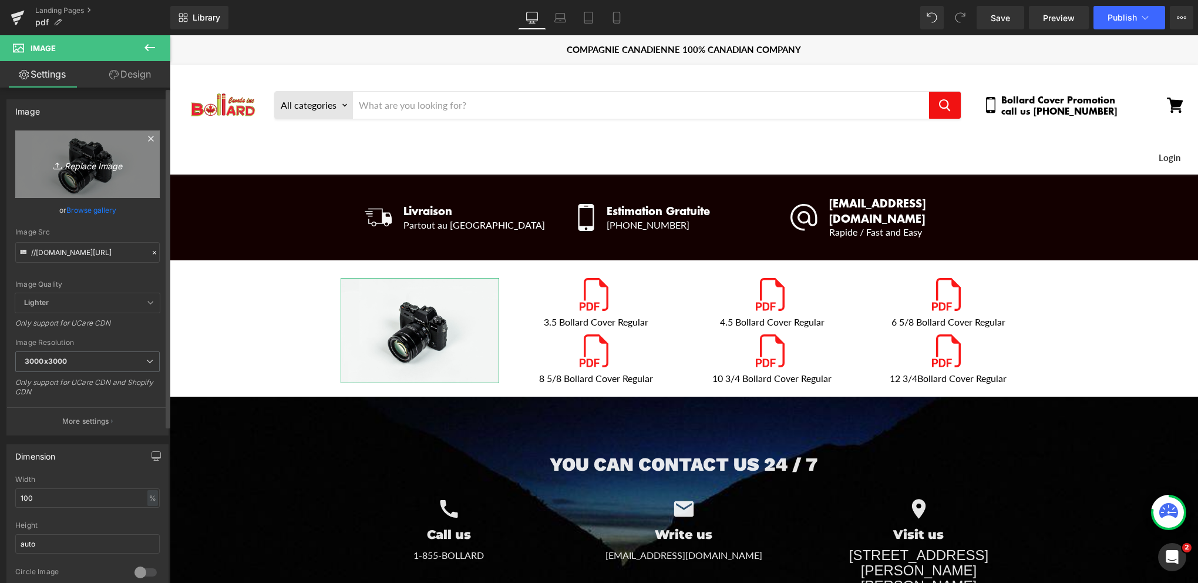
click at [84, 162] on icon "Replace Image" at bounding box center [88, 164] width 94 height 15
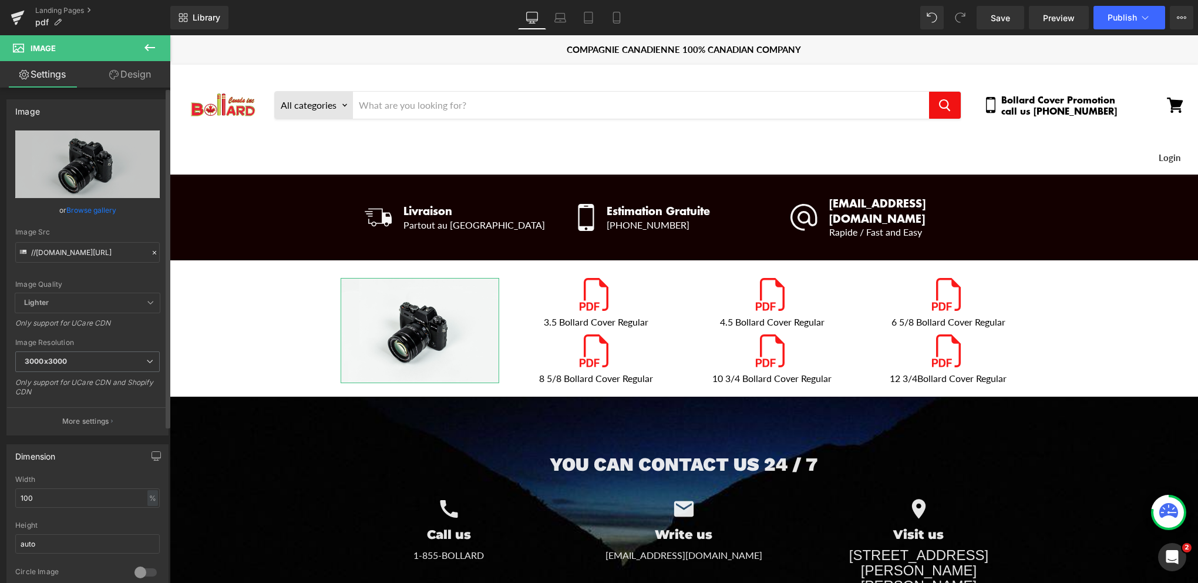
click at [86, 211] on link "Browse gallery" at bounding box center [91, 210] width 50 height 21
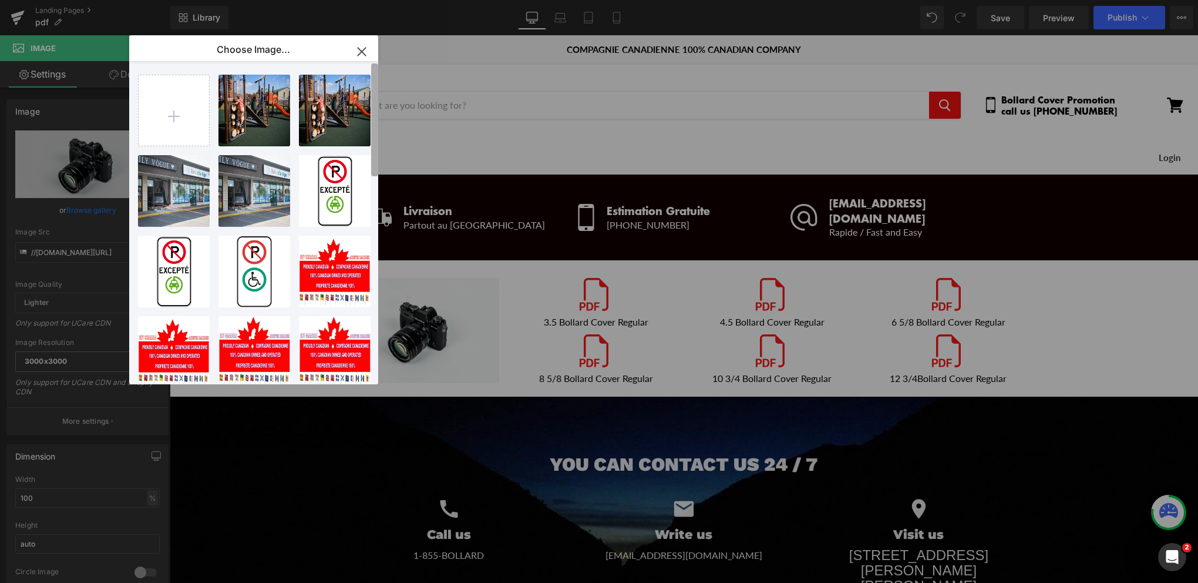
click at [366, 103] on div "b210ccd...a5af.jpg 775.37 KB Delete image? Yes No b210ccd...a5af.jpg 775.37 KB …" at bounding box center [258, 222] width 240 height 323
click at [177, 115] on input "file" at bounding box center [174, 110] width 70 height 70
type input "C:\fakepath\yellow cover 4.5x52.jpg"
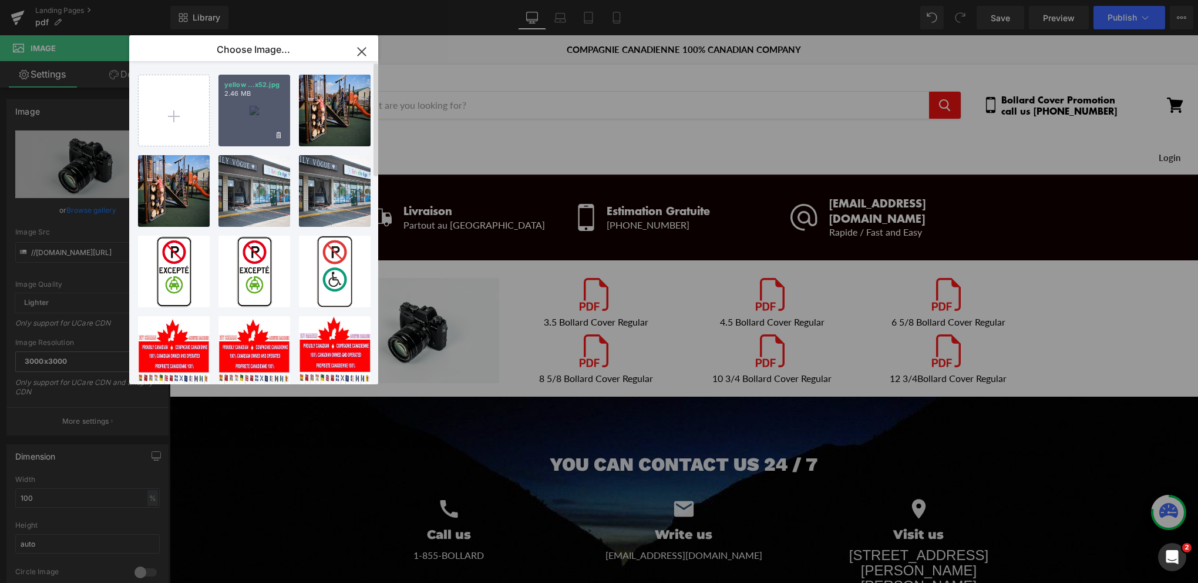
click at [246, 110] on div "yellow ...x52.jpg 2.46 MB" at bounding box center [255, 111] width 72 height 72
type input "https://ucarecdn.com/d2248f2e-e3fd-440e-a6ff-359debf965b8/-/format/auto/-/previ…"
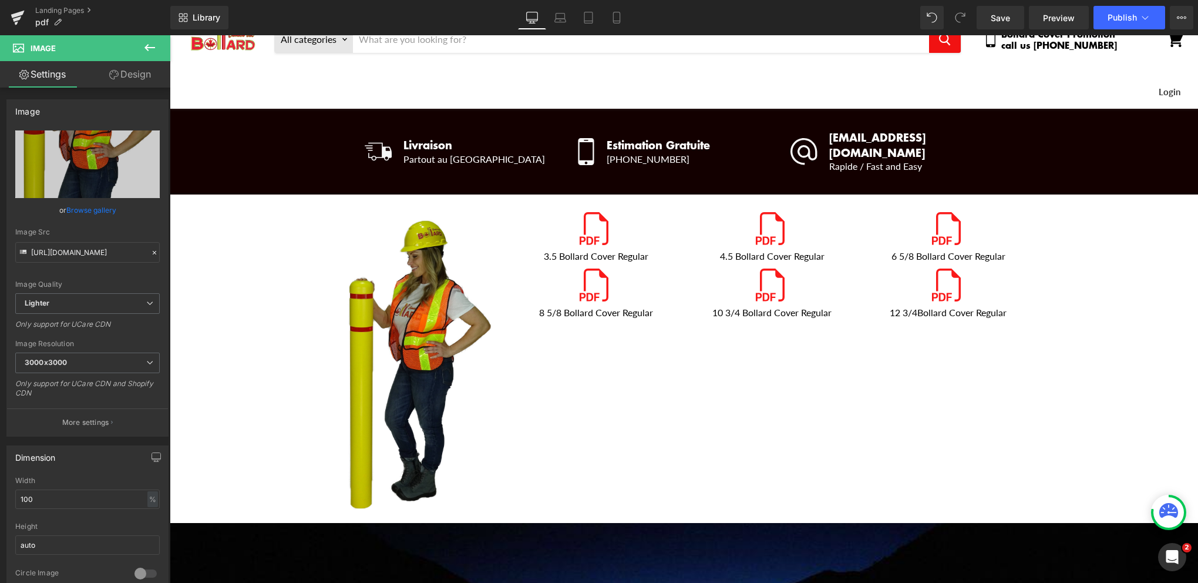
scroll to position [73, 0]
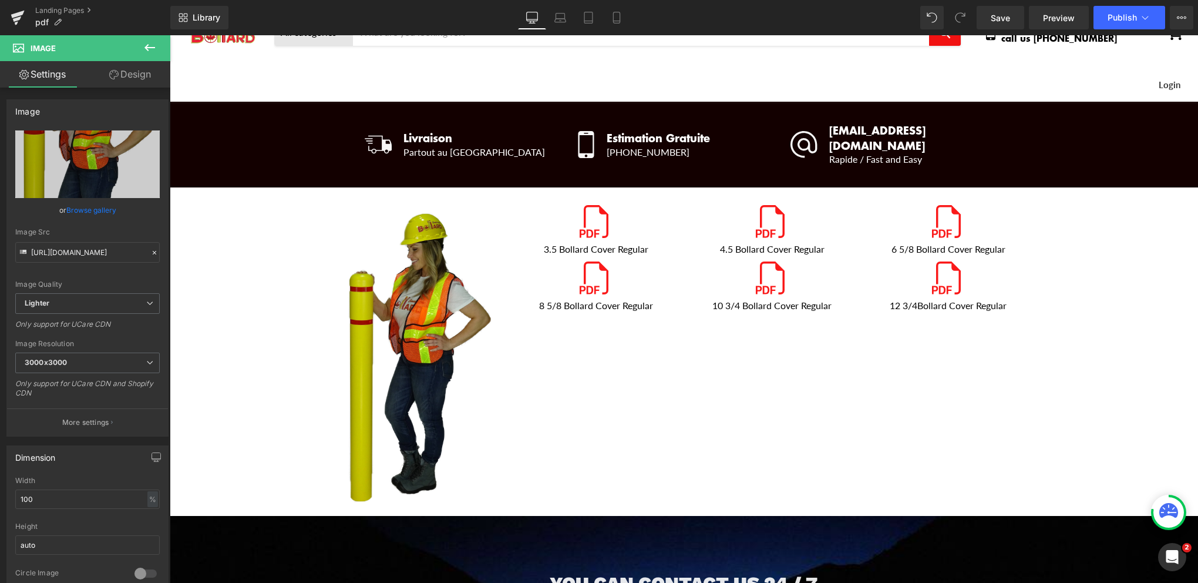
click at [147, 48] on icon at bounding box center [150, 48] width 14 height 14
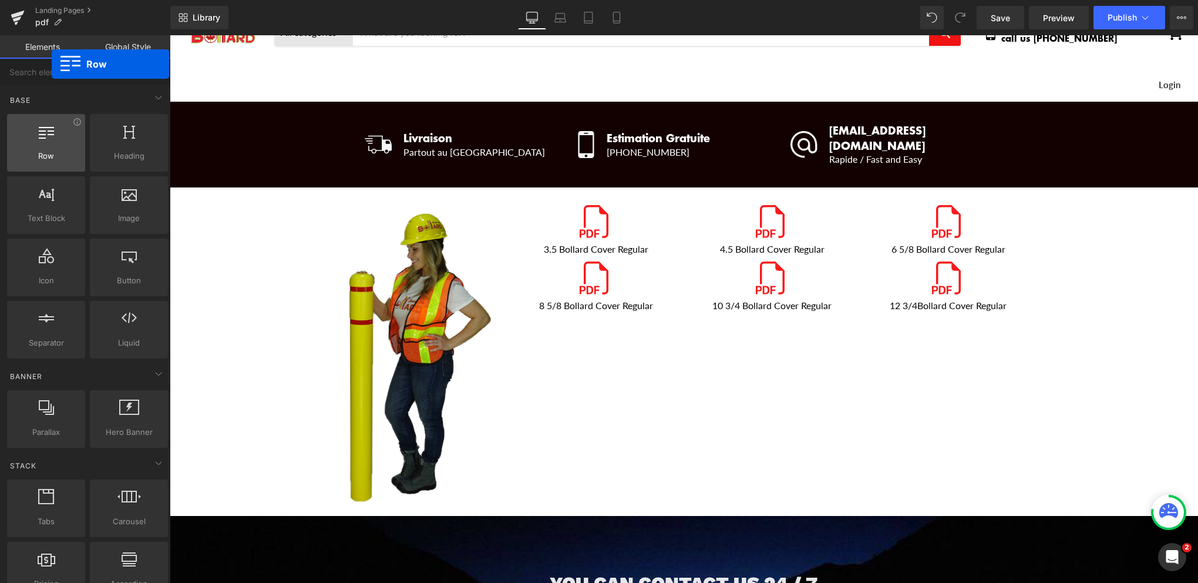
click at [52, 137] on icon at bounding box center [46, 130] width 15 height 15
click at [49, 143] on div at bounding box center [46, 136] width 71 height 26
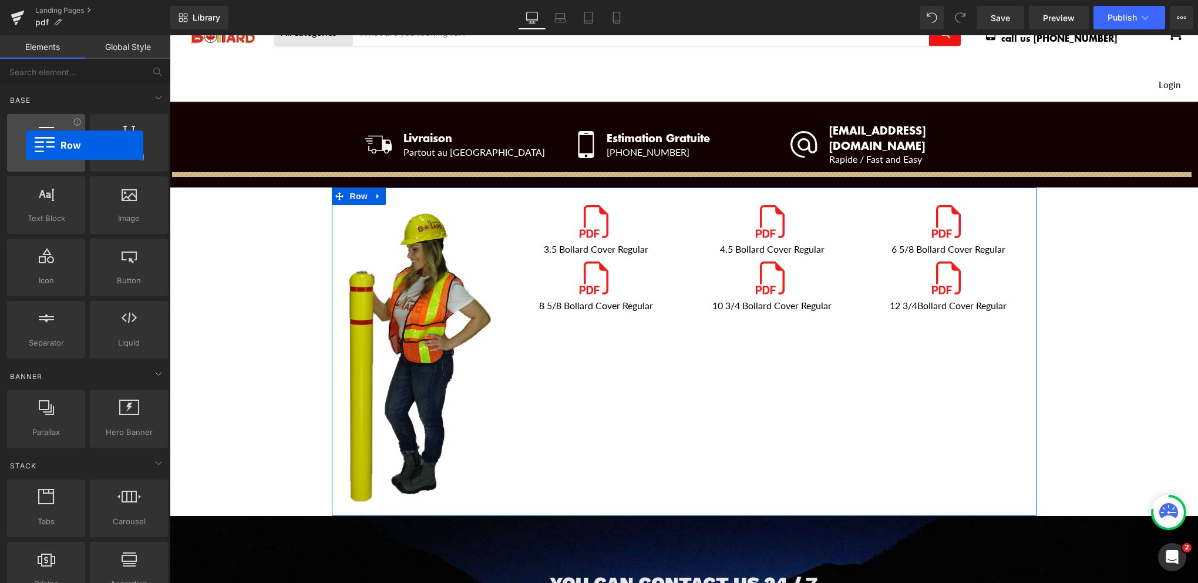
drag, startPoint x: 43, startPoint y: 133, endPoint x: 26, endPoint y: 145, distance: 21.2
click at [26, 145] on div at bounding box center [46, 136] width 71 height 26
drag, startPoint x: 125, startPoint y: 139, endPoint x: 14, endPoint y: 144, distance: 110.5
click at [14, 144] on div "Row rows, columns, layouts, div Heading headings, titles, h1,h2,h3,h4,h5,h6 Tex…" at bounding box center [88, 236] width 166 height 249
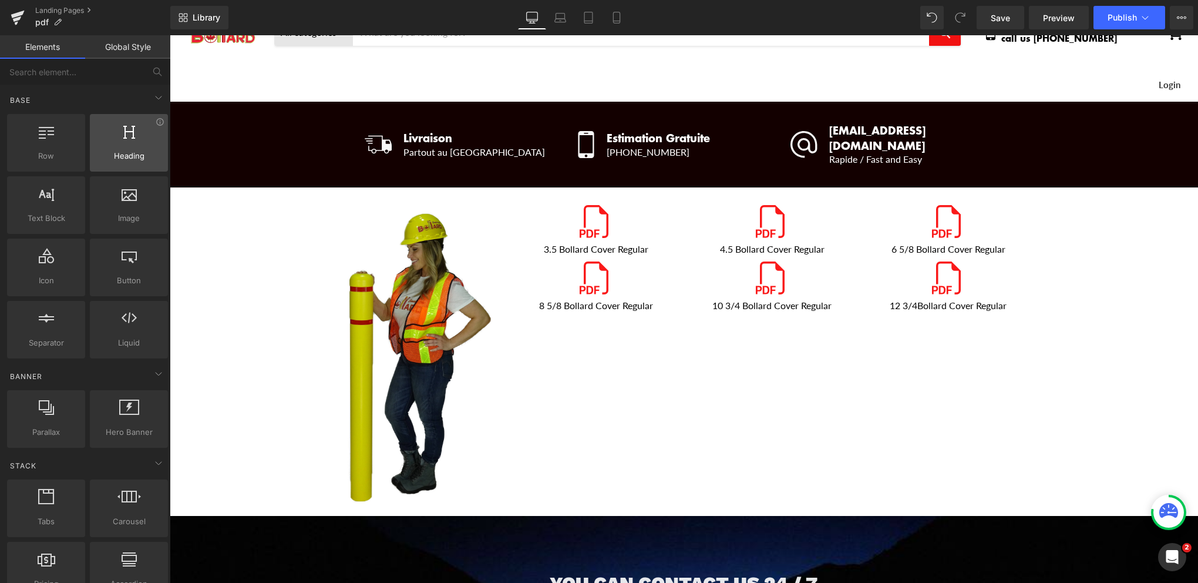
click at [127, 142] on div at bounding box center [128, 136] width 71 height 26
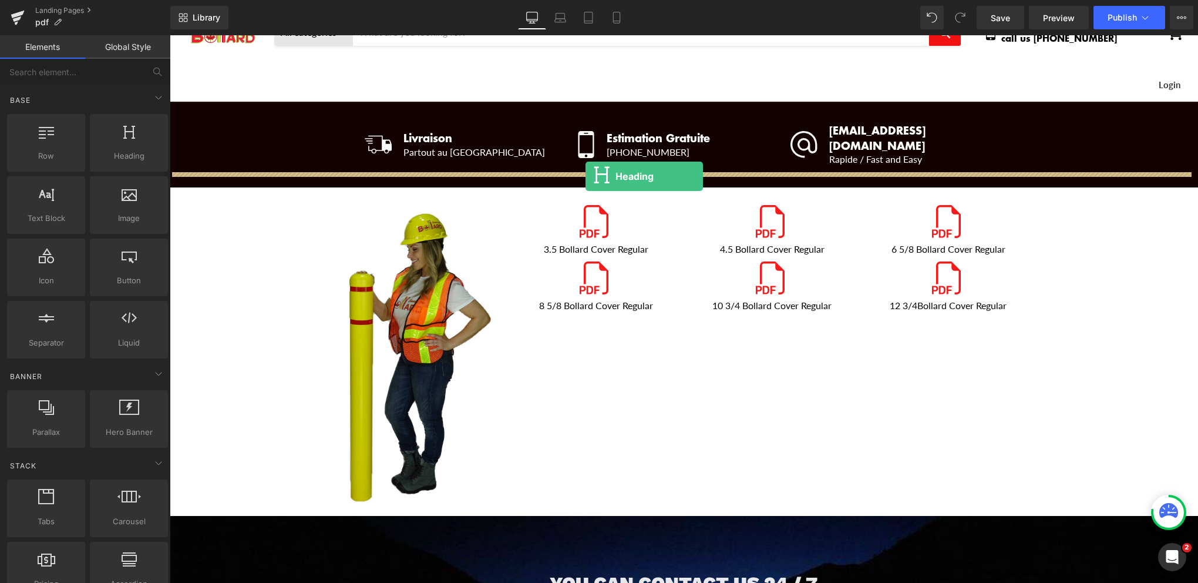
drag, startPoint x: 296, startPoint y: 175, endPoint x: 586, endPoint y: 176, distance: 289.6
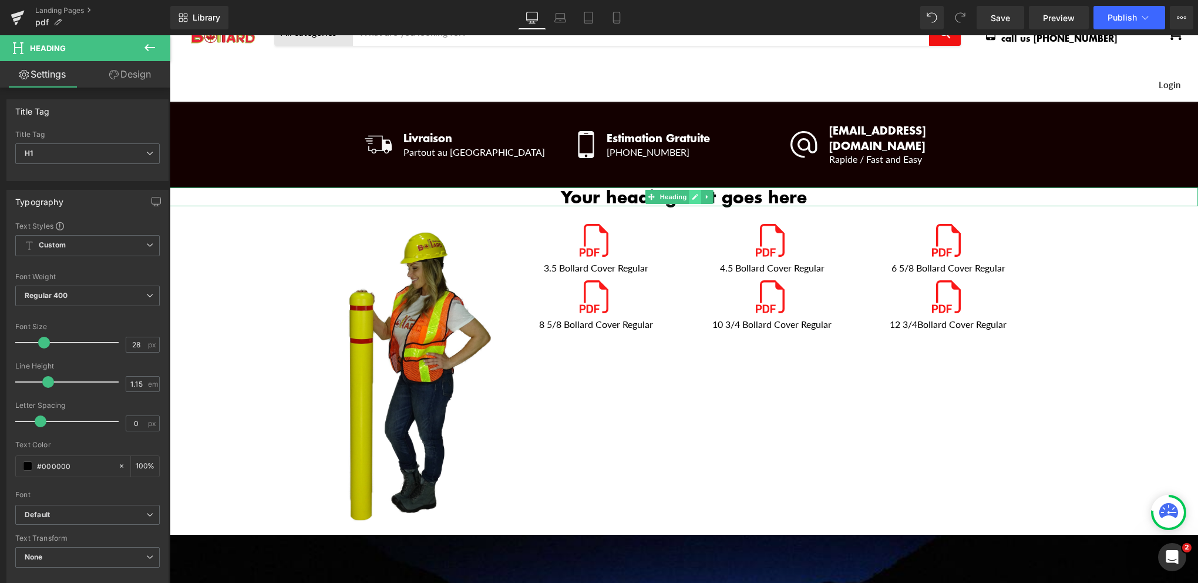
click at [695, 193] on icon "Main content" at bounding box center [695, 196] width 6 height 7
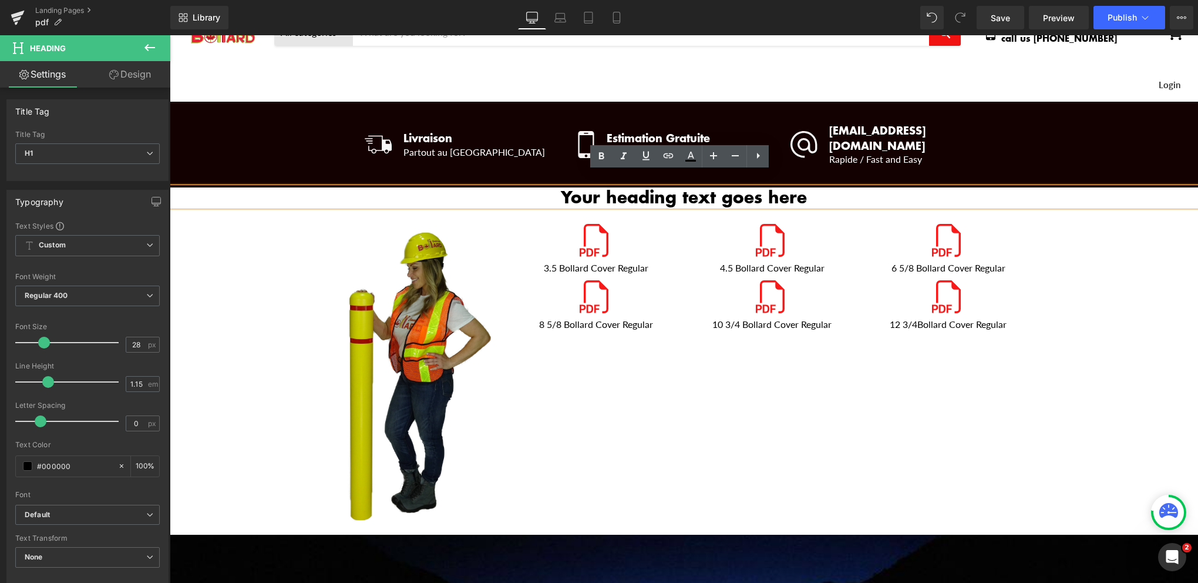
click at [695, 187] on h1 "Your heading text goes here" at bounding box center [684, 196] width 1029 height 19
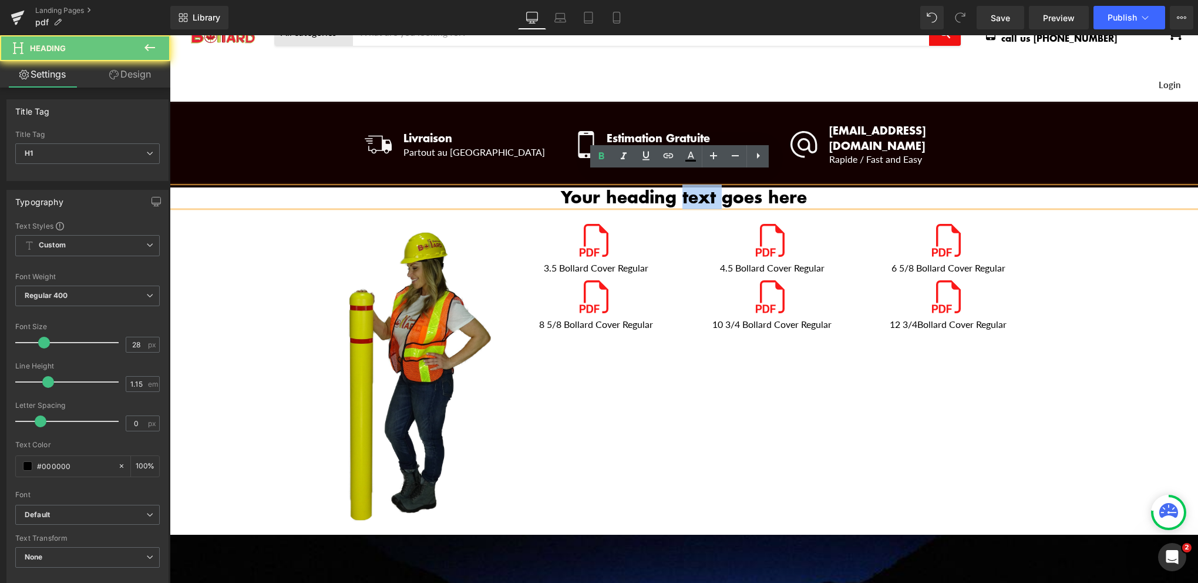
click at [695, 187] on h1 "Your heading text goes here" at bounding box center [684, 196] width 1029 height 19
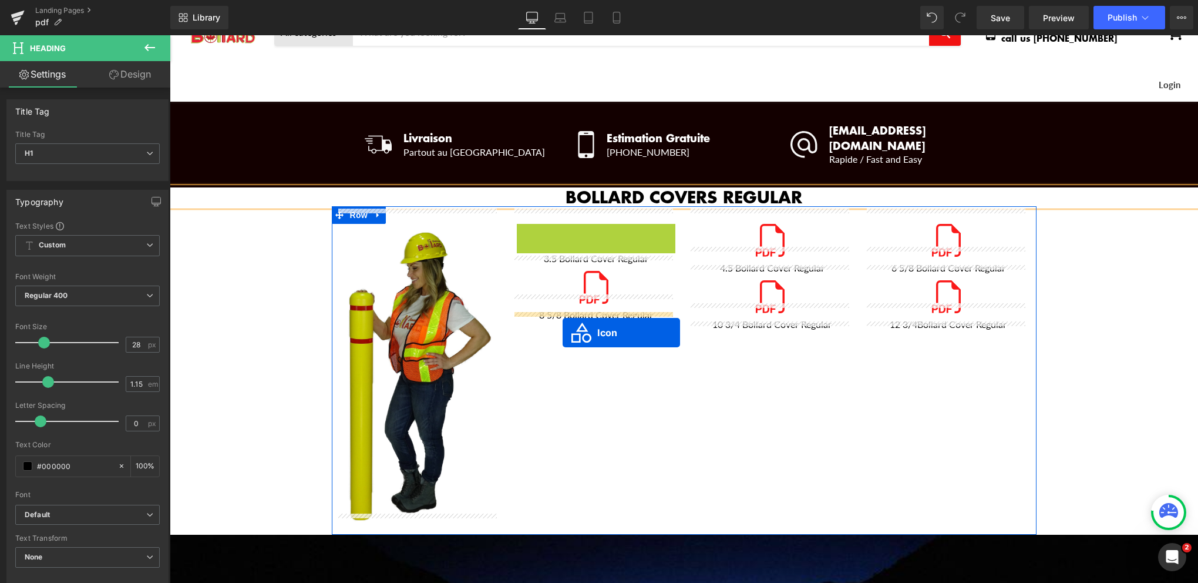
drag, startPoint x: 558, startPoint y: 227, endPoint x: 563, endPoint y: 332, distance: 105.3
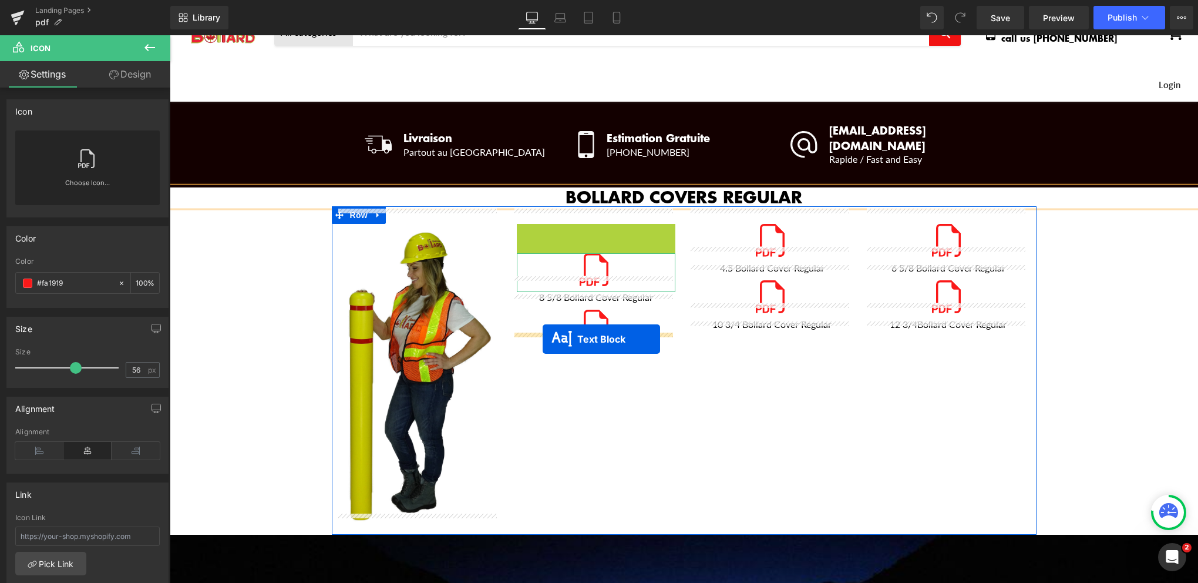
drag, startPoint x: 543, startPoint y: 216, endPoint x: 543, endPoint y: 339, distance: 123.4
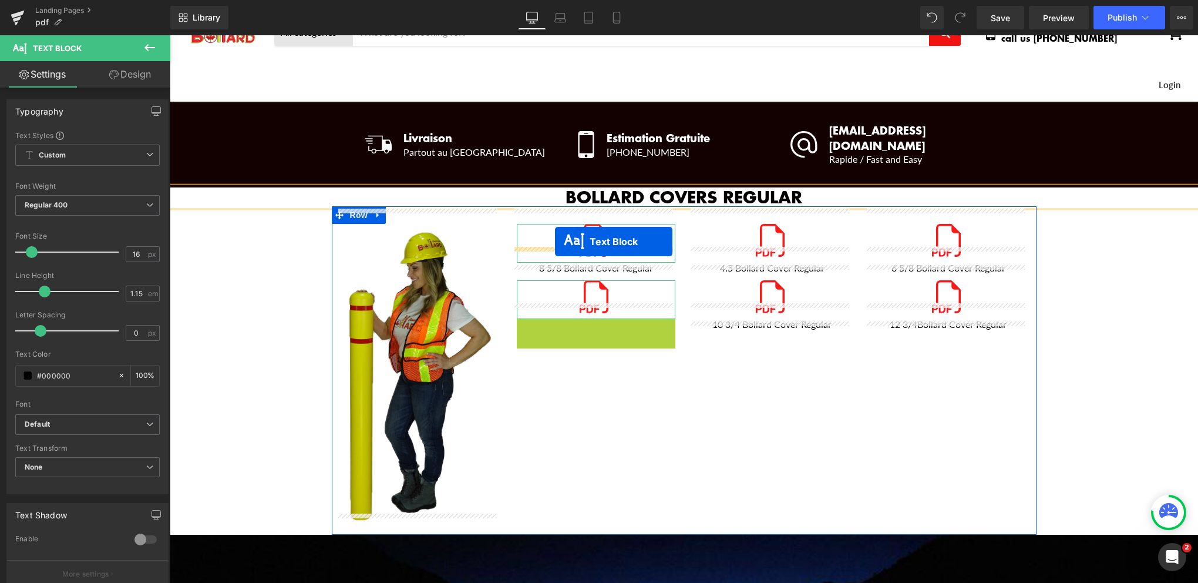
drag, startPoint x: 559, startPoint y: 310, endPoint x: 555, endPoint y: 241, distance: 68.8
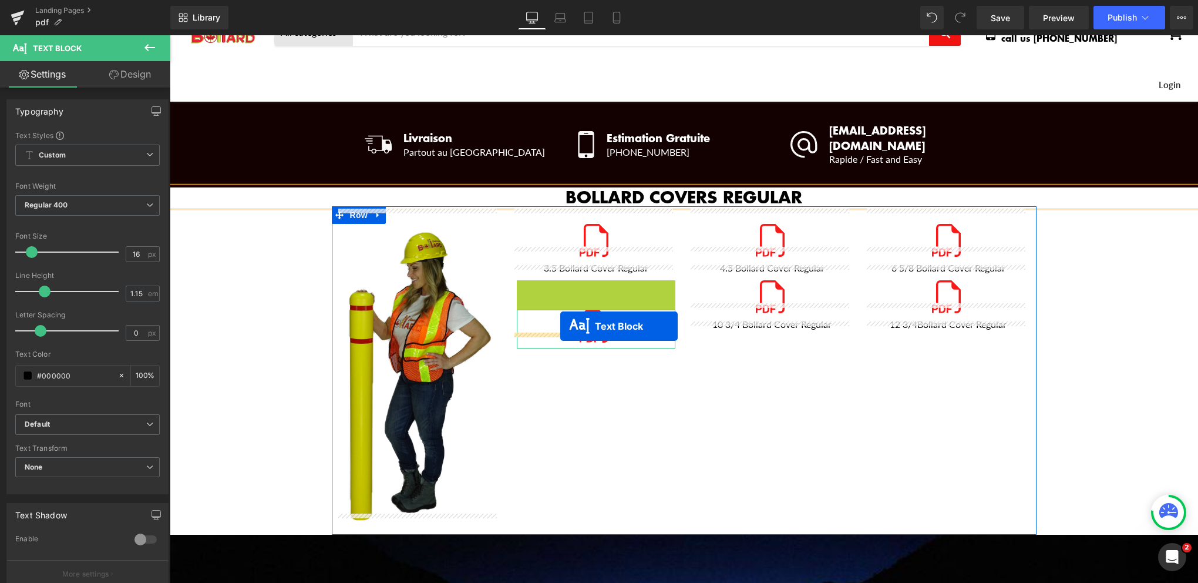
drag, startPoint x: 563, startPoint y: 274, endPoint x: 560, endPoint y: 326, distance: 51.8
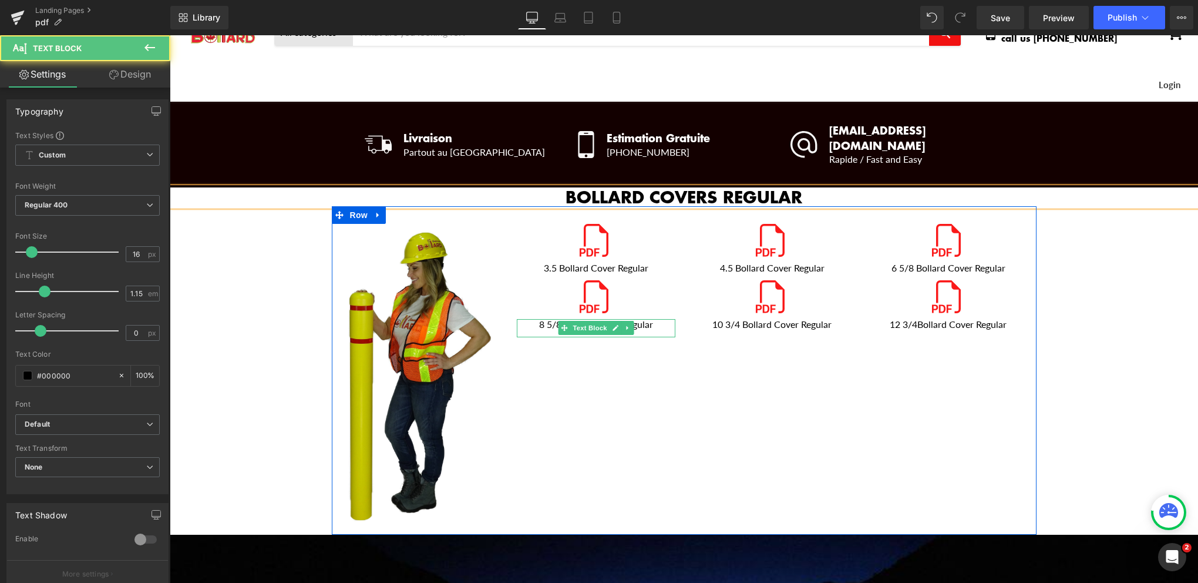
click at [693, 351] on div "Image Icon 3.5 Bollard Cover Regular Text Block Icon 8 5/8 Bollard Cover Regula…" at bounding box center [684, 370] width 705 height 328
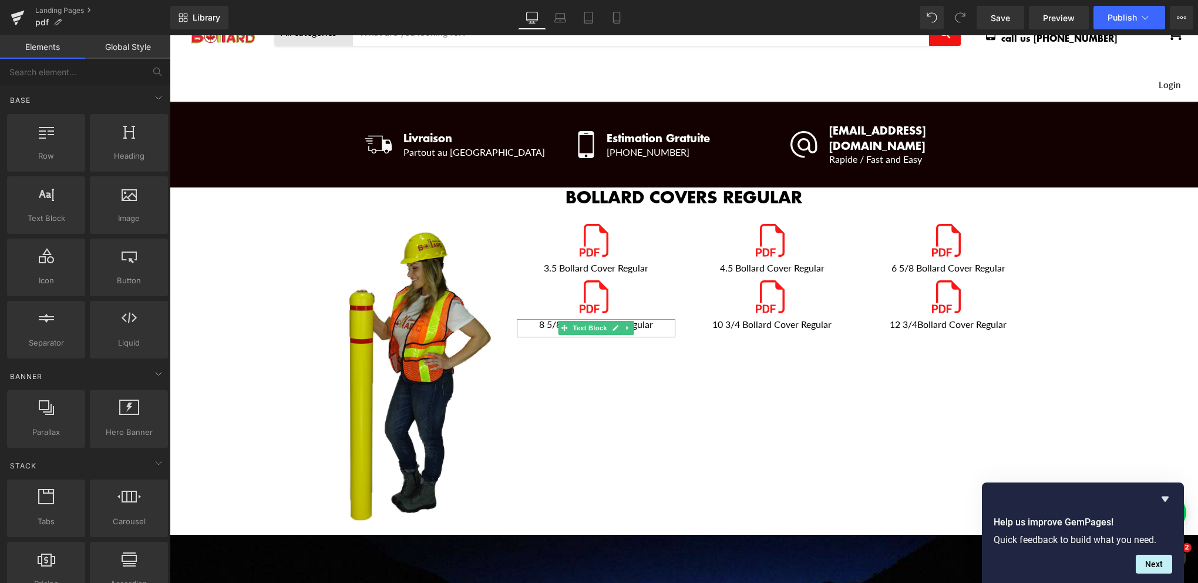
click at [1037, 367] on div "BOLLARD COVERS REGULAR Heading Image Icon 3.5 Bollard Cover Regular Text Block …" at bounding box center [684, 565] width 1029 height 756
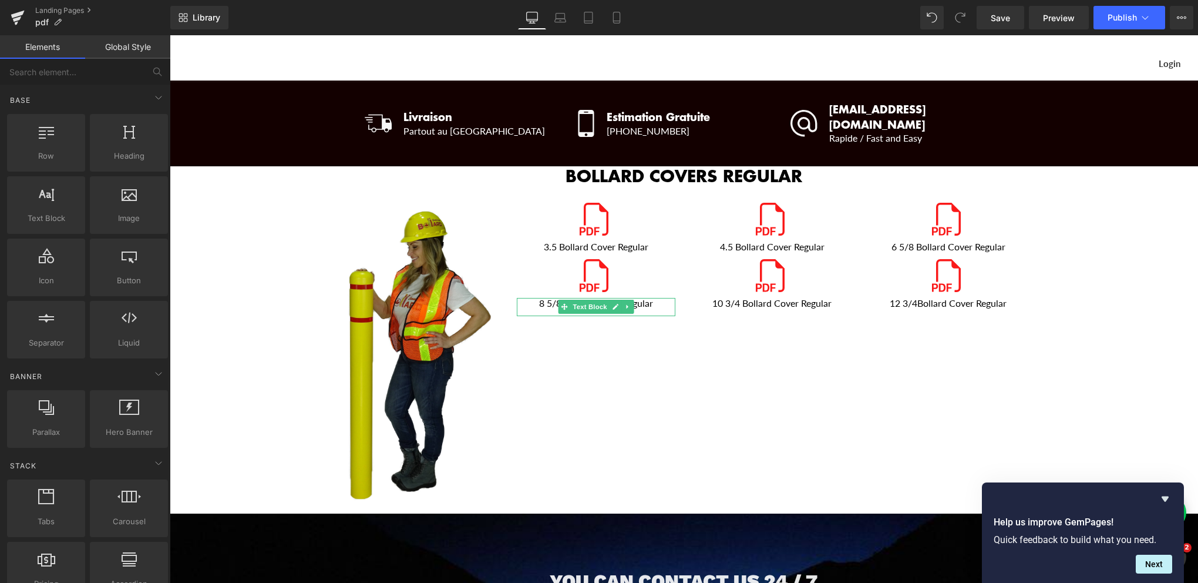
scroll to position [99, 0]
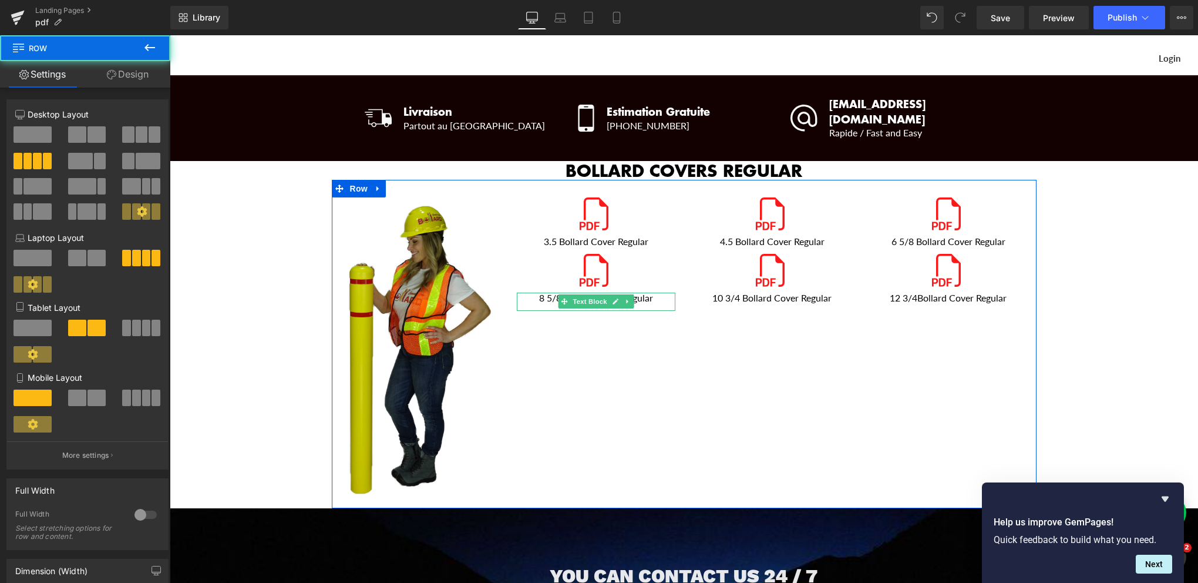
drag, startPoint x: 1015, startPoint y: 327, endPoint x: 926, endPoint y: 347, distance: 90.9
click at [1015, 327] on div "Image Icon 3.5 Bollard Cover Regular Text Block Icon 8 5/8 Bollard Cover Regula…" at bounding box center [684, 344] width 705 height 328
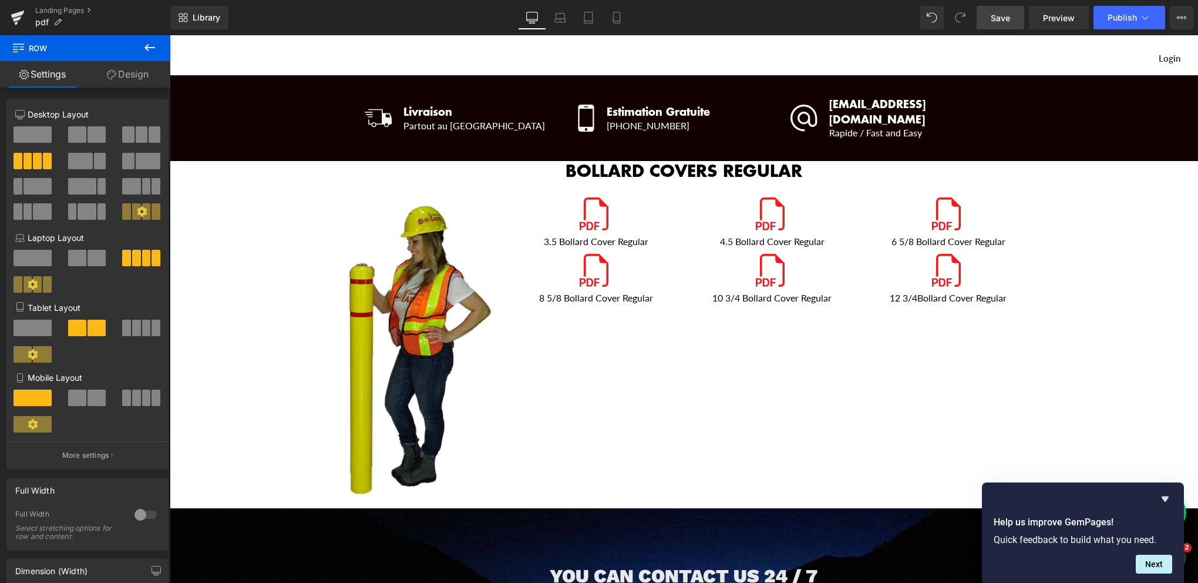
click at [999, 18] on span "Save" at bounding box center [1000, 18] width 19 height 12
